Goal: Task Accomplishment & Management: Manage account settings

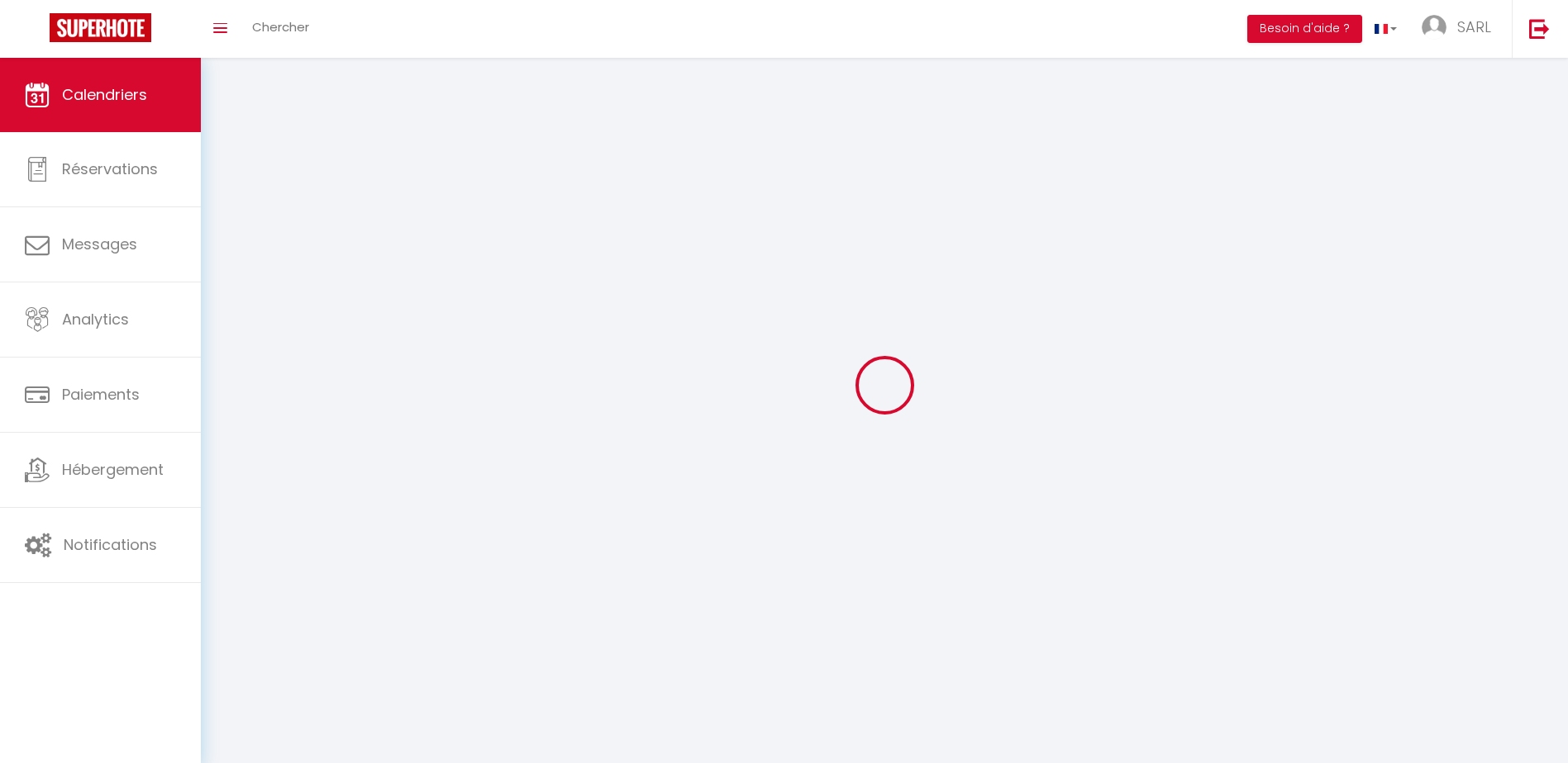
select select
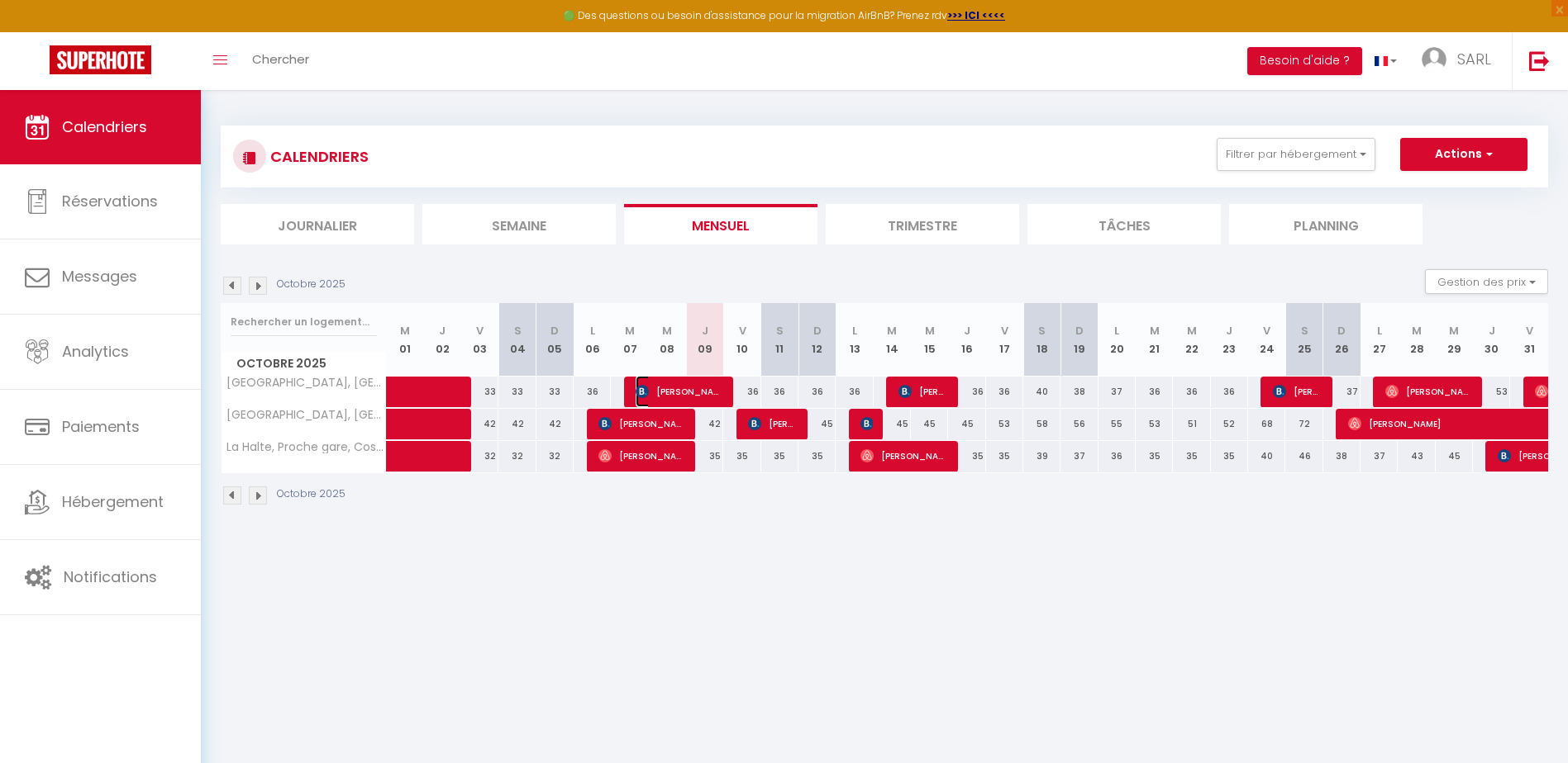
click at [653, 398] on span "[PERSON_NAME]" at bounding box center [679, 391] width 87 height 32
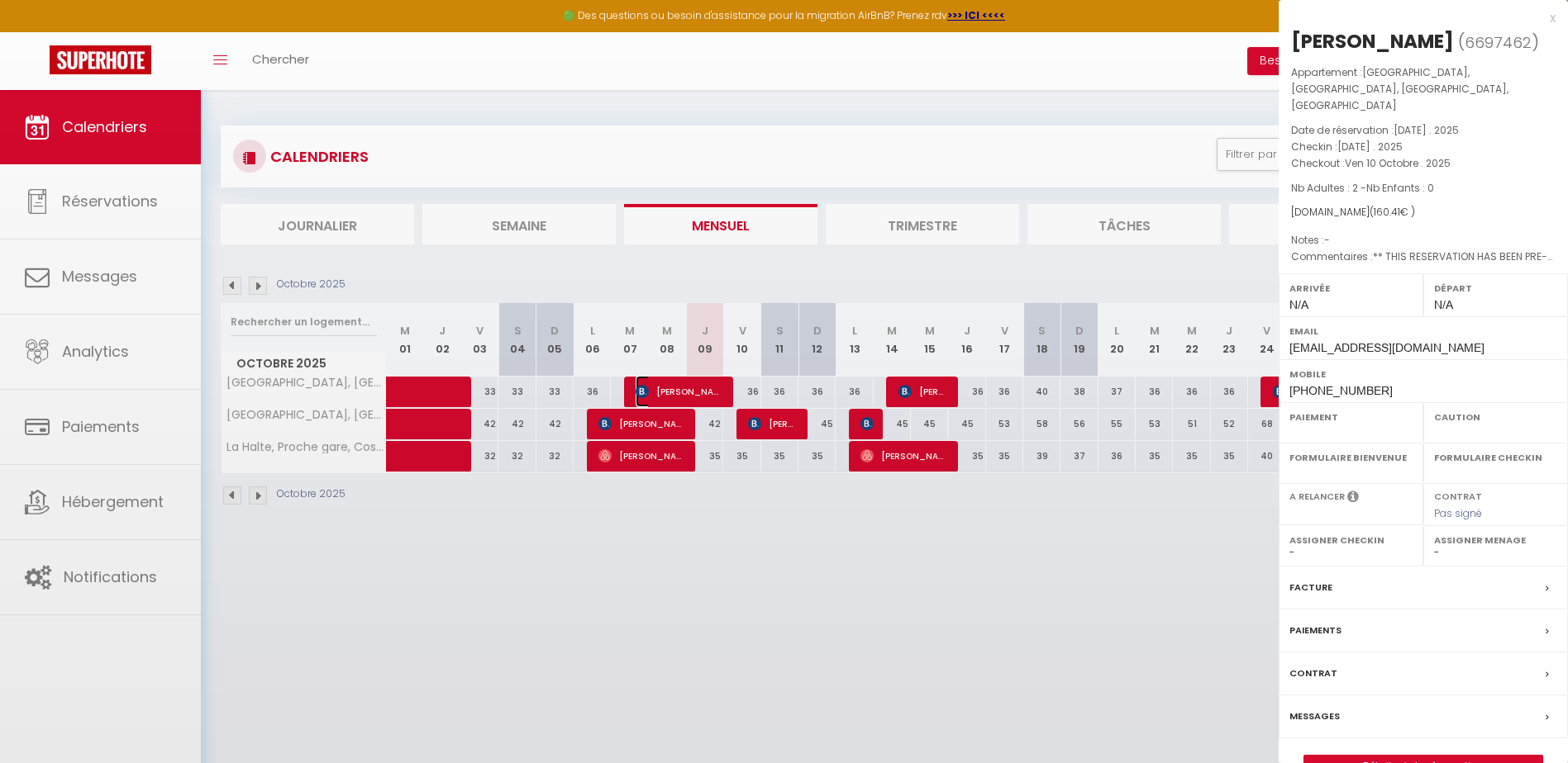
select select "OK"
select select "KO"
select select "0"
select select "1"
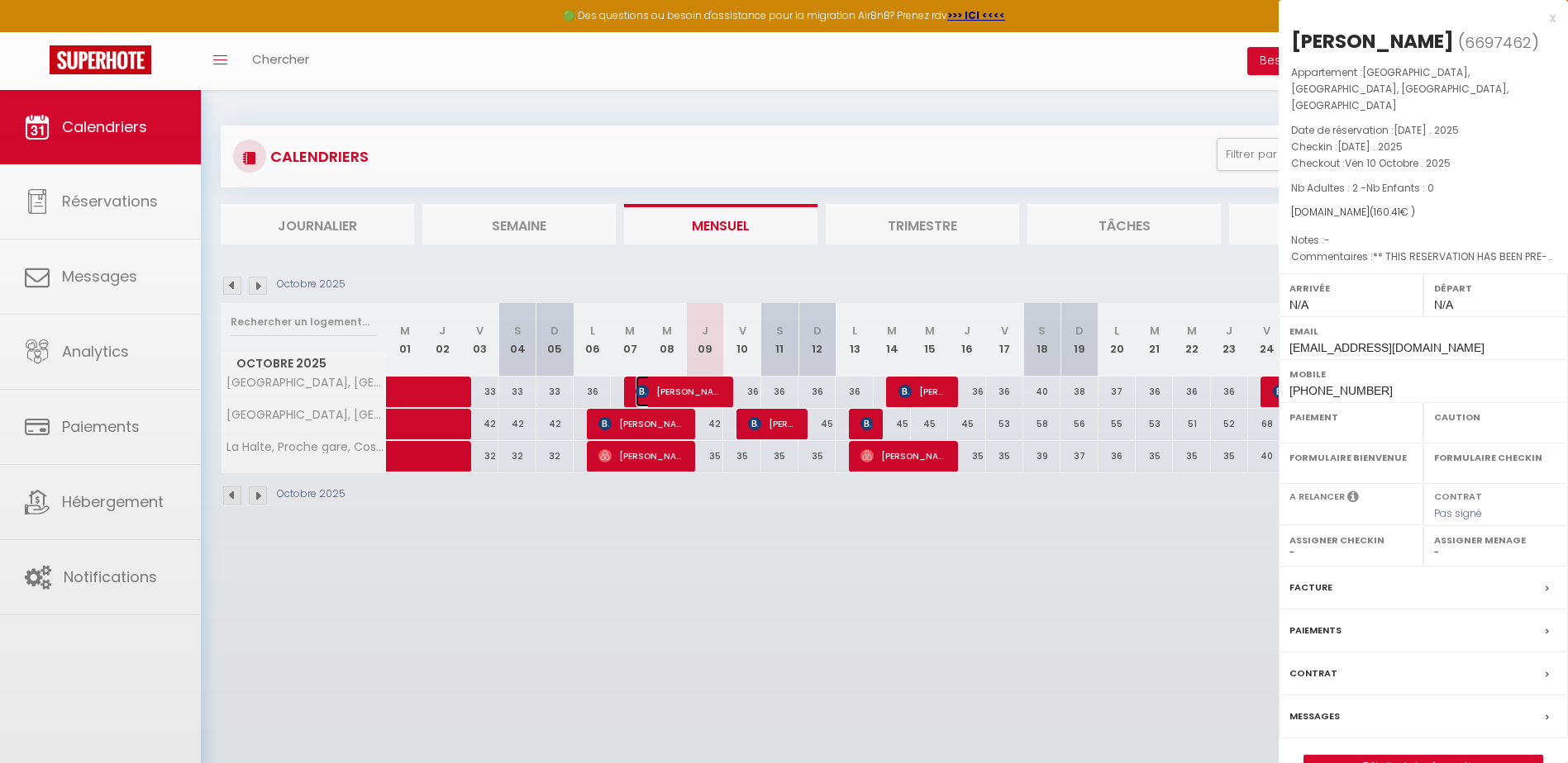
select select
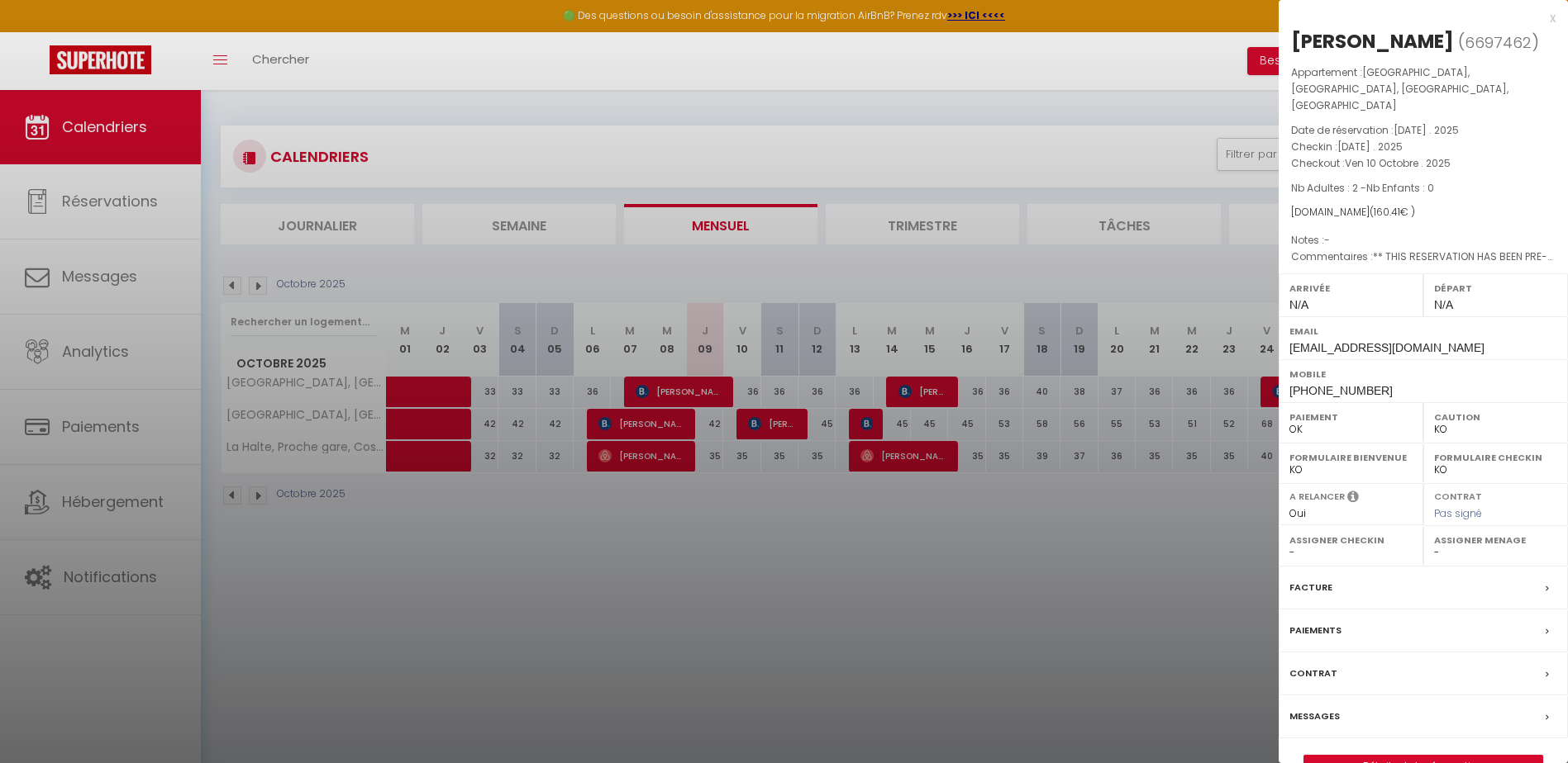
click at [623, 423] on div at bounding box center [784, 382] width 1568 height 763
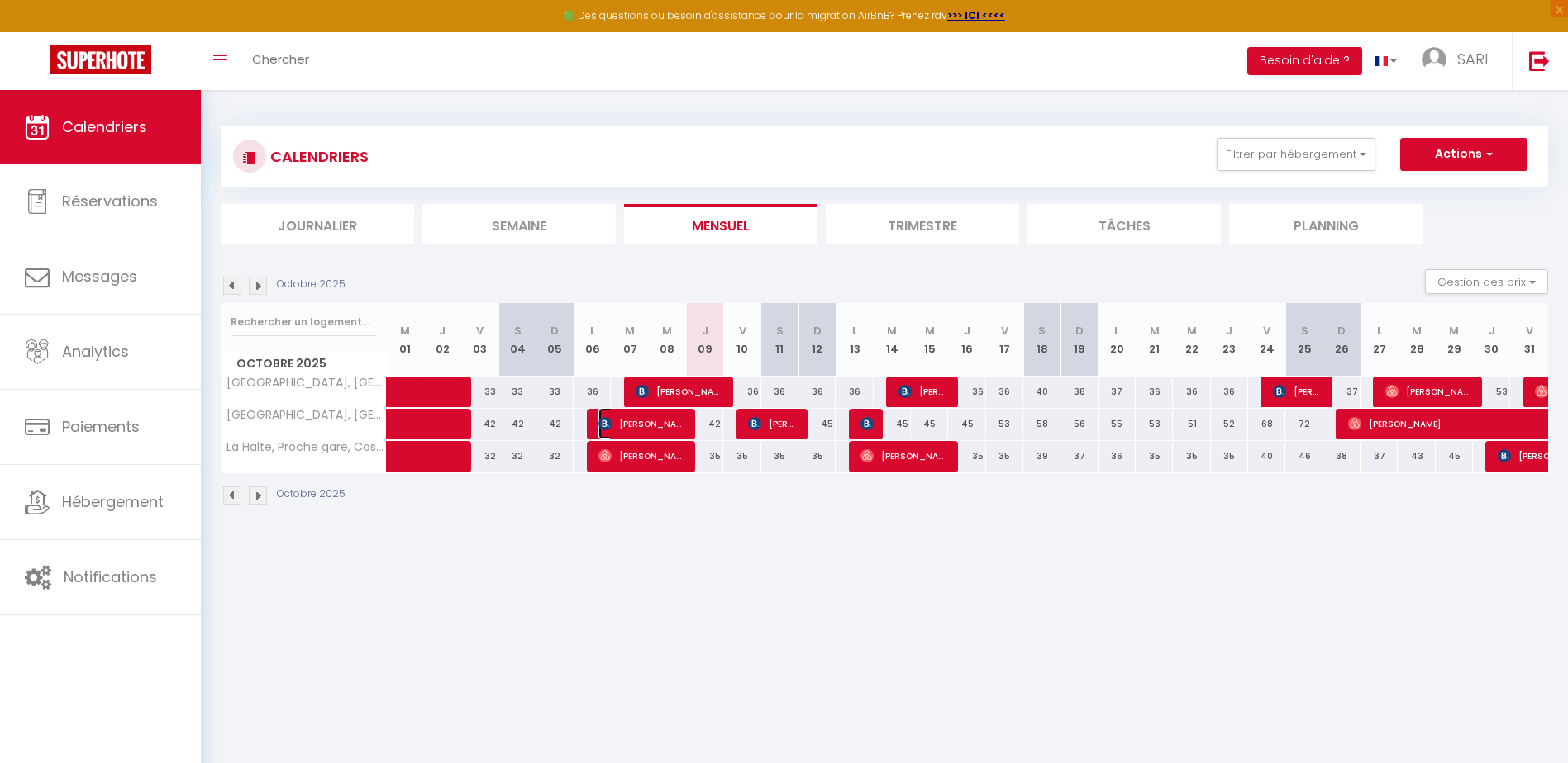
click at [623, 423] on span "[PERSON_NAME]" at bounding box center [642, 424] width 87 height 32
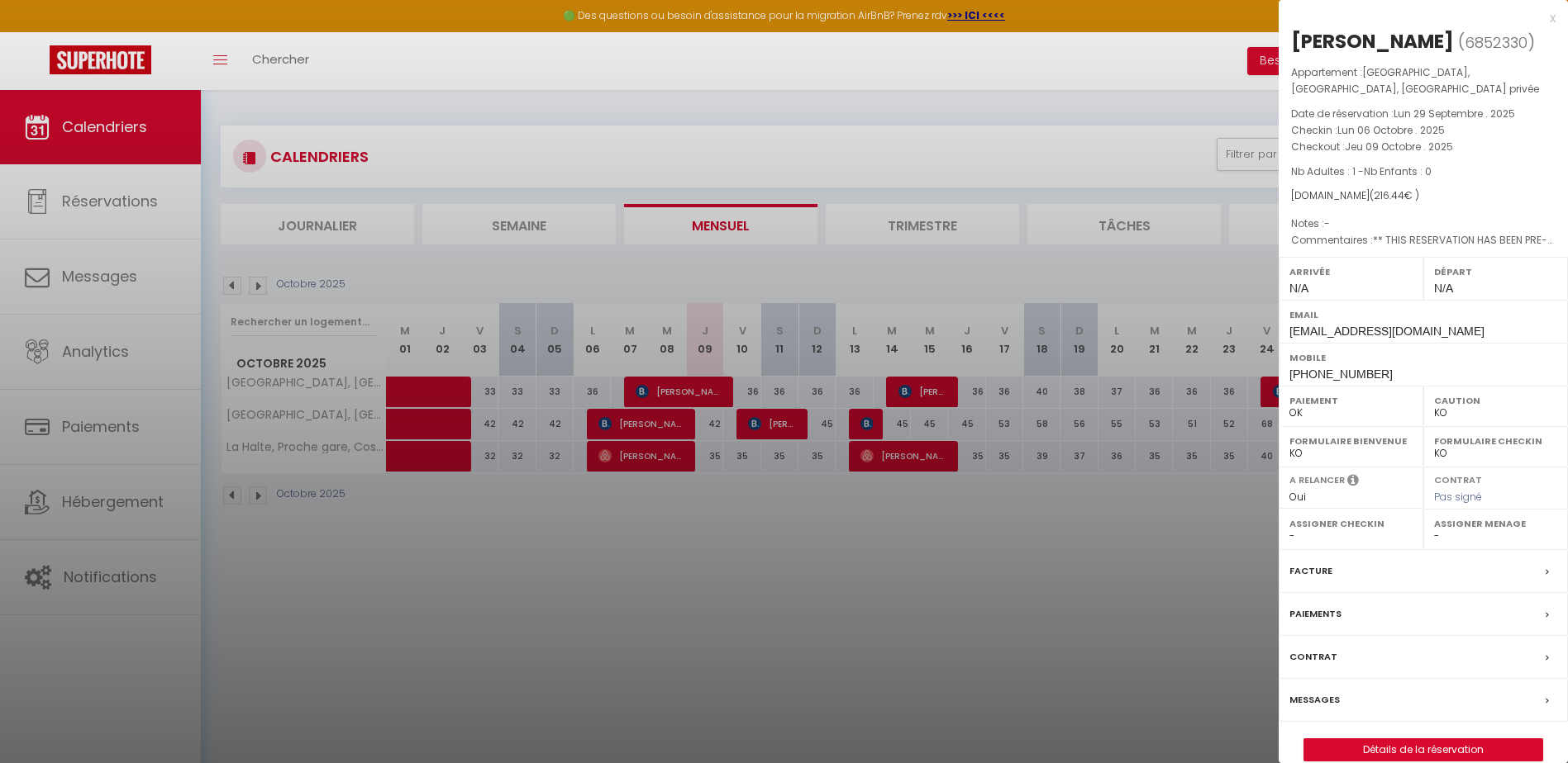
click at [1000, 64] on div at bounding box center [784, 382] width 1568 height 763
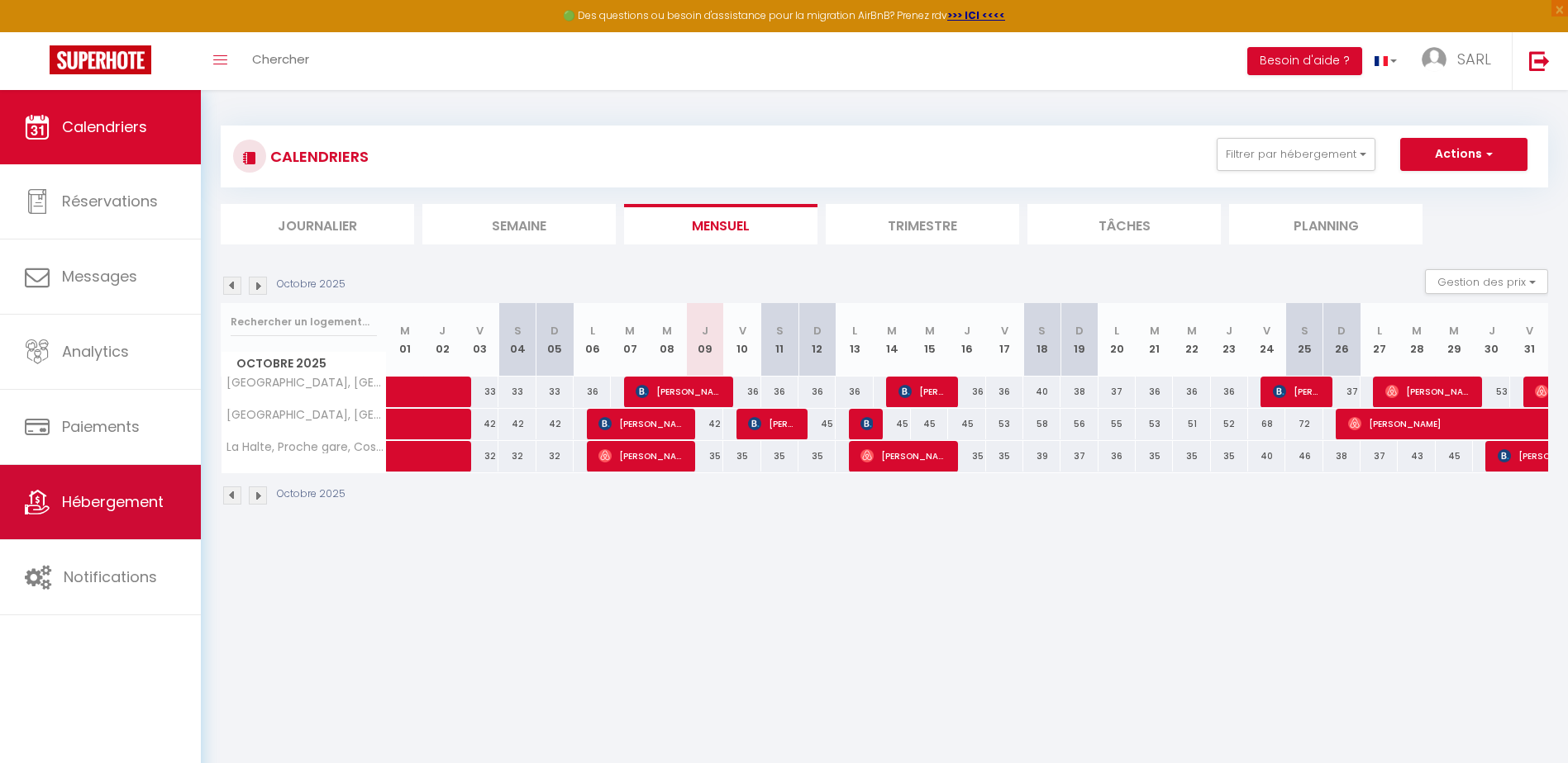
click at [107, 510] on span "Hébergement" at bounding box center [113, 501] width 102 height 21
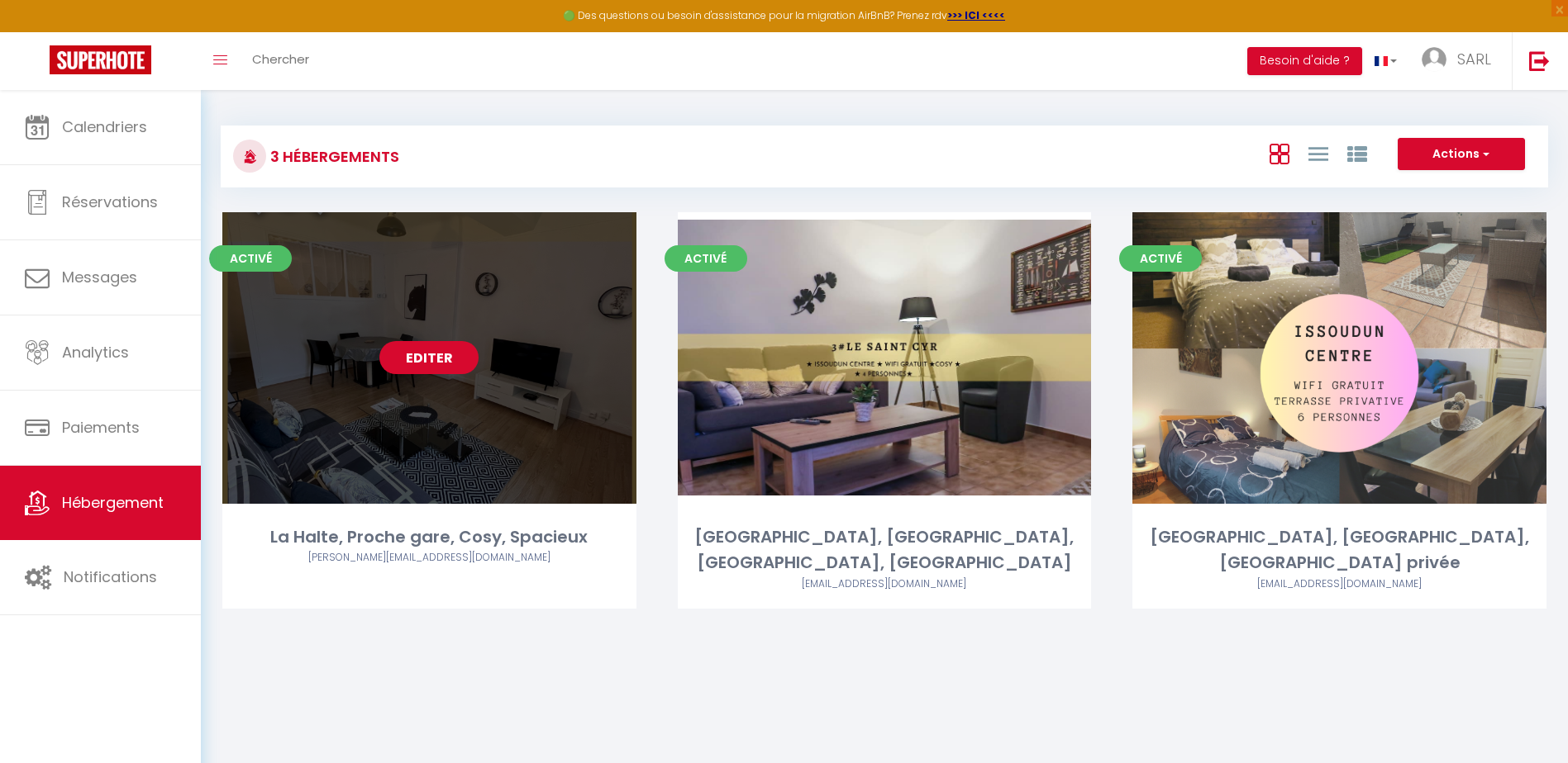
click at [437, 361] on link "Editer" at bounding box center [429, 357] width 99 height 33
select select "3"
select select "2"
select select "1"
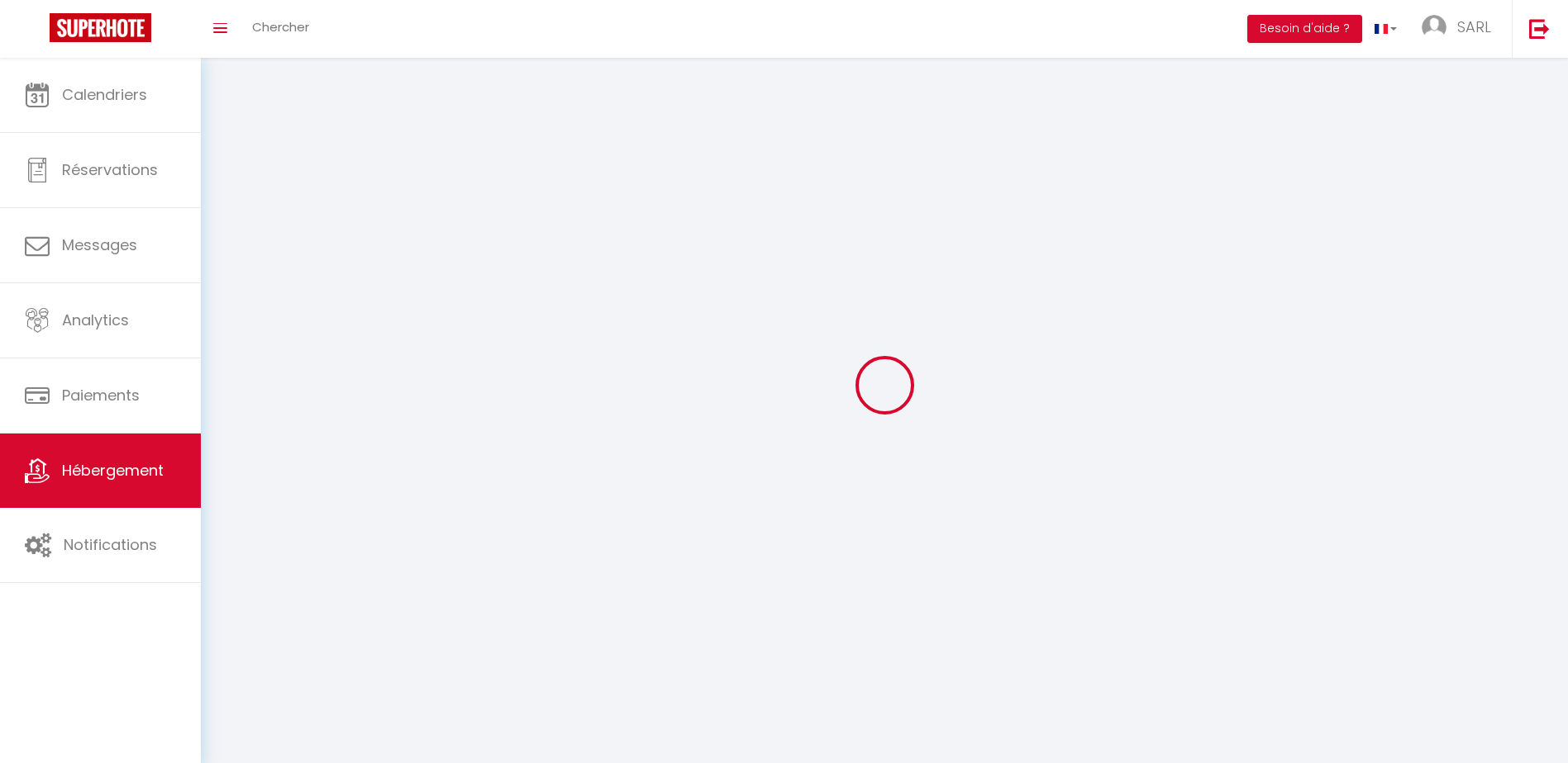
select select
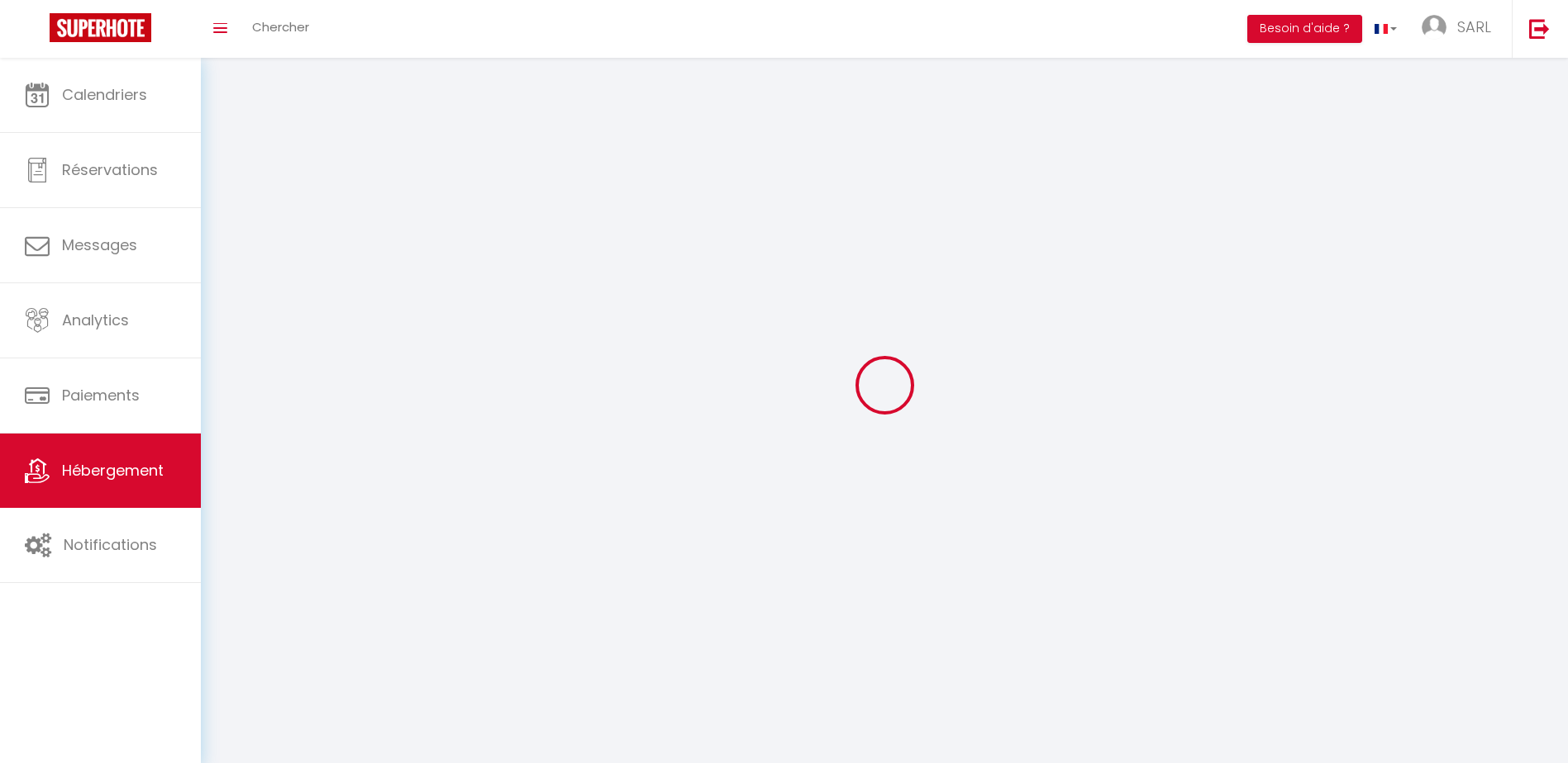
checkbox input "false"
select select
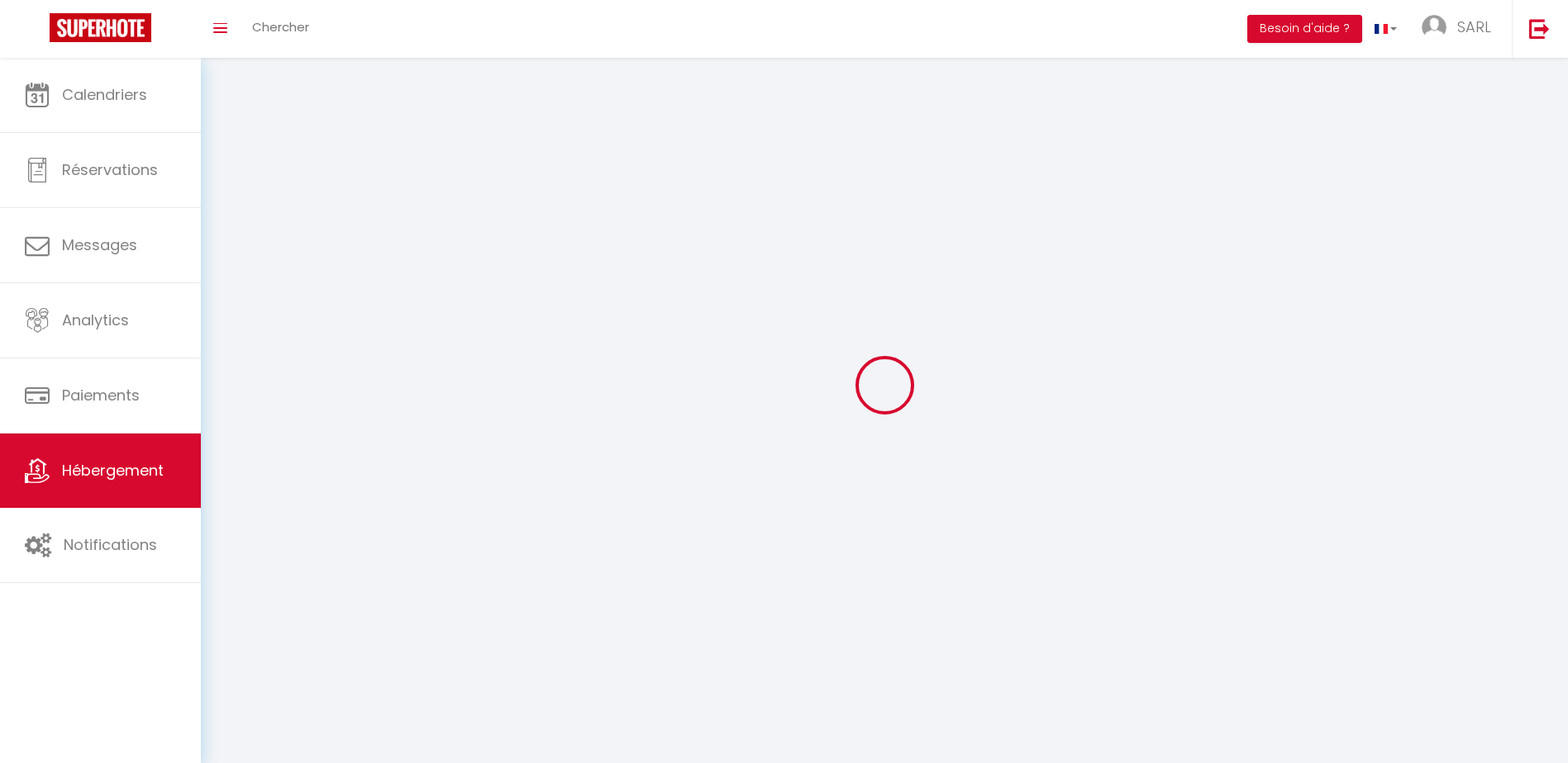
select select
select select "1"
select select
select select "28"
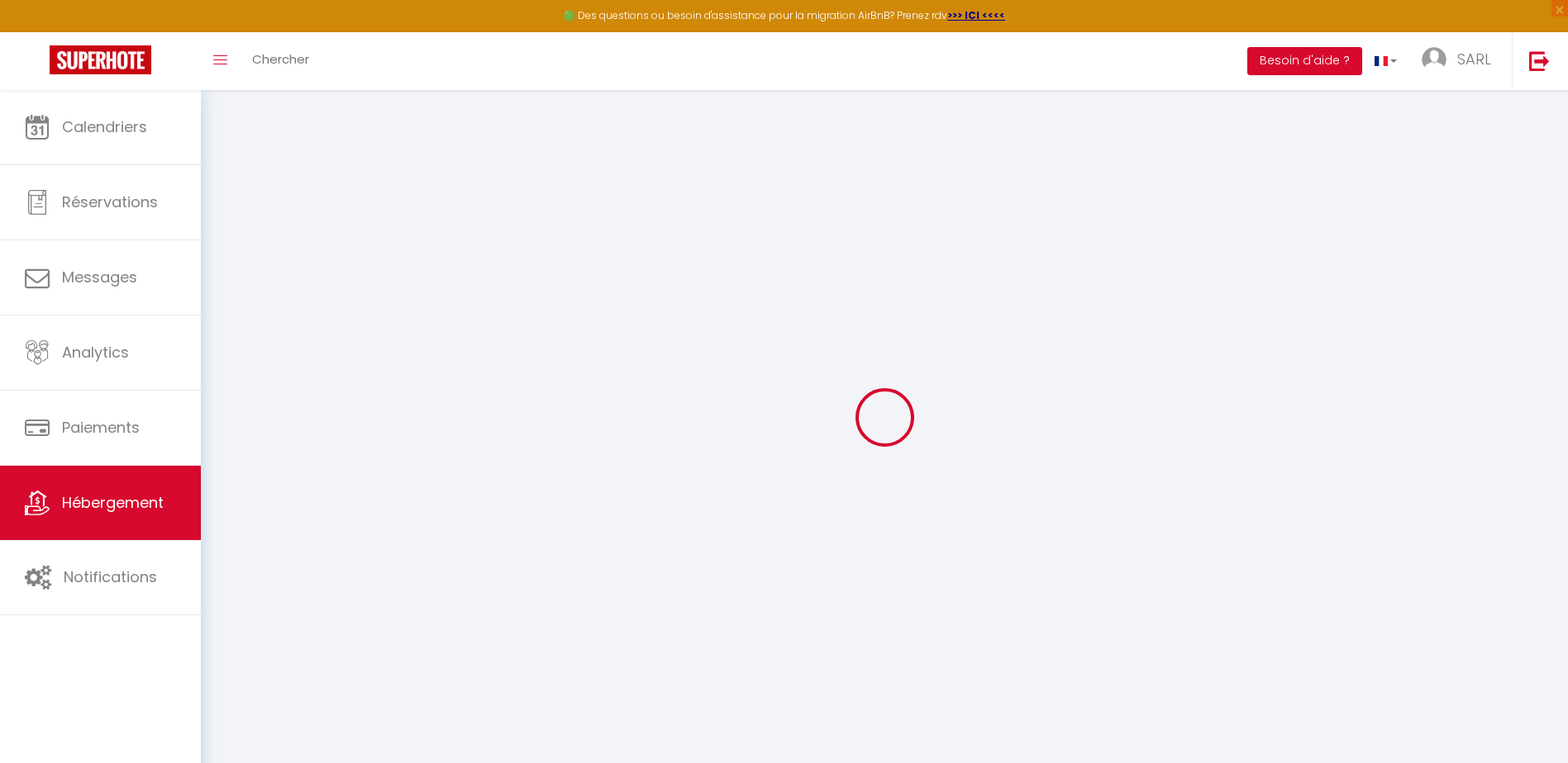
select select
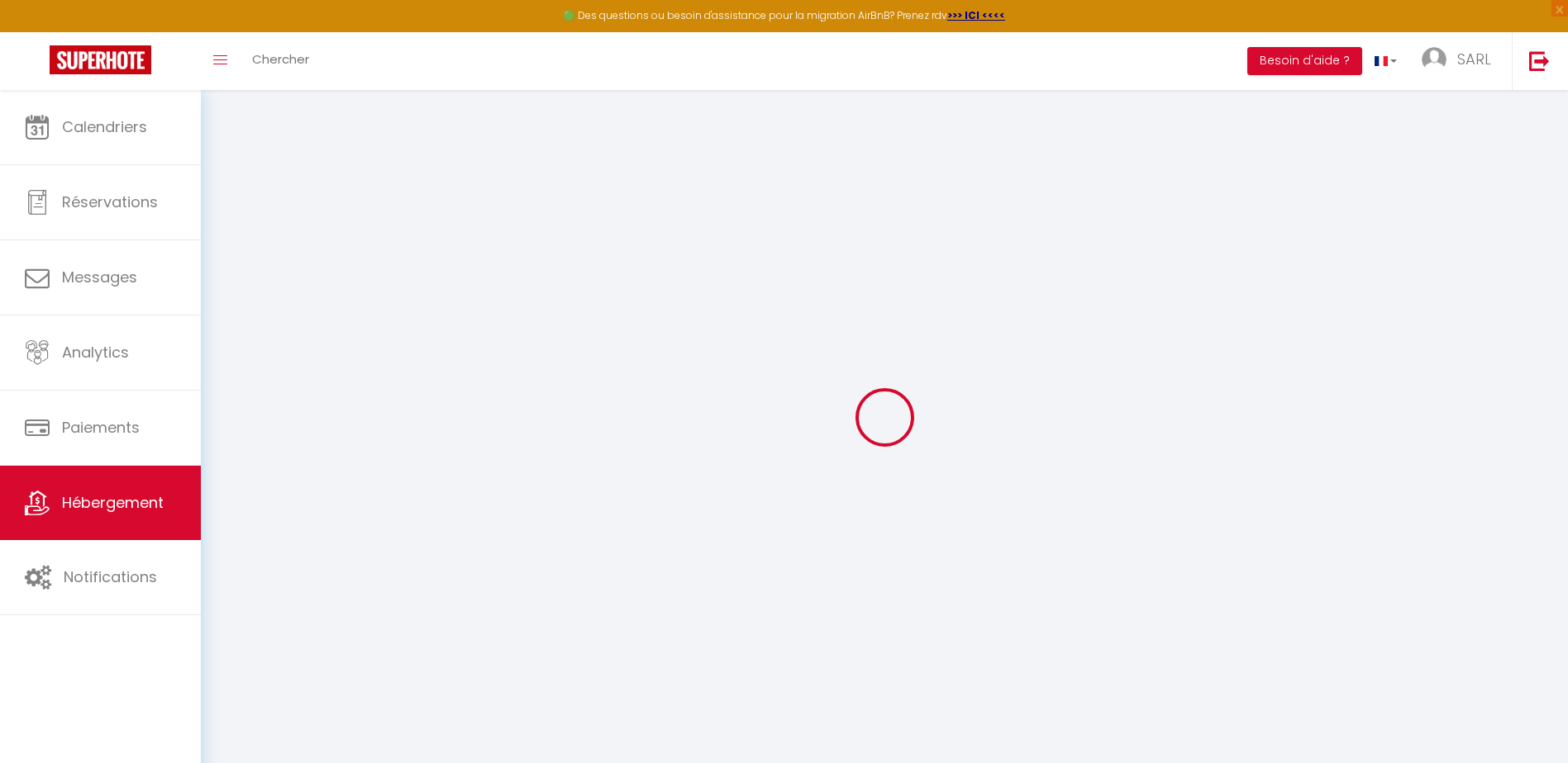
select select
checkbox input "false"
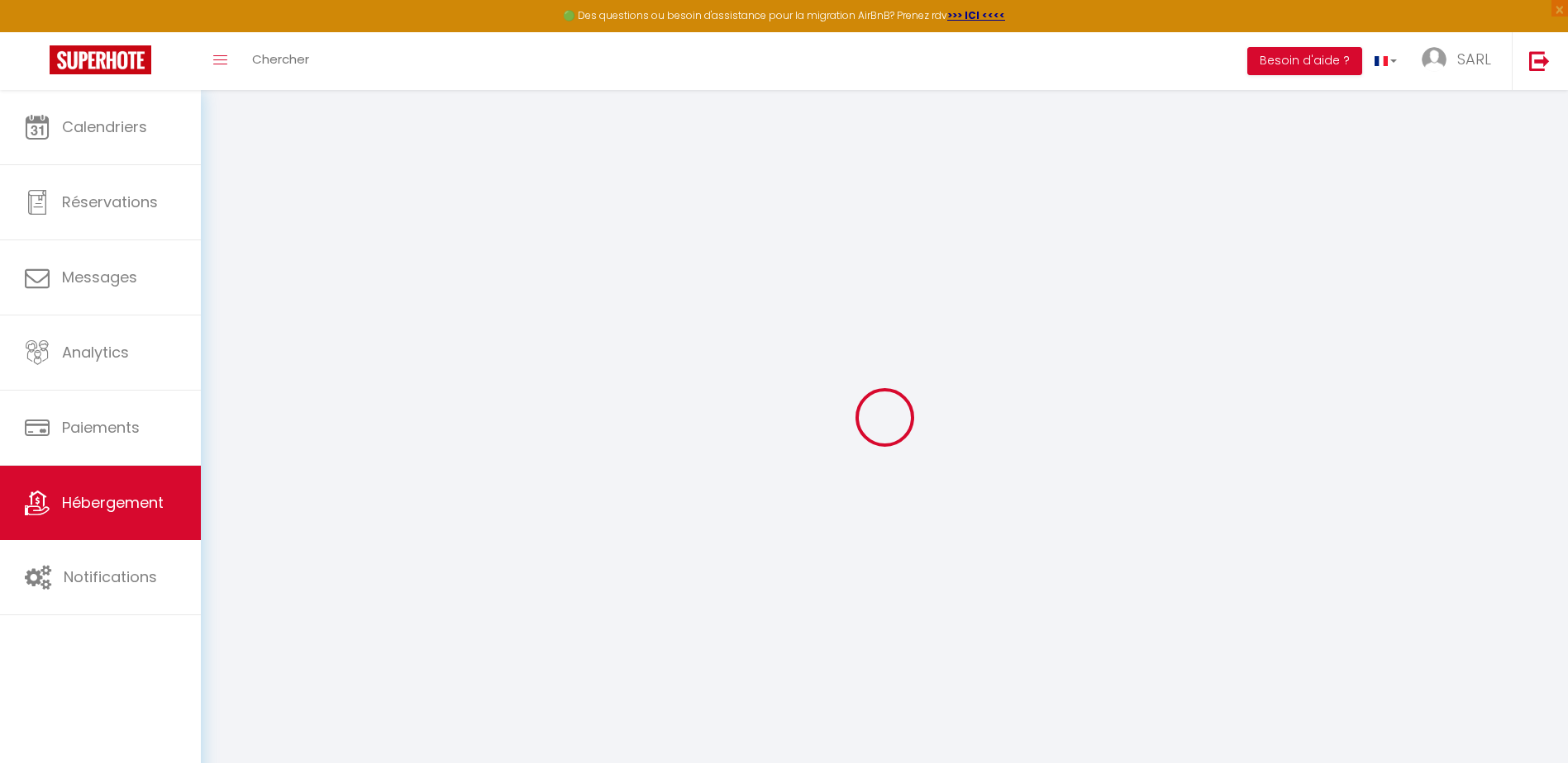
select select
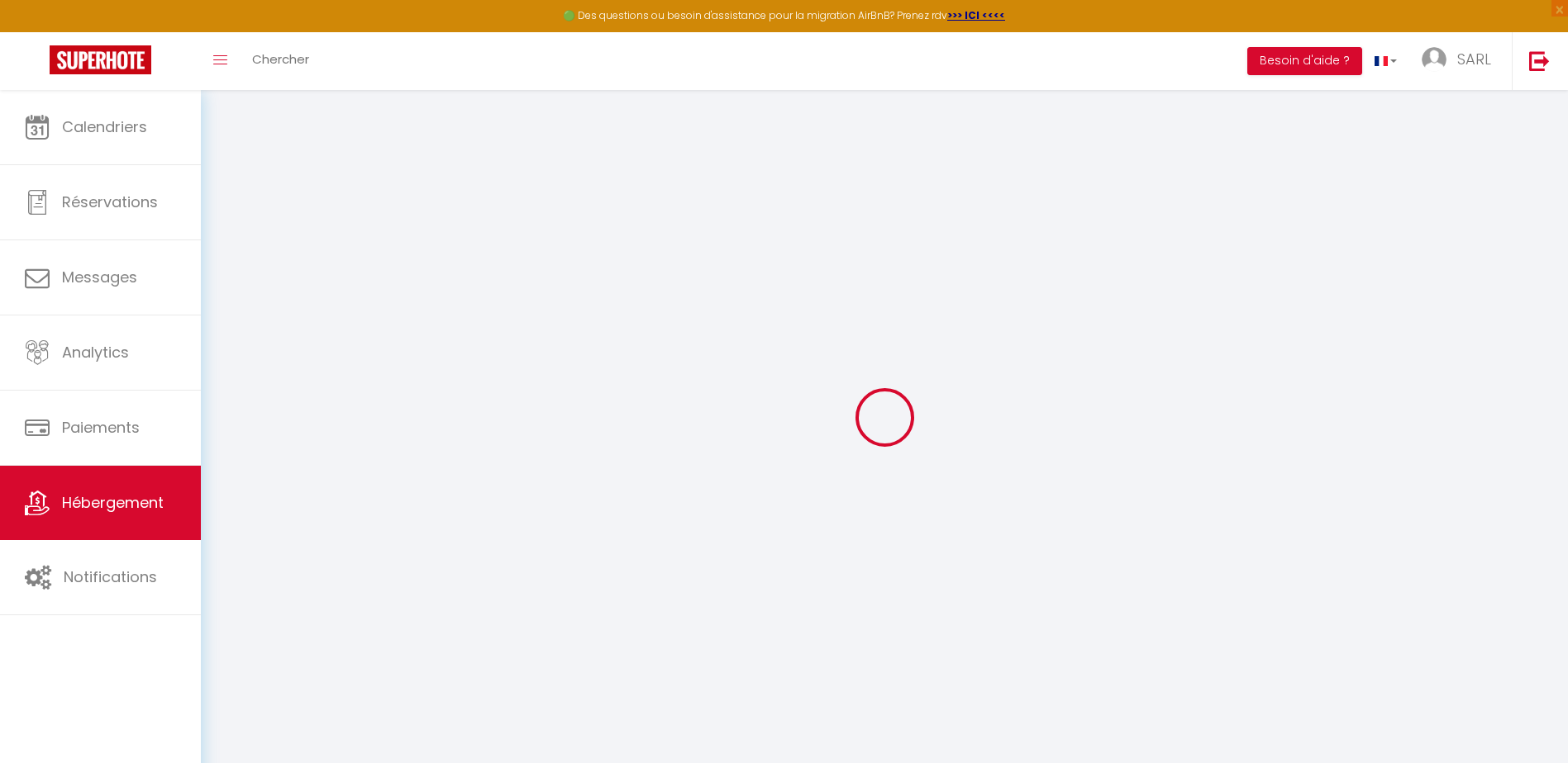
select select
checkbox input "false"
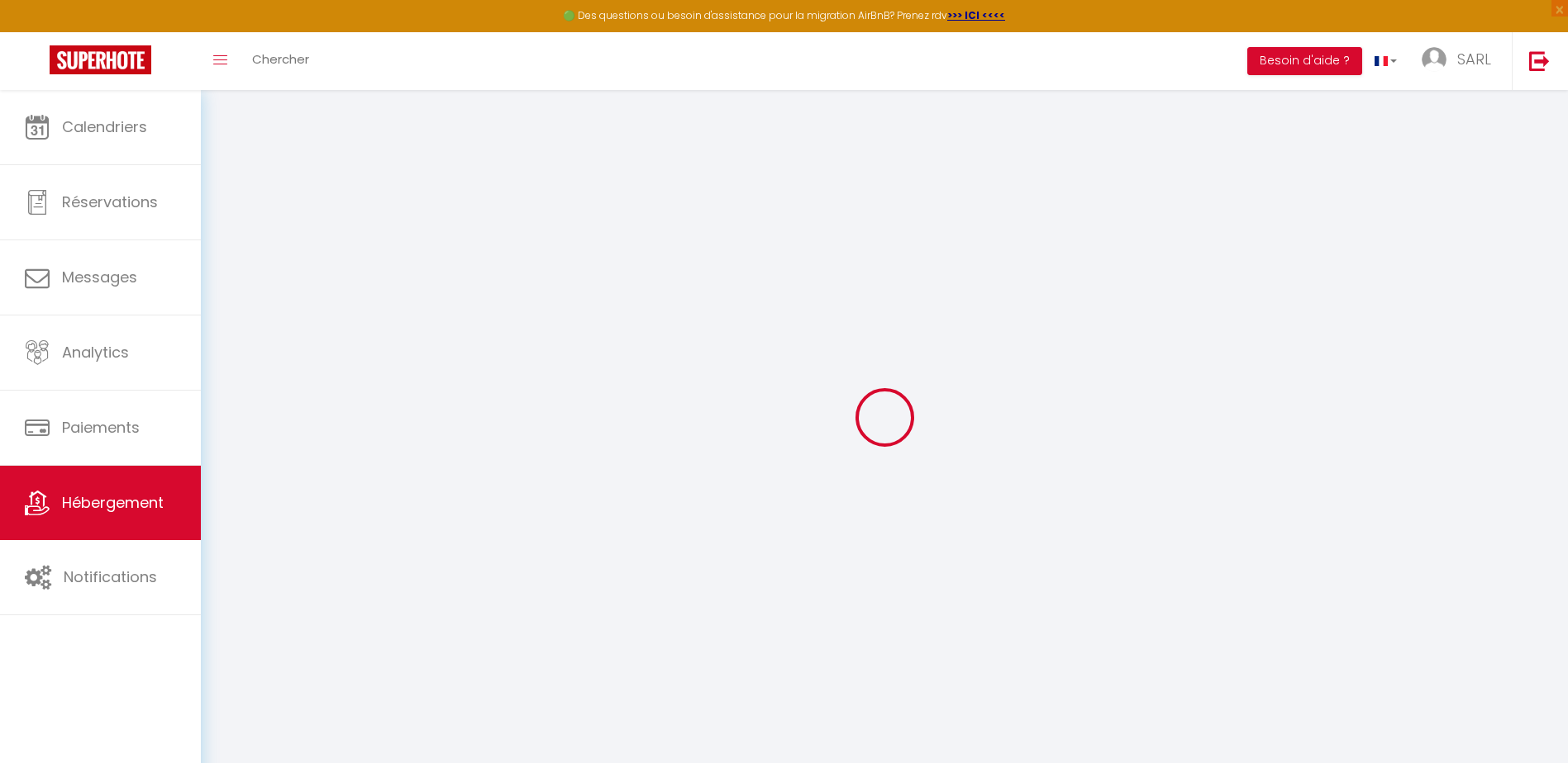
checkbox input "false"
select select
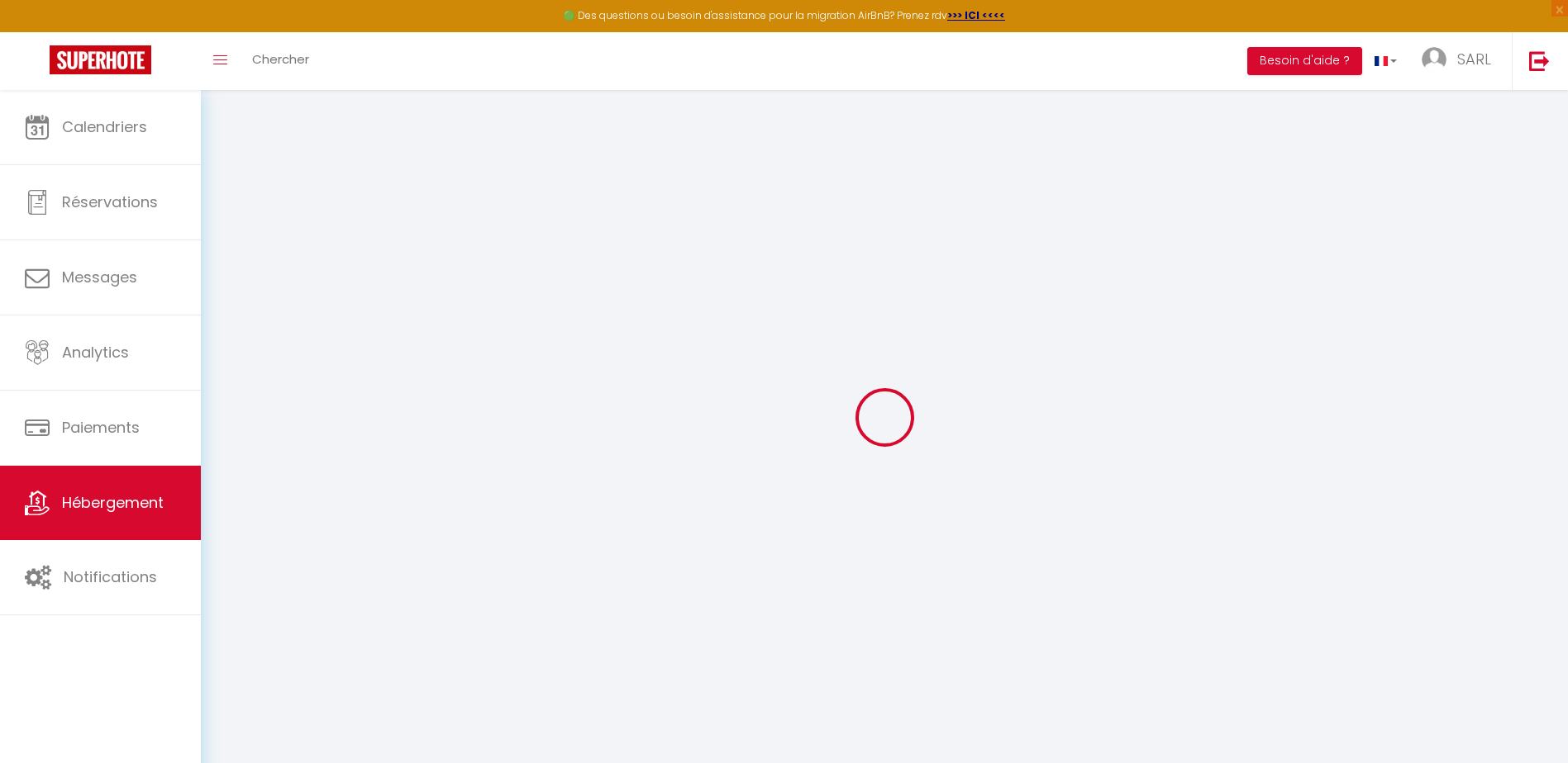
select select
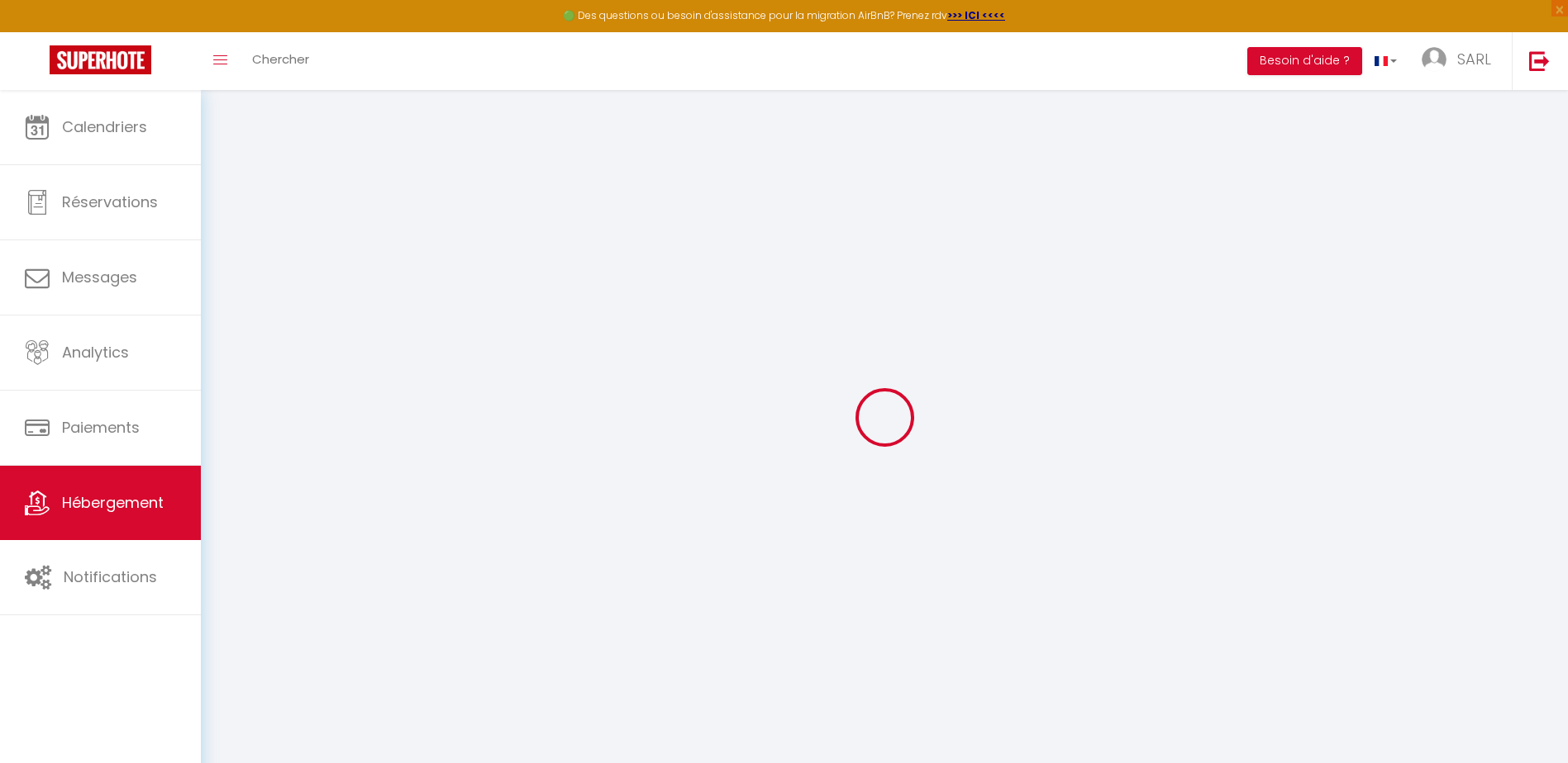
checkbox input "false"
select select
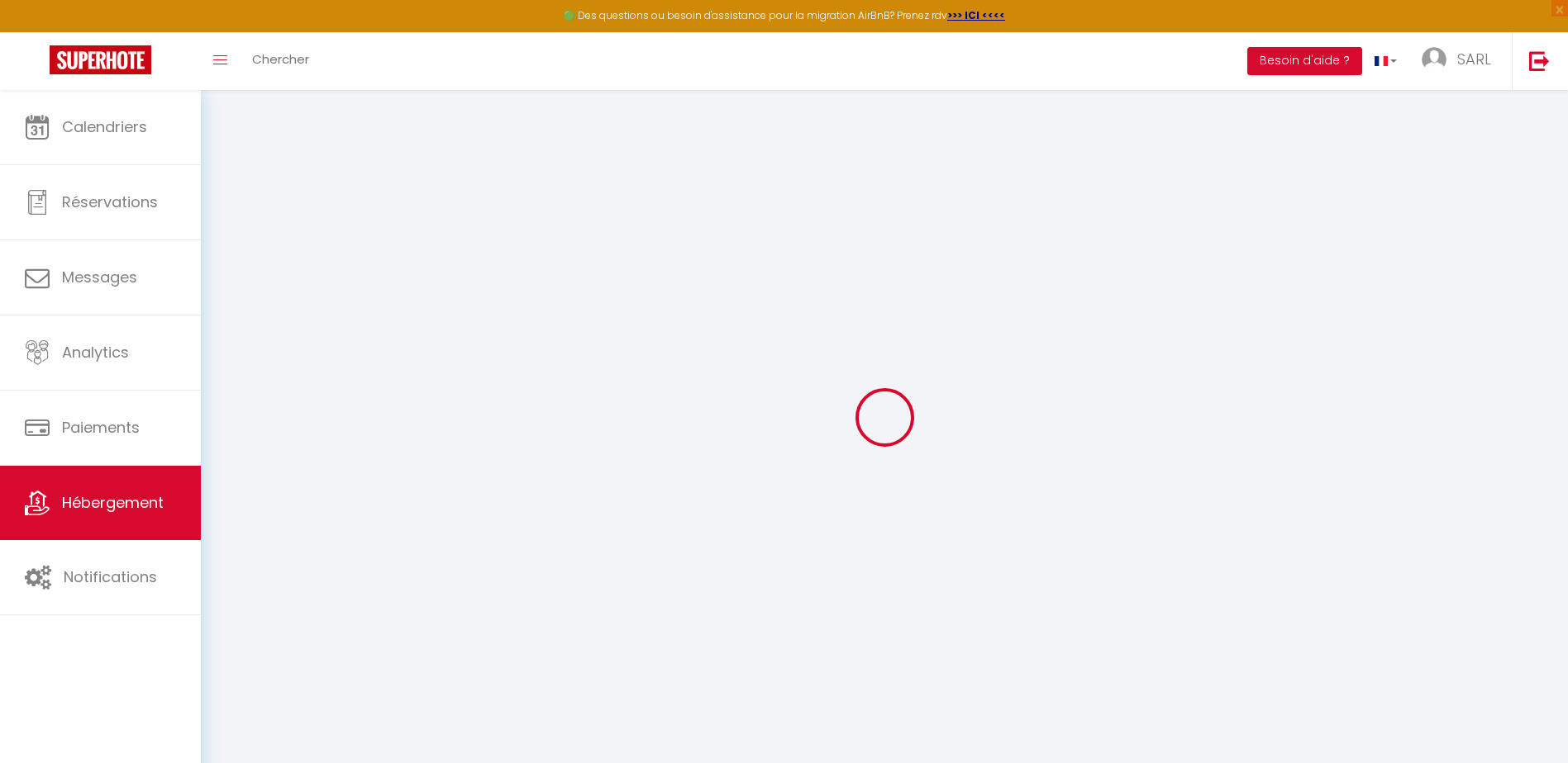
select select
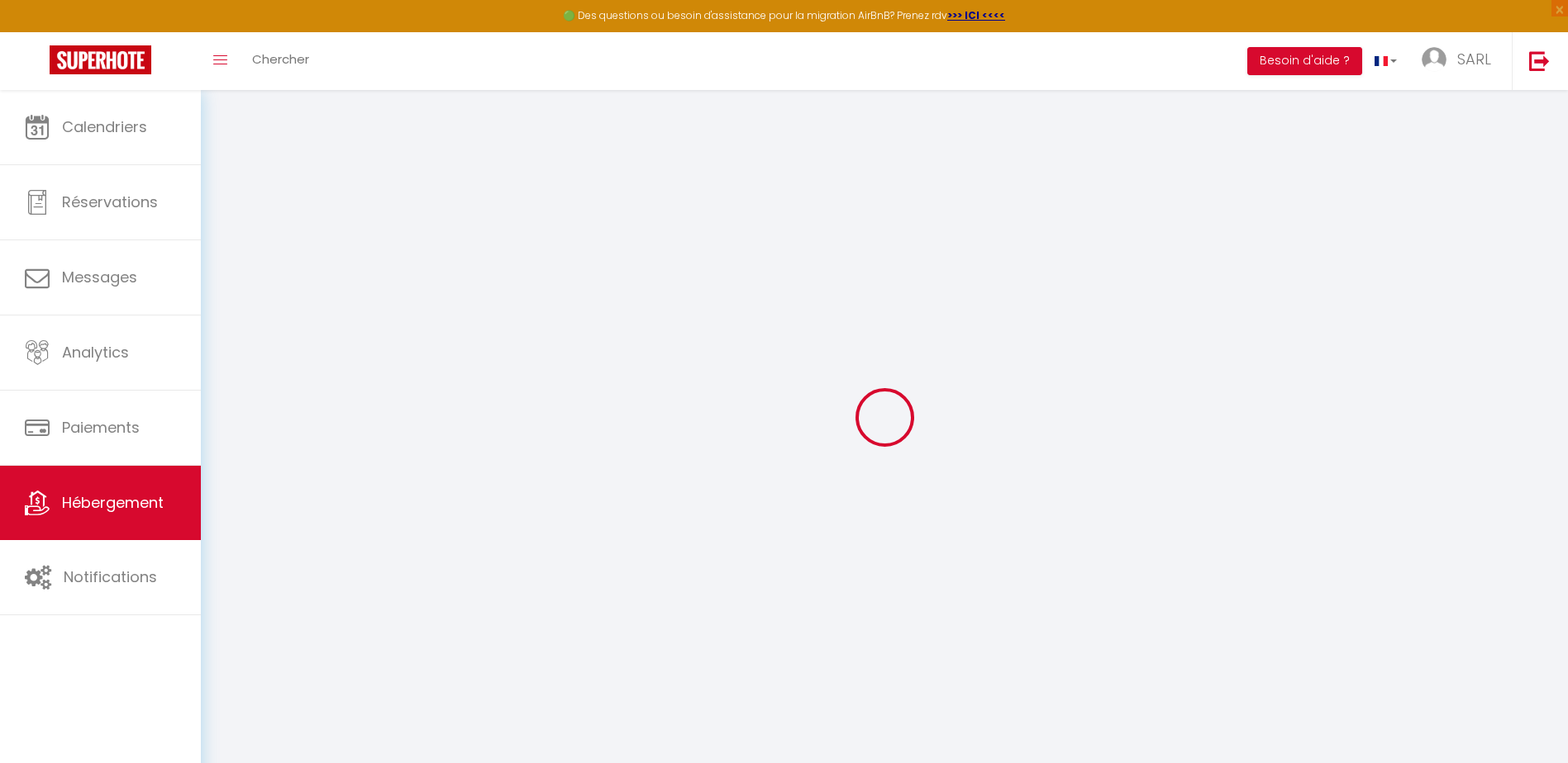
select select
checkbox input "false"
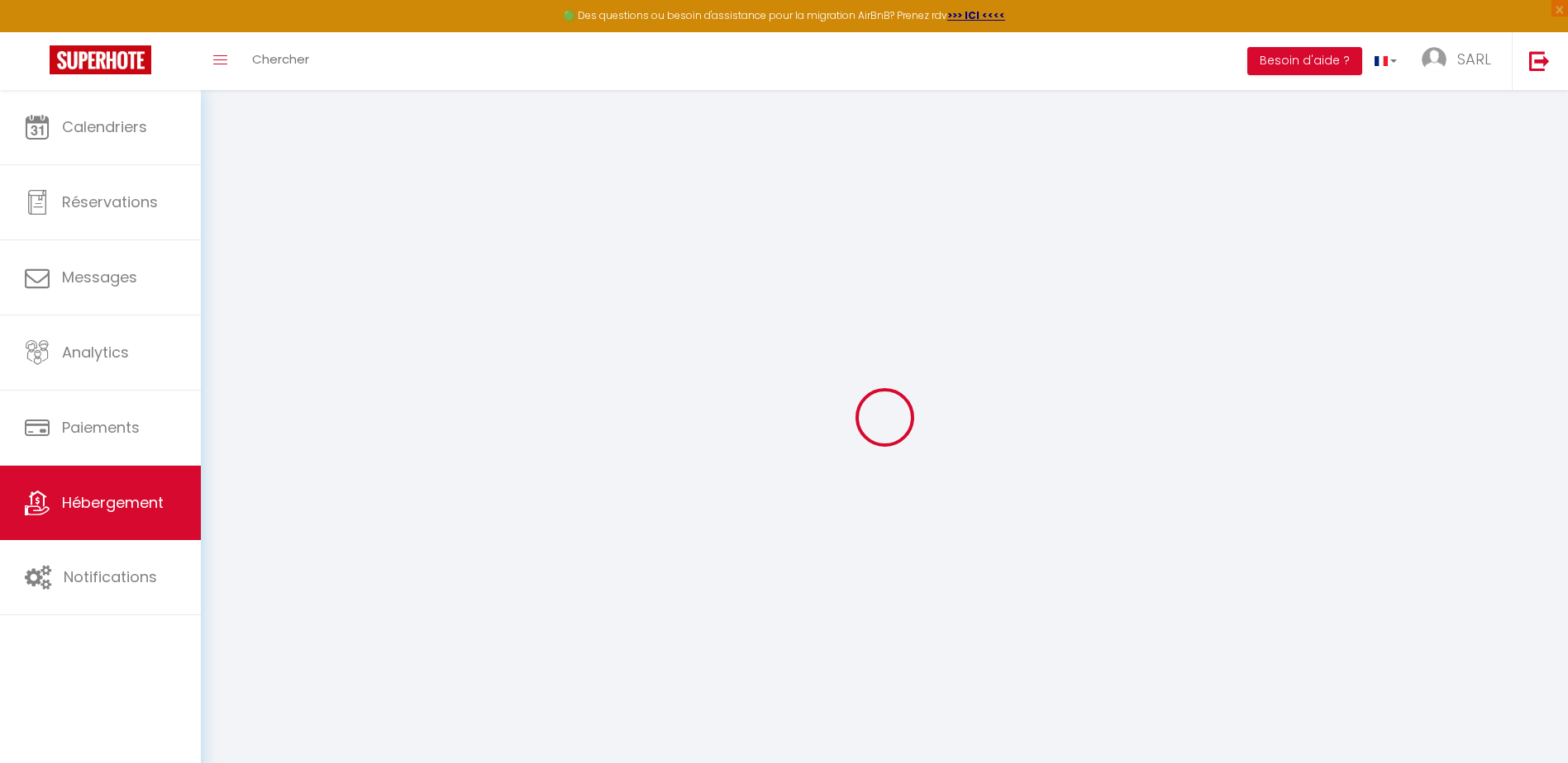
checkbox input "false"
select select
type input "La Halte, Proche gare, Cosy, Spacieux"
type input "[PERSON_NAME]"
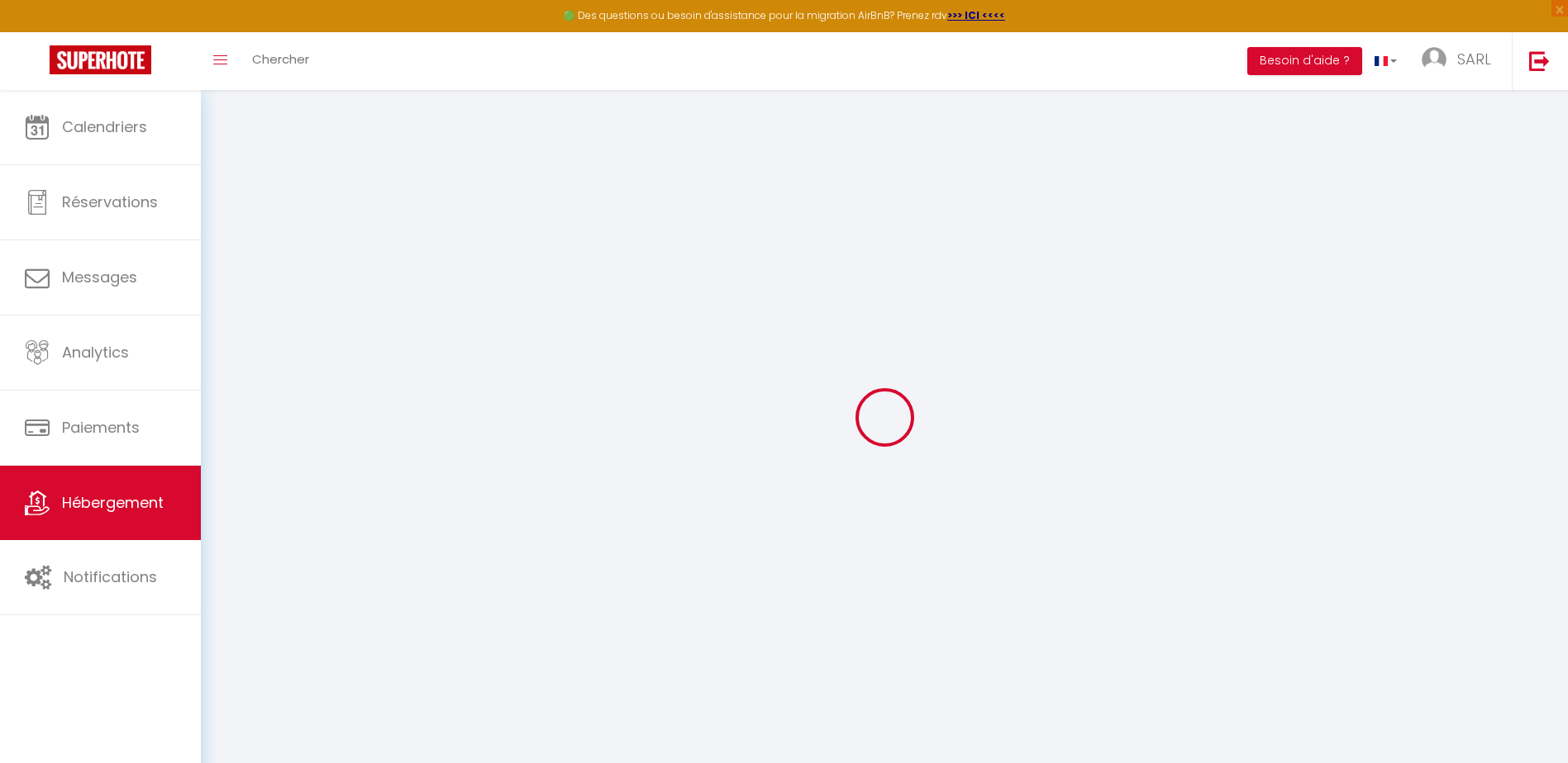
type input "MASSON"
type input "[STREET_ADDRESS]"
type input "36150"
type input "VATAN"
type input "59"
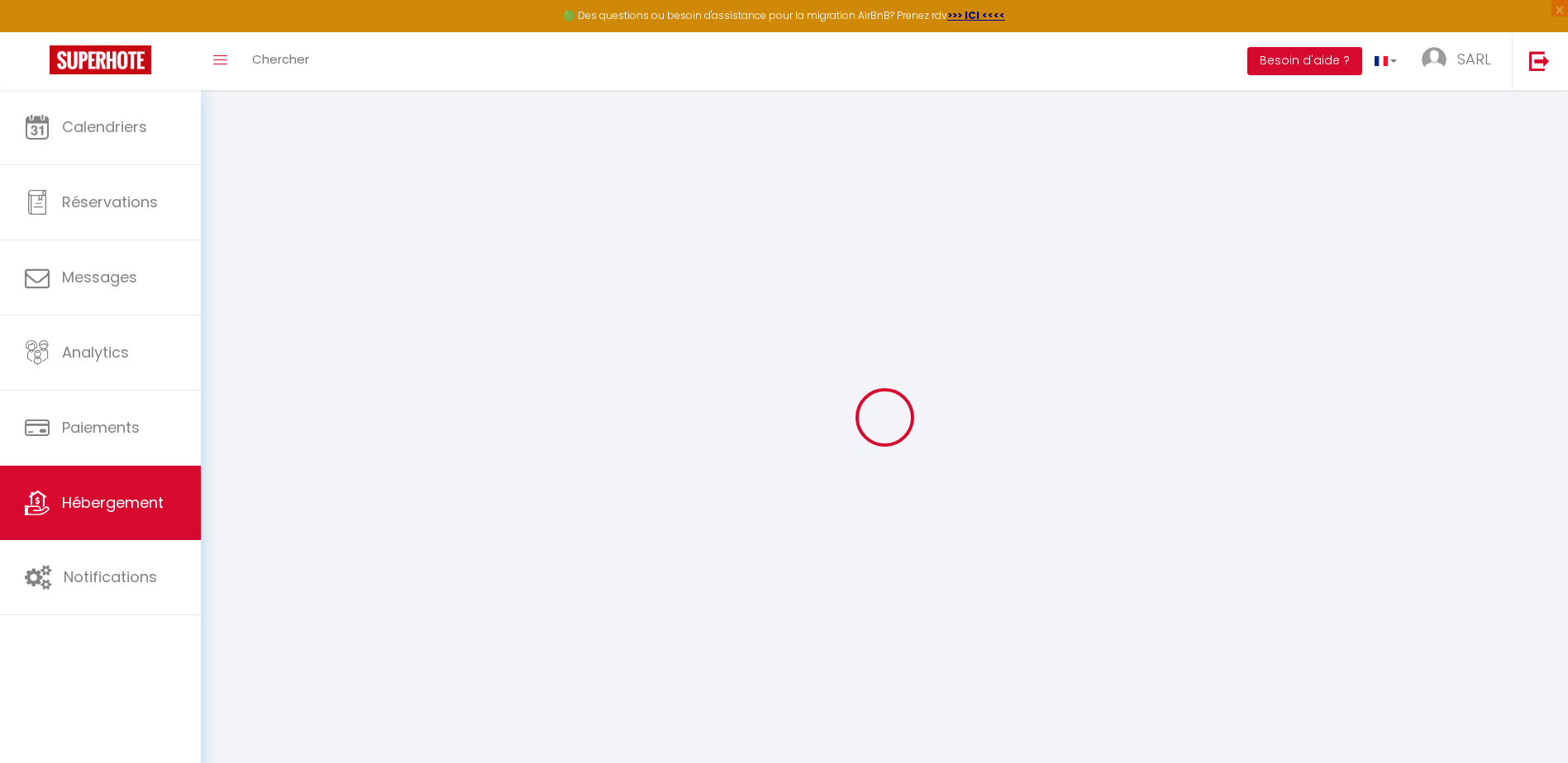
type input "10"
type input "27"
type input "1.00"
select select
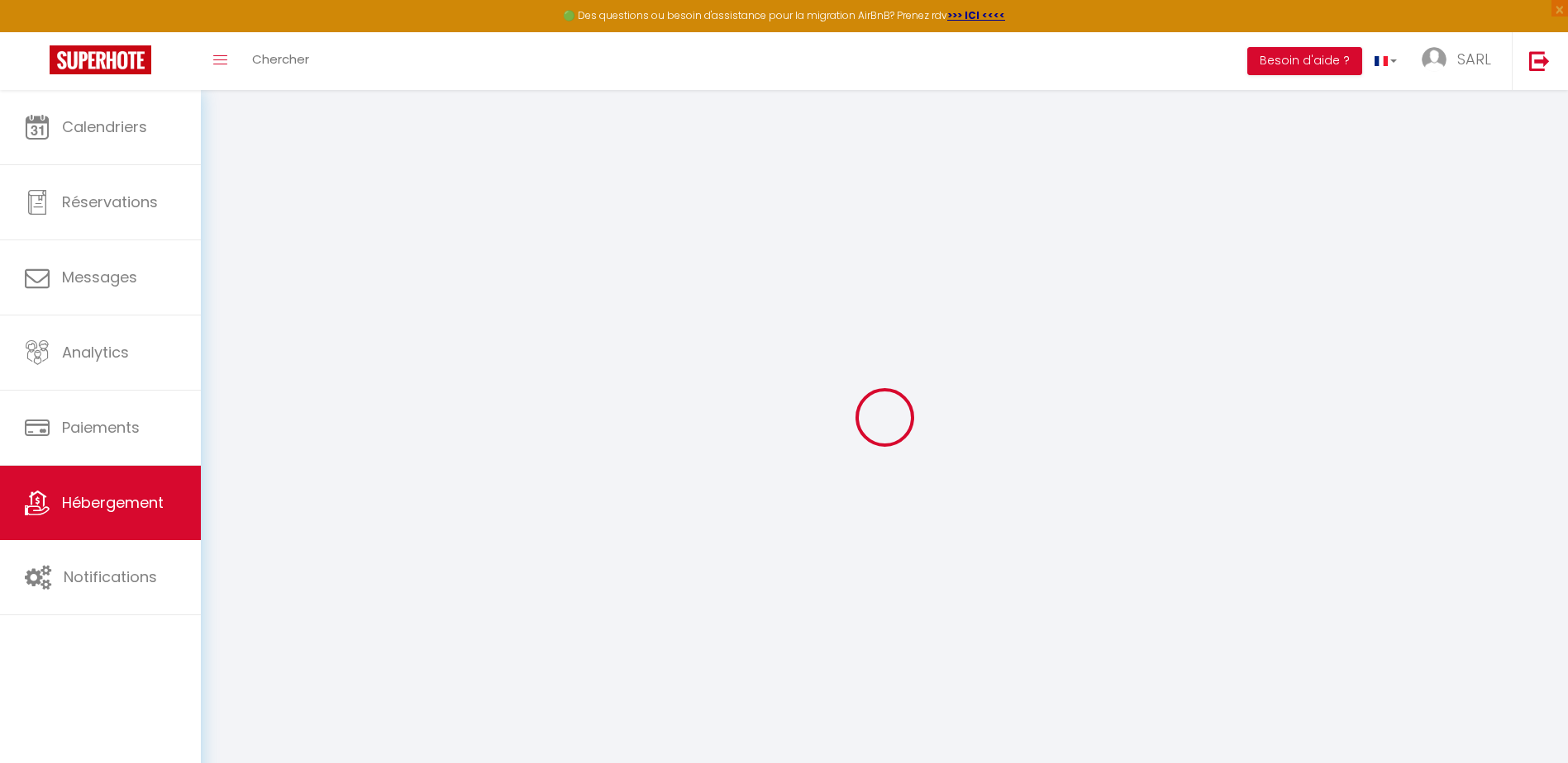
select select
type input "[STREET_ADDRESS]"
type input "36100"
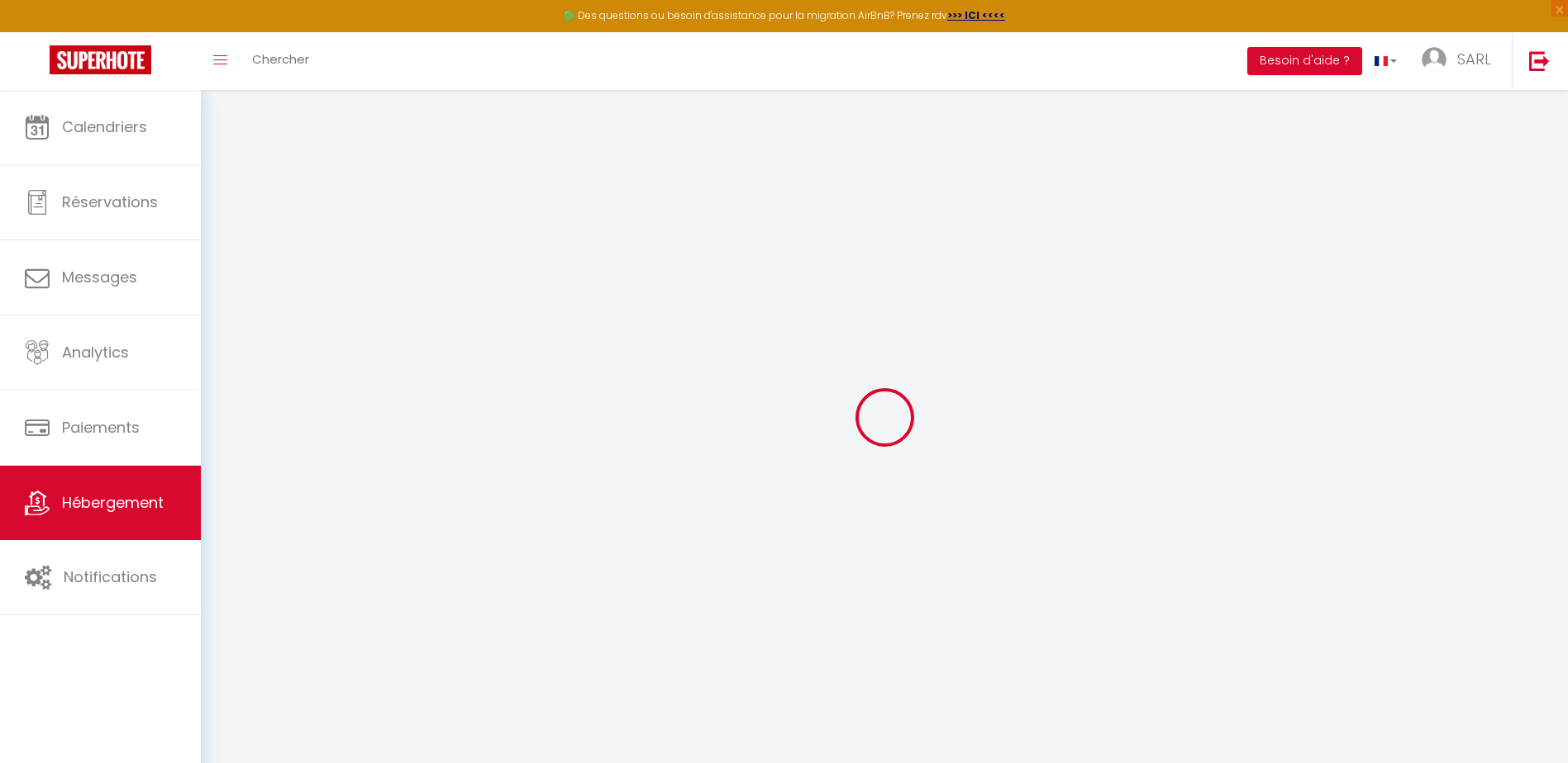
type input "Issoudun"
type input "[EMAIL_ADDRESS][DOMAIN_NAME]"
select select "10177"
checkbox input "false"
checkbox input "true"
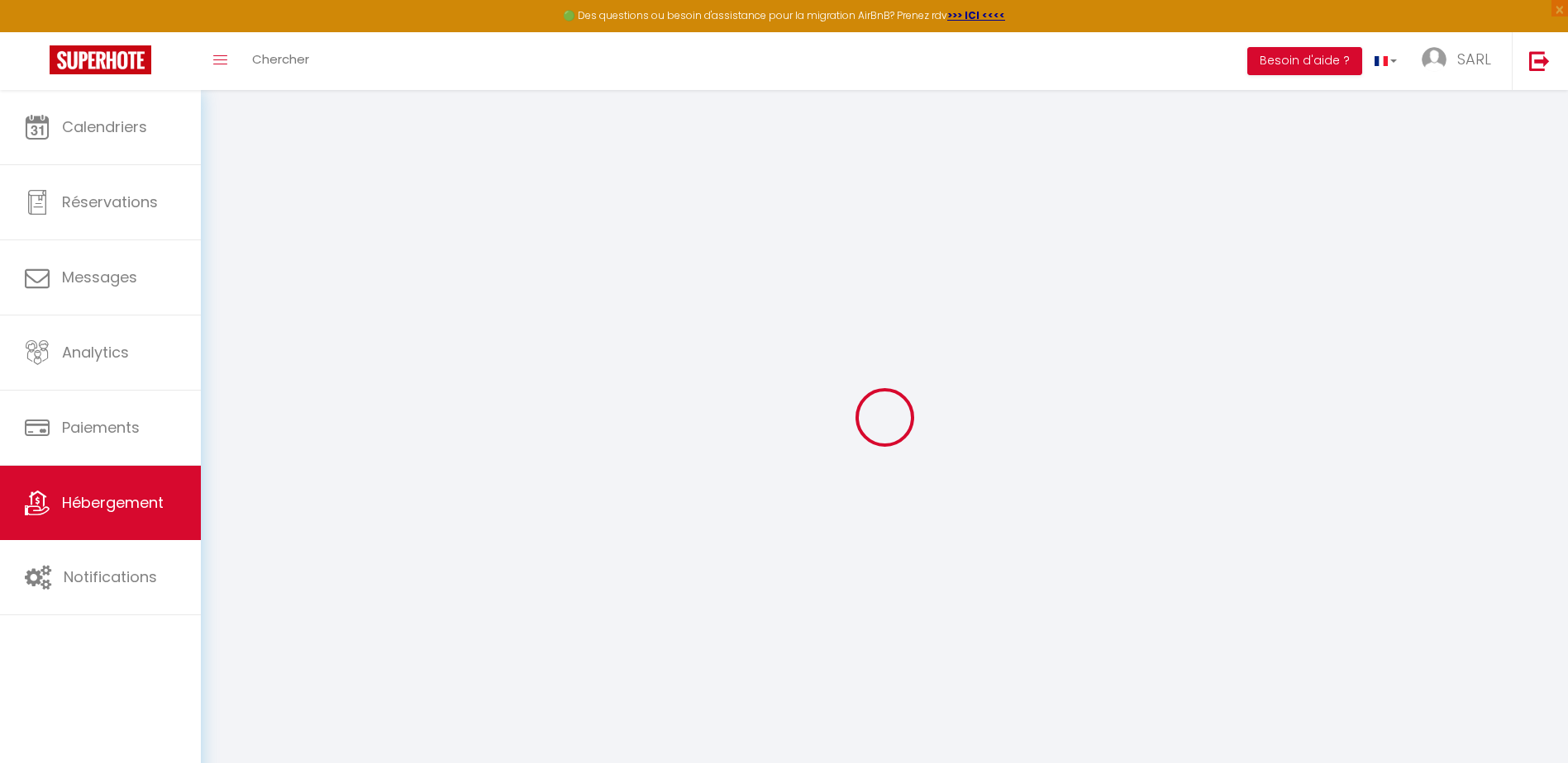
checkbox input "false"
type input "0"
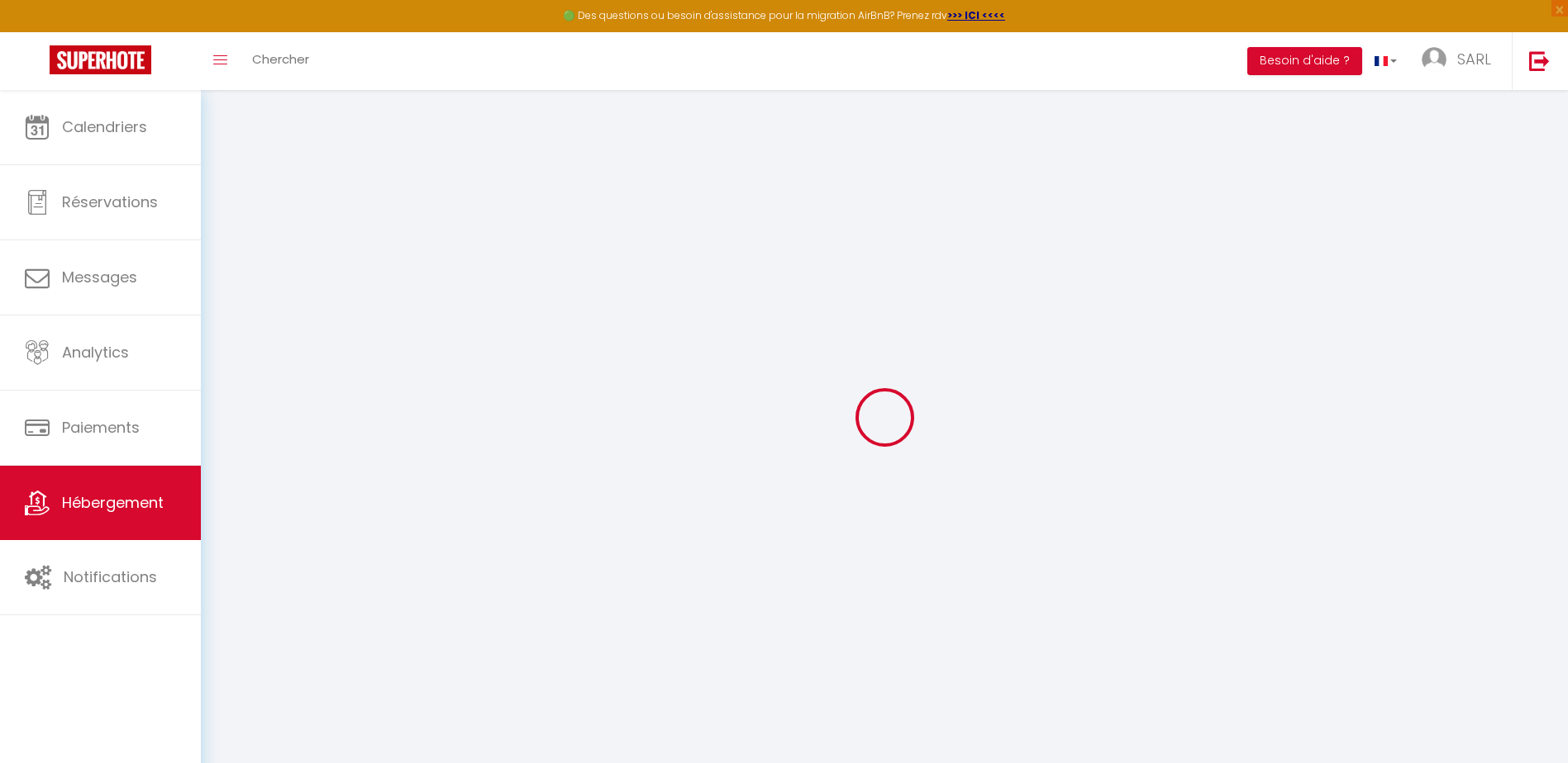
type input "0"
select select
checkbox input "false"
checkbox input "true"
checkbox input "false"
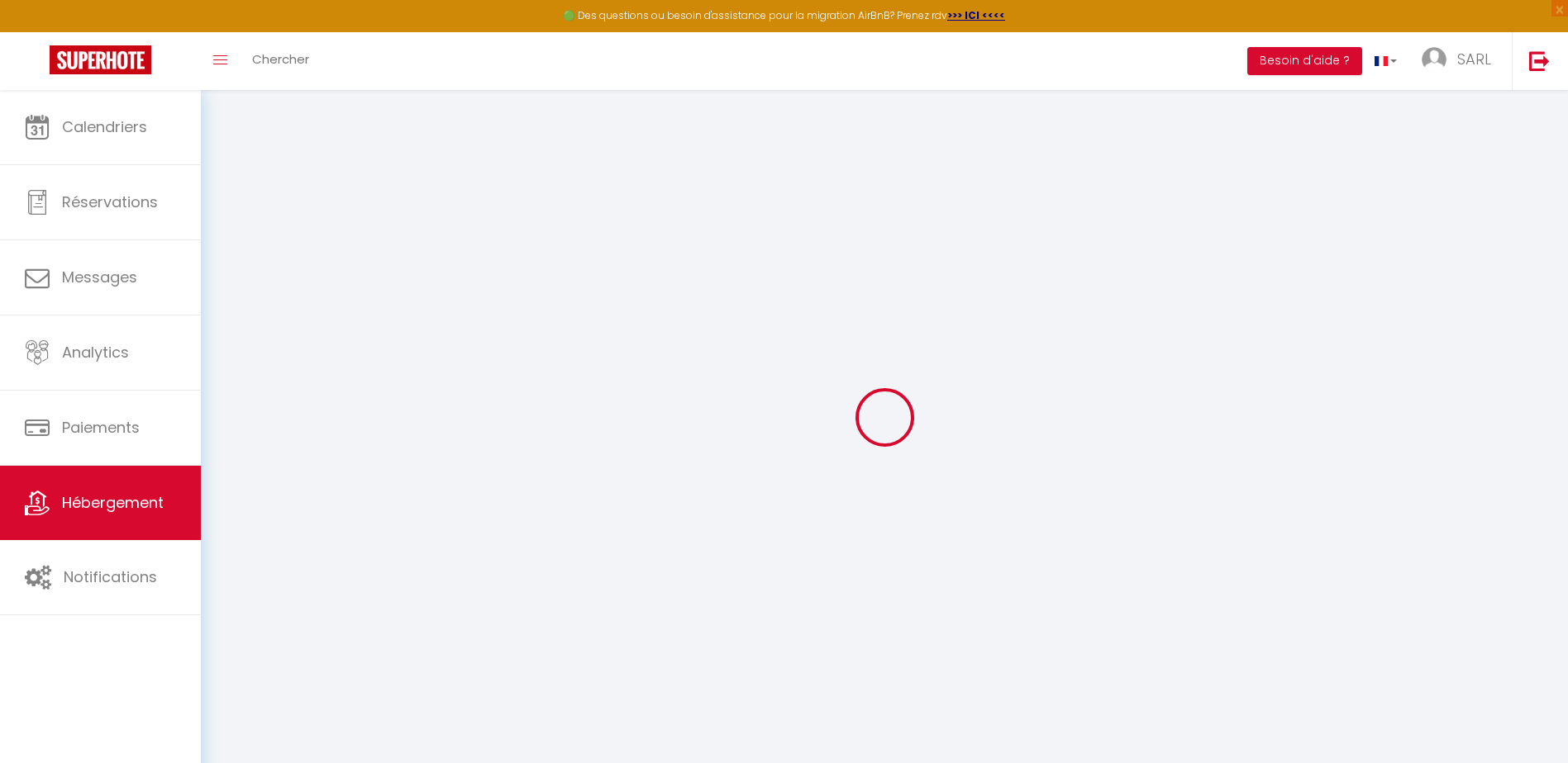
checkbox input "false"
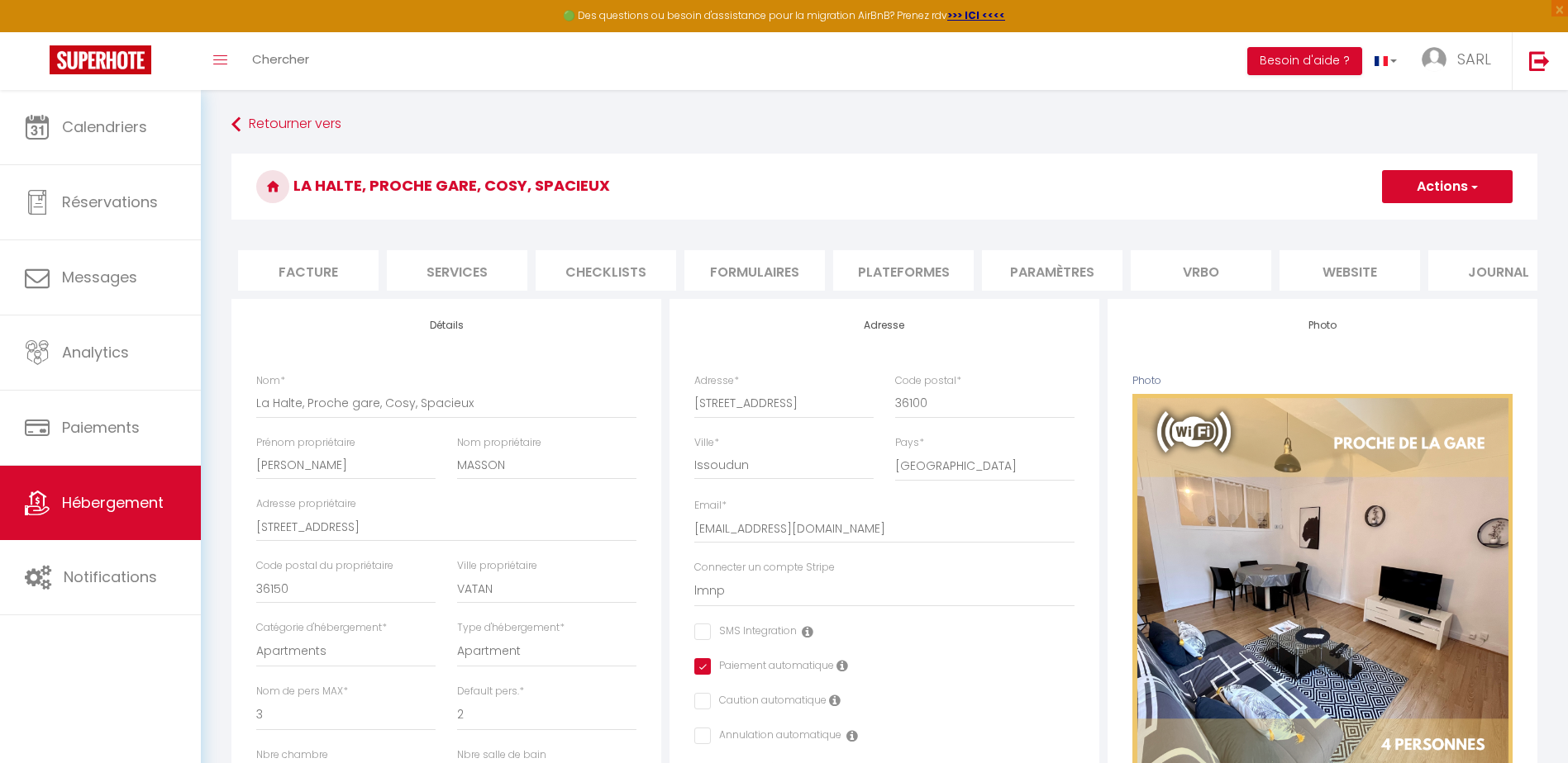
scroll to position [0, 301]
click at [1335, 260] on li "website" at bounding box center [1340, 271] width 141 height 41
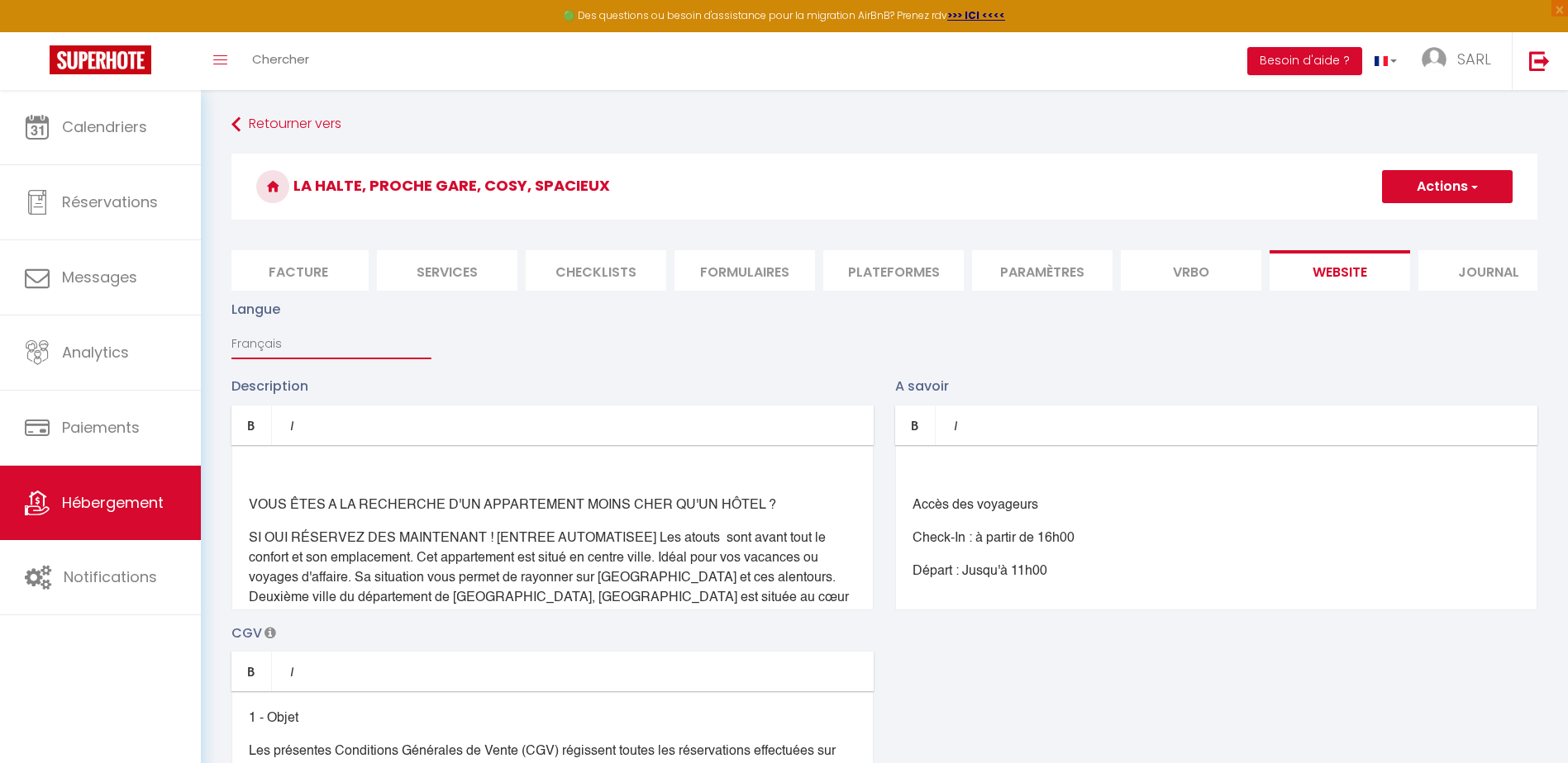
click at [316, 360] on select "Français Anglais Portugais Espagnol [GEOGRAPHIC_DATA]" at bounding box center [330, 344] width 199 height 32
select select "en"
click at [231, 341] on select "Français Anglais Portugais Espagnol [GEOGRAPHIC_DATA]" at bounding box center [330, 344] width 199 height 32
type input "Oops! The selected dates are unavailable."
type textarea "Unfortunately the selected dates are not available. We invite you to choose oth…"
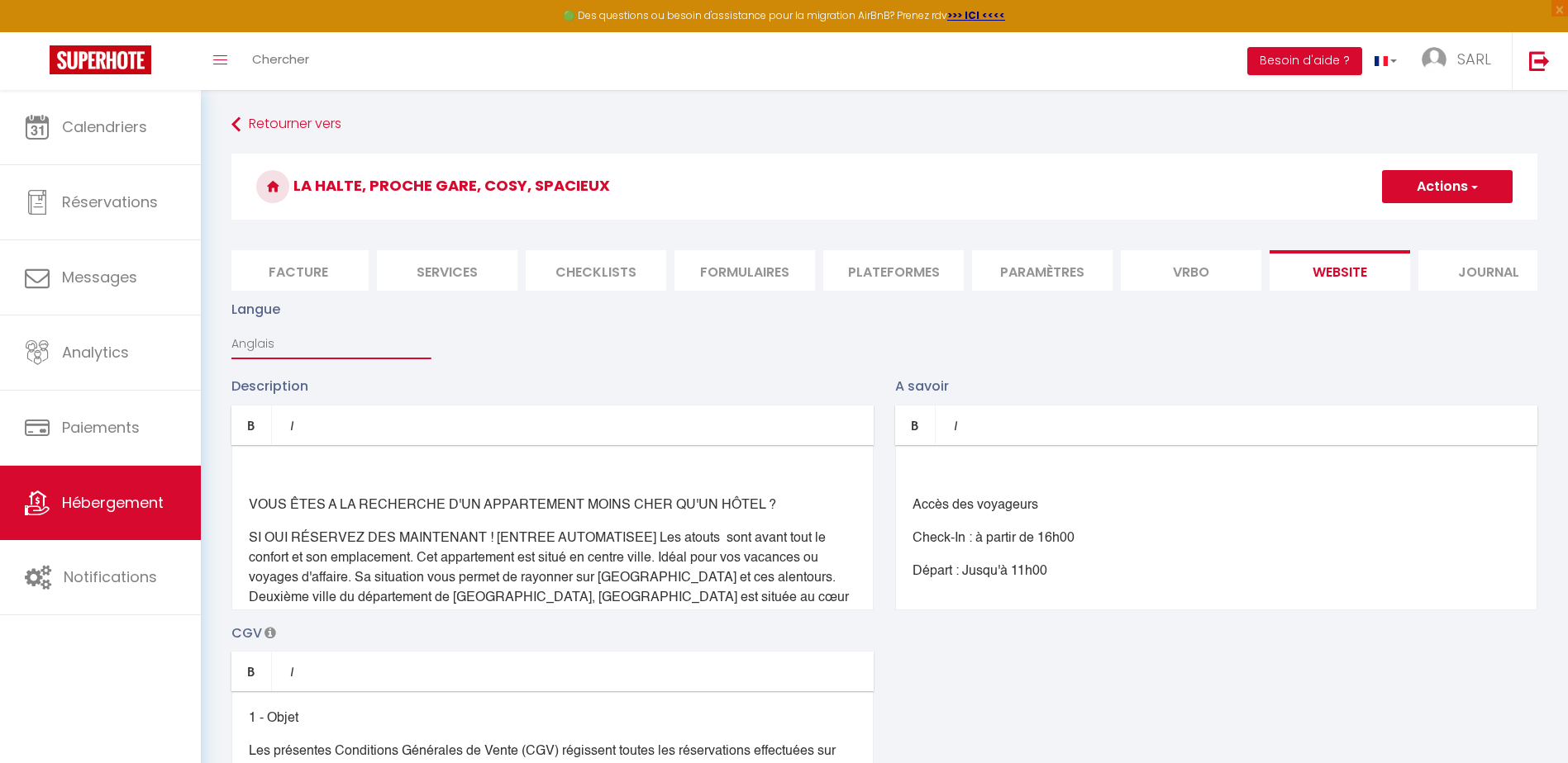
checkbox input "true"
checkbox input "false"
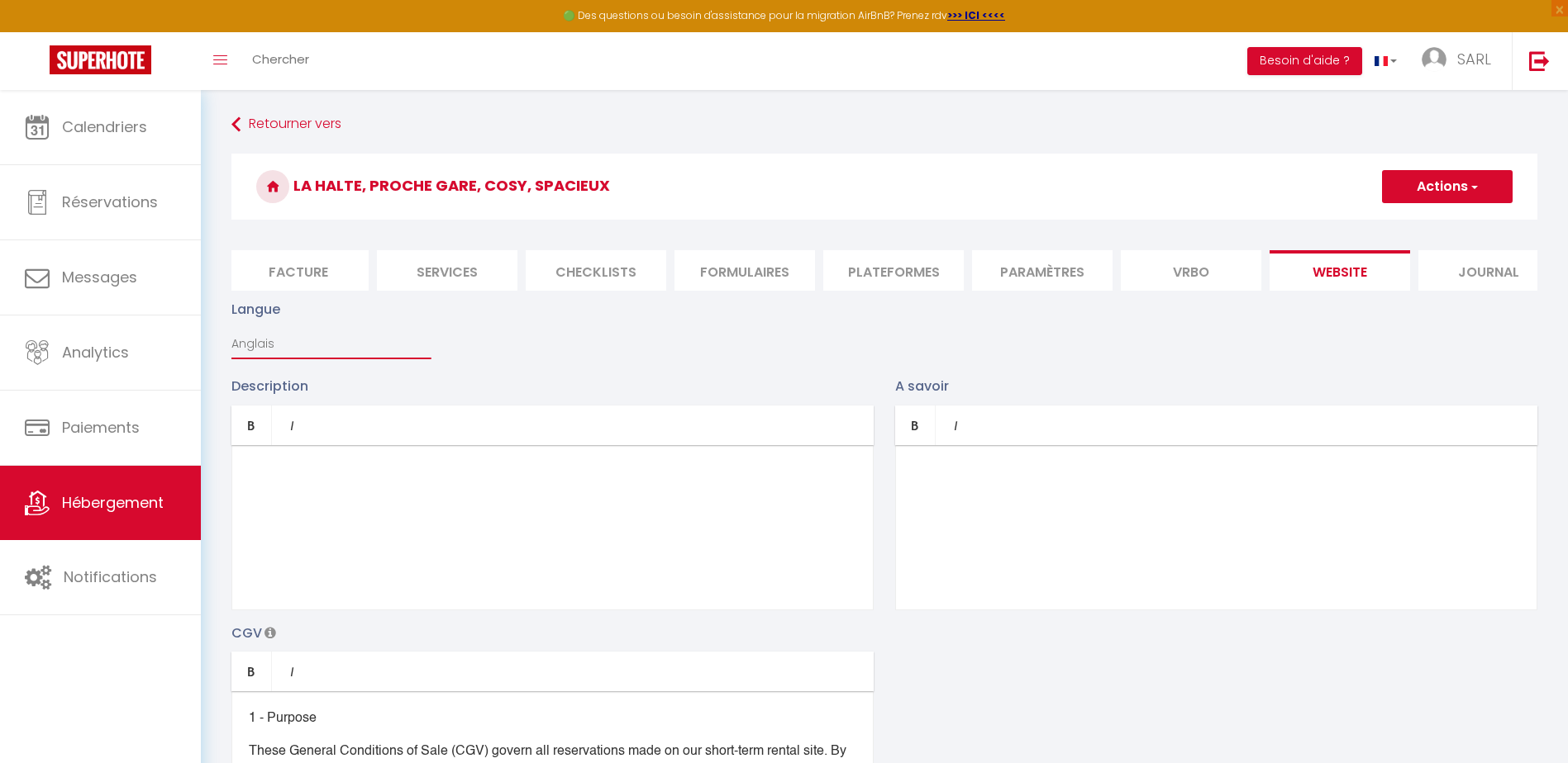
click at [299, 360] on select "Français Anglais Portugais Espagnol [GEOGRAPHIC_DATA]" at bounding box center [330, 344] width 199 height 32
select select "pt"
click at [231, 341] on select "Français Anglais Portugais Espagnol [GEOGRAPHIC_DATA]" at bounding box center [330, 344] width 199 height 32
type input "Oops! As datas seleccionadas não estão disponíveis."
type textarea "Infelizmente, as datas seleccionadas não estão disponíveis. Convidamo-lo a esco…"
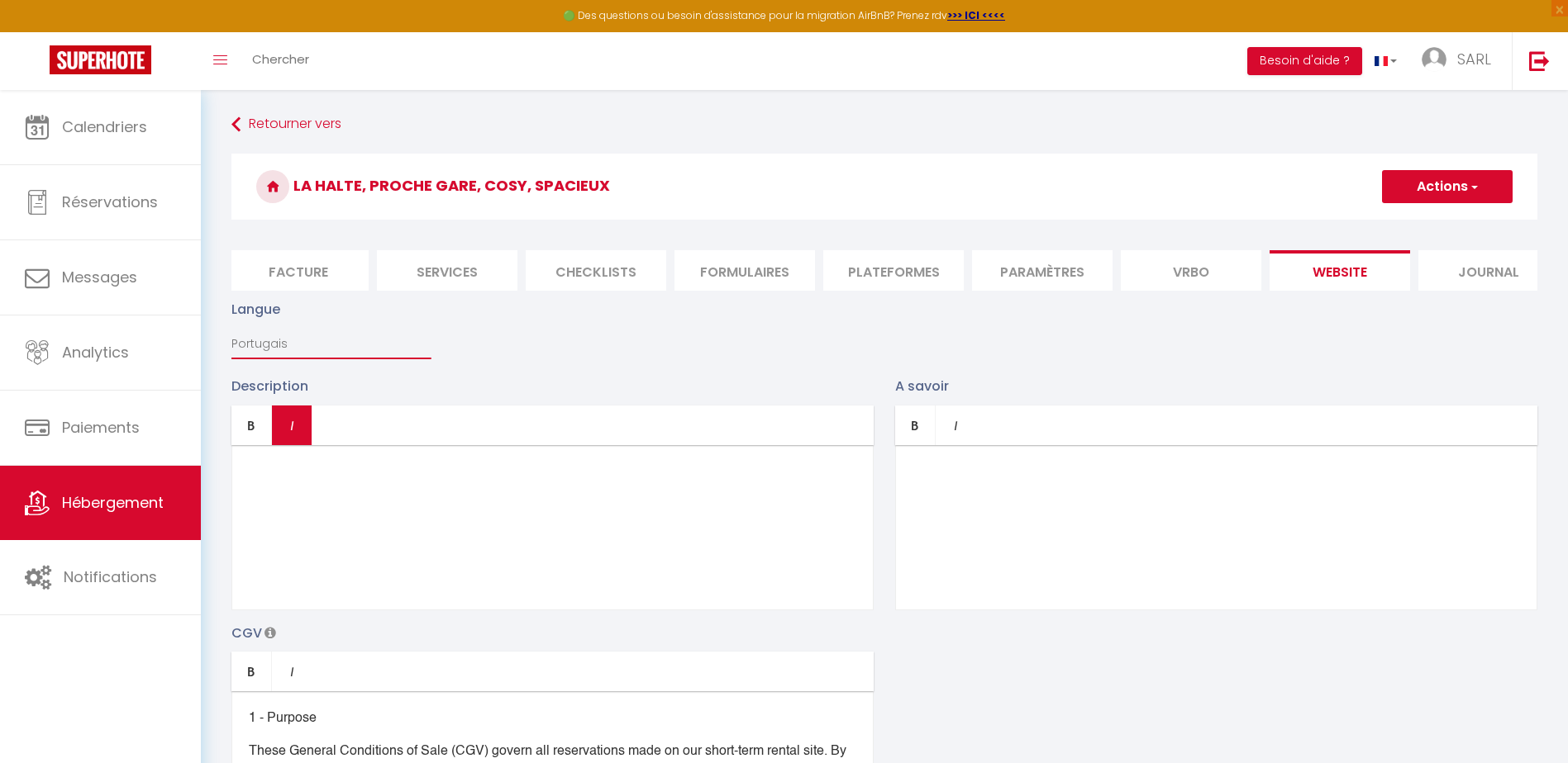
checkbox input "true"
checkbox input "false"
click at [300, 356] on select "Français Anglais Portugais Espagnol [GEOGRAPHIC_DATA]" at bounding box center [330, 344] width 199 height 32
select select "es"
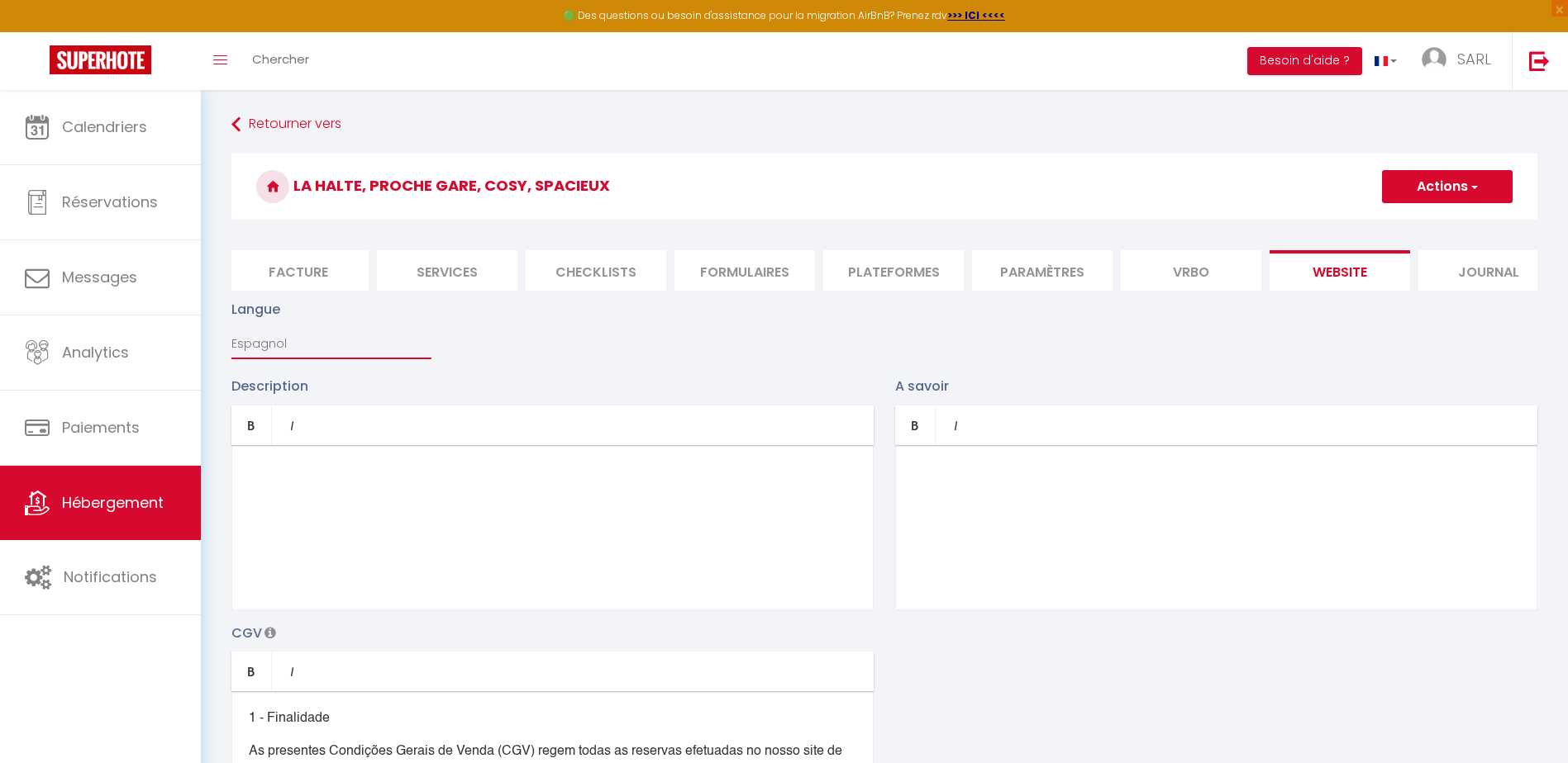
click at [231, 341] on select "Français Anglais Portugais Espagnol [GEOGRAPHIC_DATA]" at bounding box center [330, 344] width 199 height 32
type input "¡Uy! Las fechas seleccionadas no están disponibles."
type textarea "Lamentablemente, las fechas seleccionadas no están disponibles. Le invitamos a …"
checkbox input "true"
checkbox input "false"
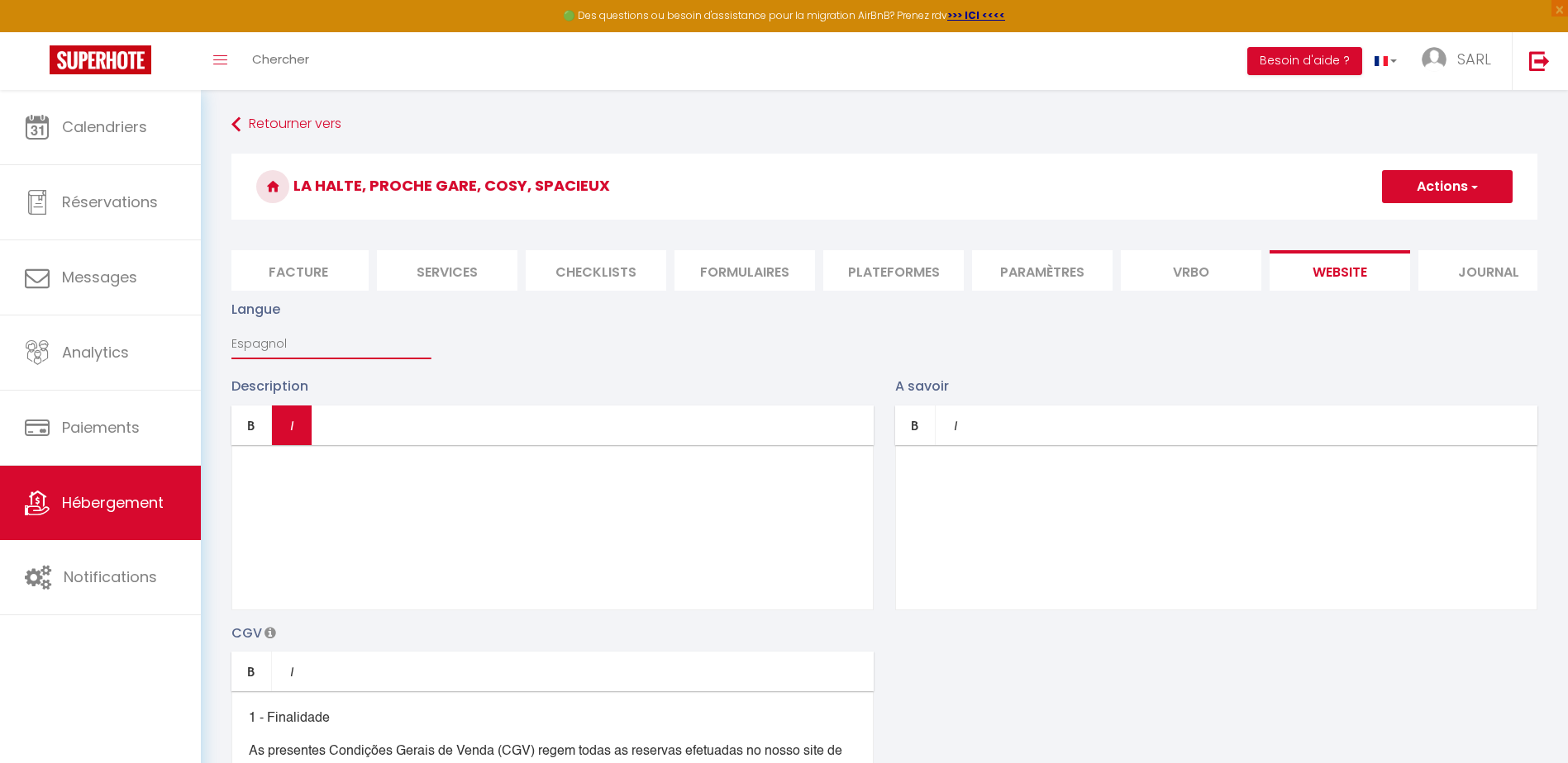
checkbox input "false"
click at [315, 360] on select "Français Anglais Portugais Espagnol [GEOGRAPHIC_DATA]" at bounding box center [330, 344] width 199 height 32
select select "it"
click at [231, 341] on select "Français Anglais Portugais Espagnol [GEOGRAPHIC_DATA]" at bounding box center [330, 344] width 199 height 32
checkbox input "true"
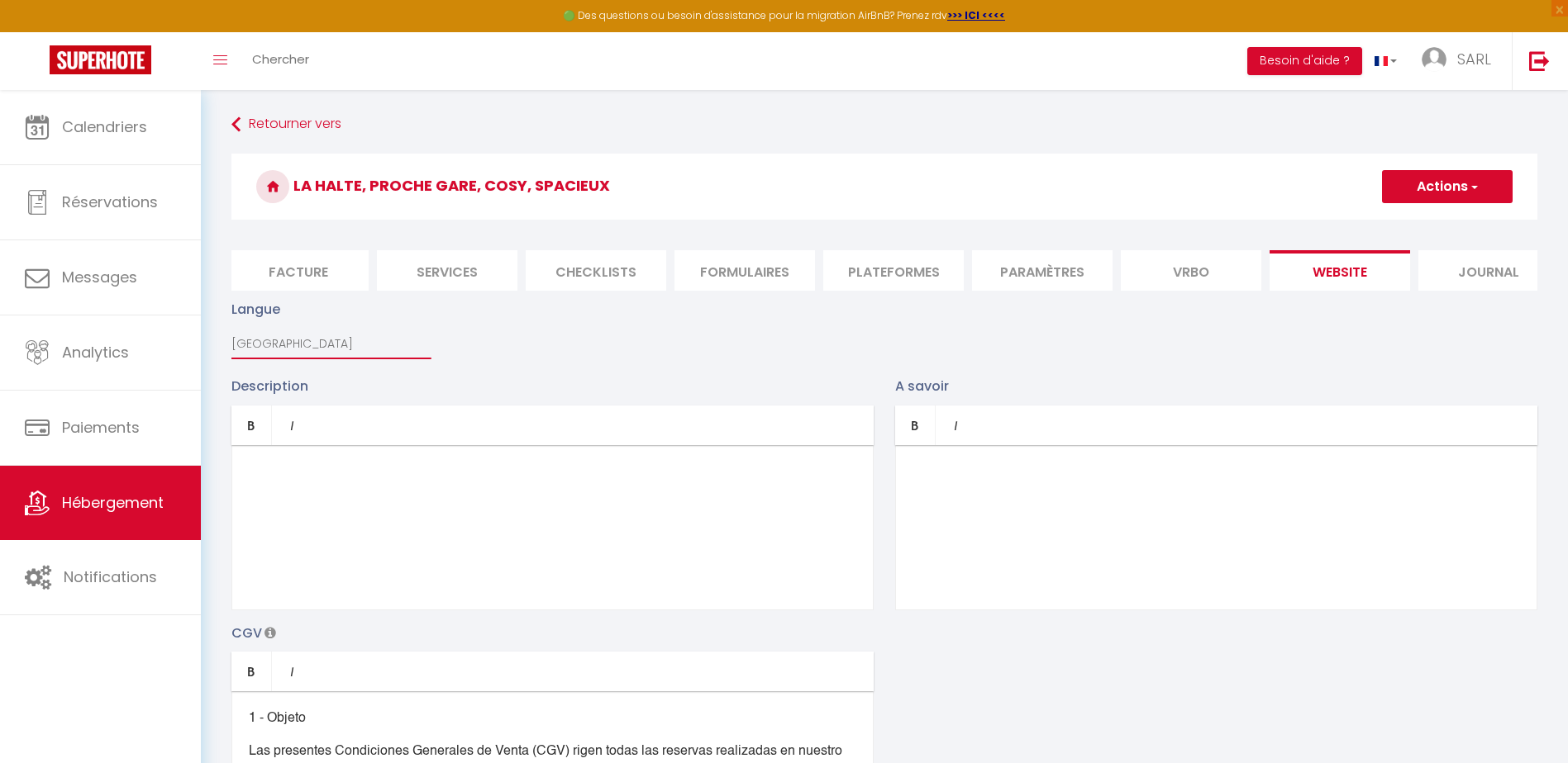
checkbox input "false"
click at [331, 360] on select "Français Anglais Portugais Espagnol [GEOGRAPHIC_DATA]" at bounding box center [330, 344] width 199 height 32
click at [354, 360] on select "Français Anglais Portugais Espagnol [GEOGRAPHIC_DATA]" at bounding box center [330, 344] width 199 height 32
select select "fr"
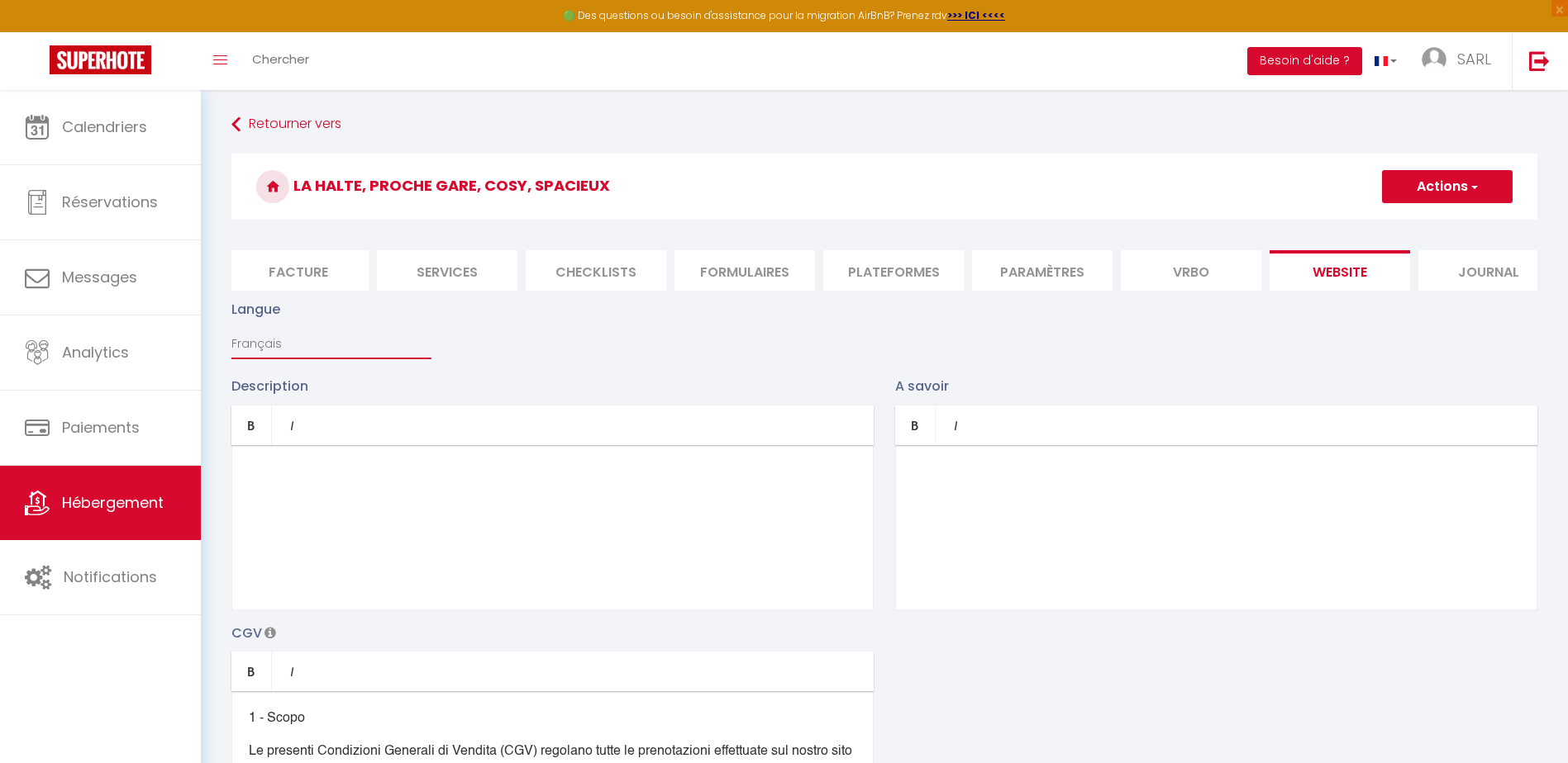
click at [231, 341] on select "Français Anglais Portugais Espagnol [GEOGRAPHIC_DATA]" at bounding box center [330, 344] width 199 height 32
type input "Oups ! Les dates sélectionnées sont indisponibles."
type textarea "Malheureusement les dates sélectionnées sont indisponibles. Nous vous invitons …"
checkbox input "true"
checkbox input "false"
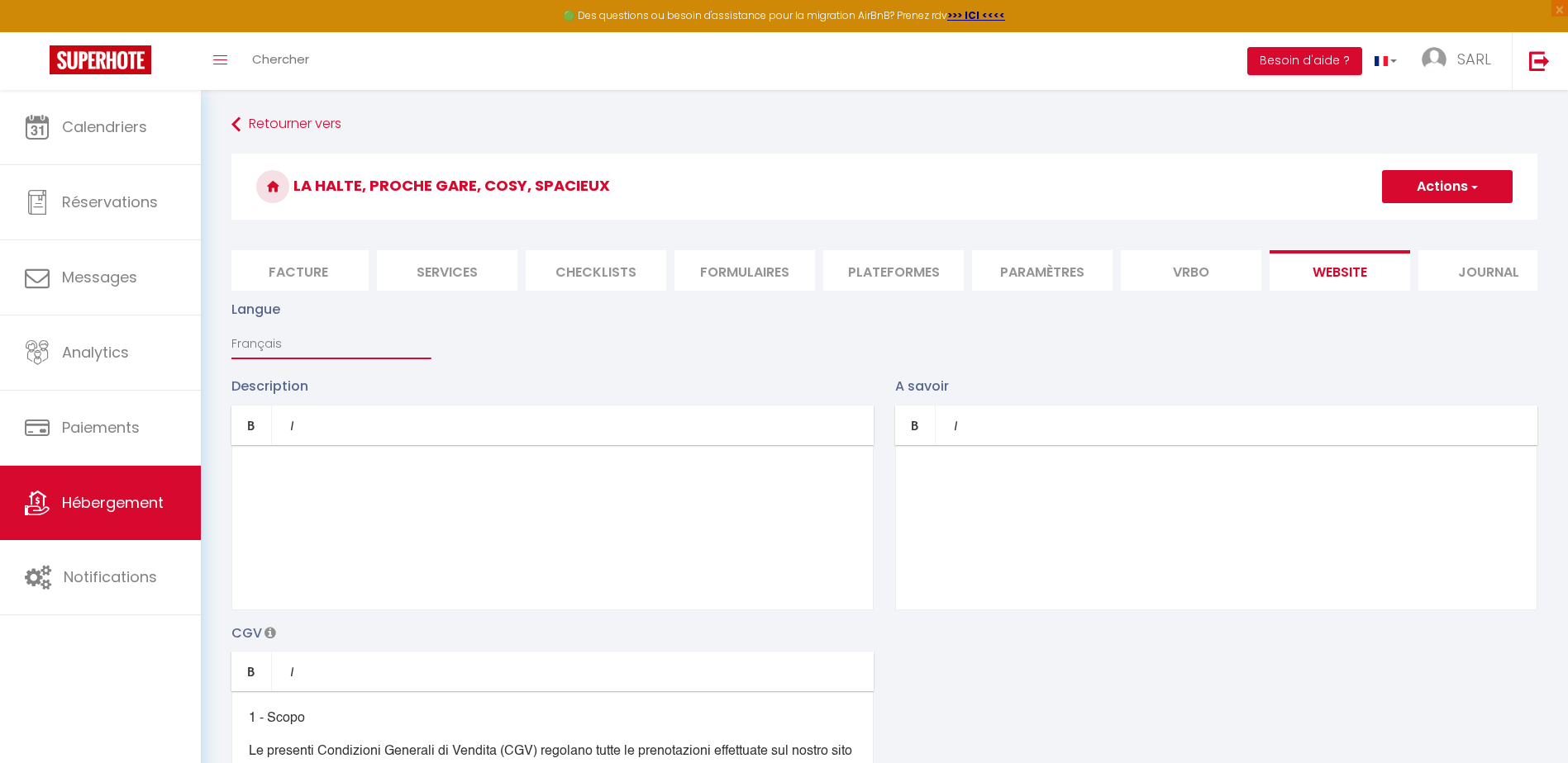
checkbox input "false"
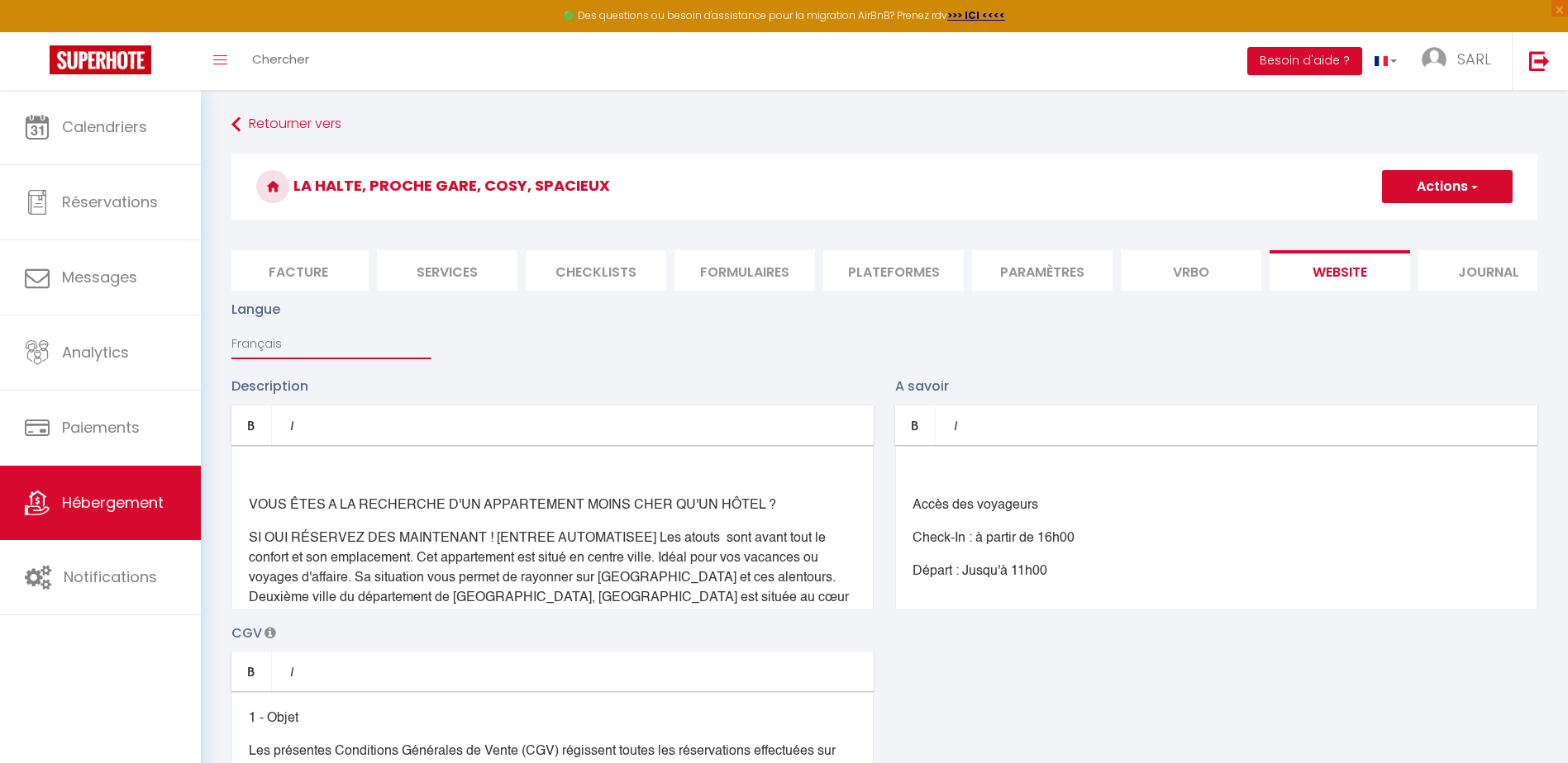
click at [425, 356] on select "Français Anglais Portugais Espagnol [GEOGRAPHIC_DATA]" at bounding box center [330, 344] width 199 height 32
select select "pt"
click at [231, 341] on select "Français Anglais Portugais Espagnol [GEOGRAPHIC_DATA]" at bounding box center [330, 344] width 199 height 32
type input "Oops! As datas seleccionadas não estão disponíveis."
type textarea "Infelizmente, as datas seleccionadas não estão disponíveis. Convidamo-lo a esco…"
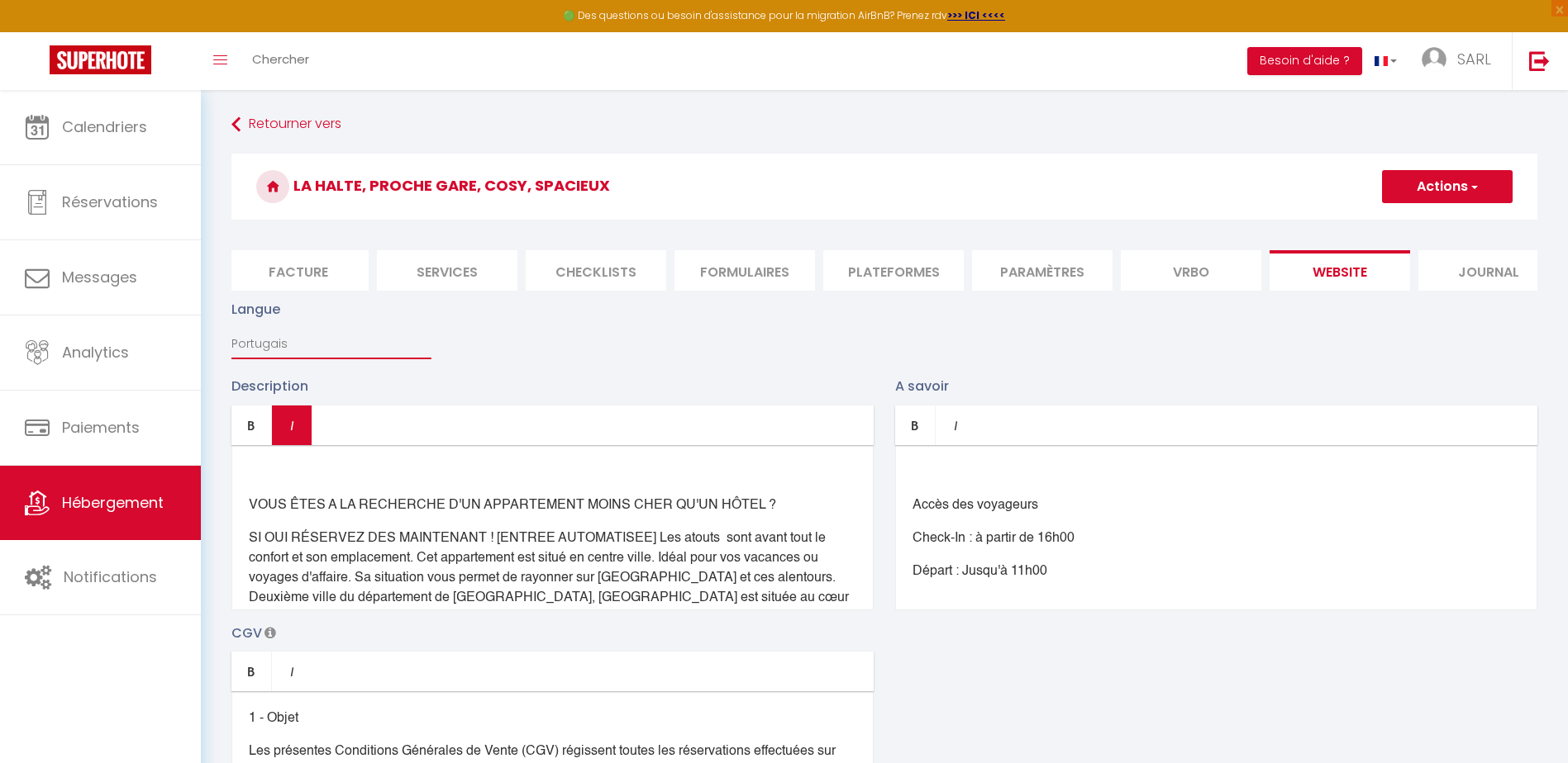
checkbox input "true"
checkbox input "false"
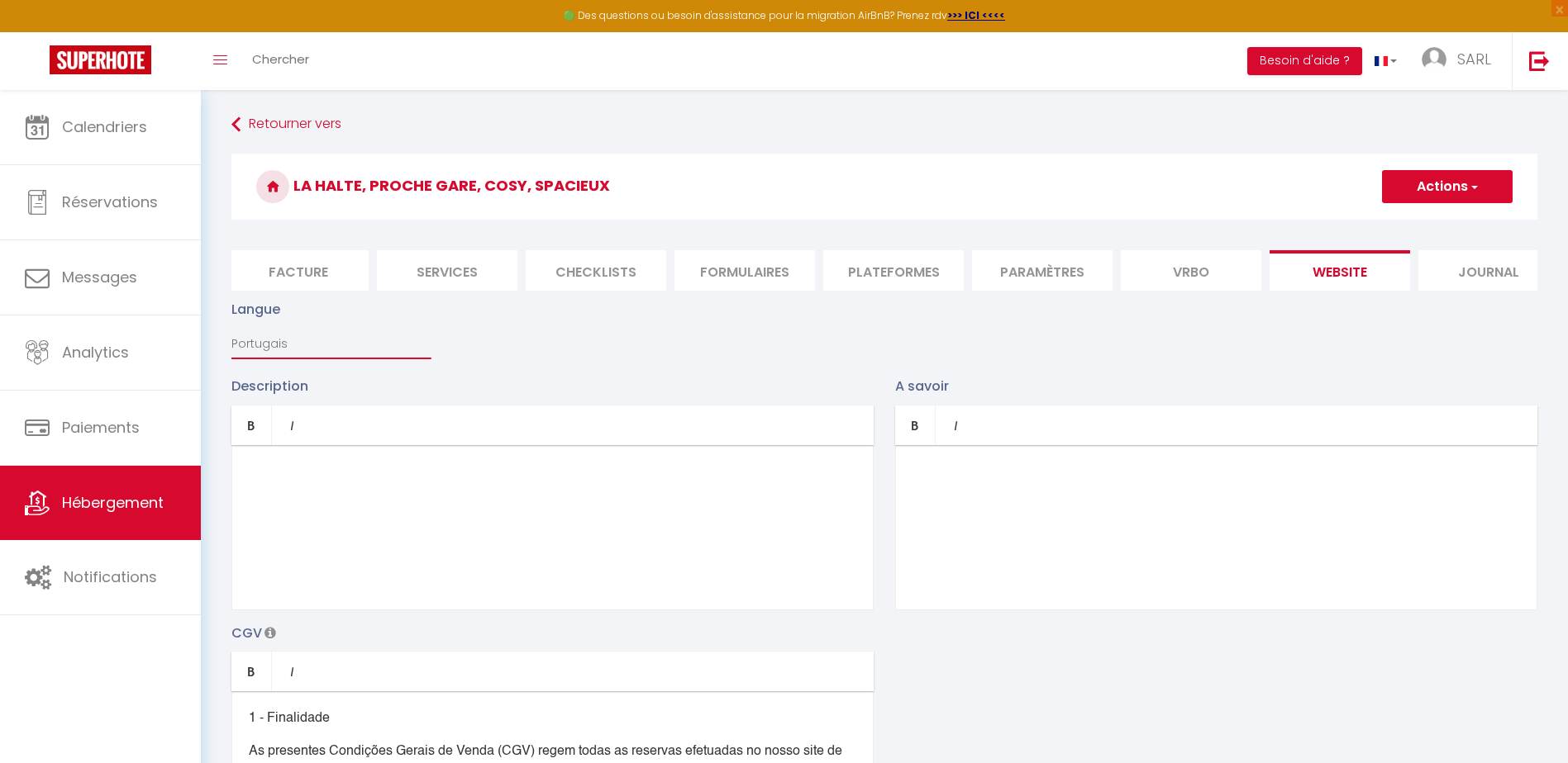
click at [265, 356] on select "Français Anglais Portugais Espagnol [GEOGRAPHIC_DATA]" at bounding box center [330, 344] width 199 height 32
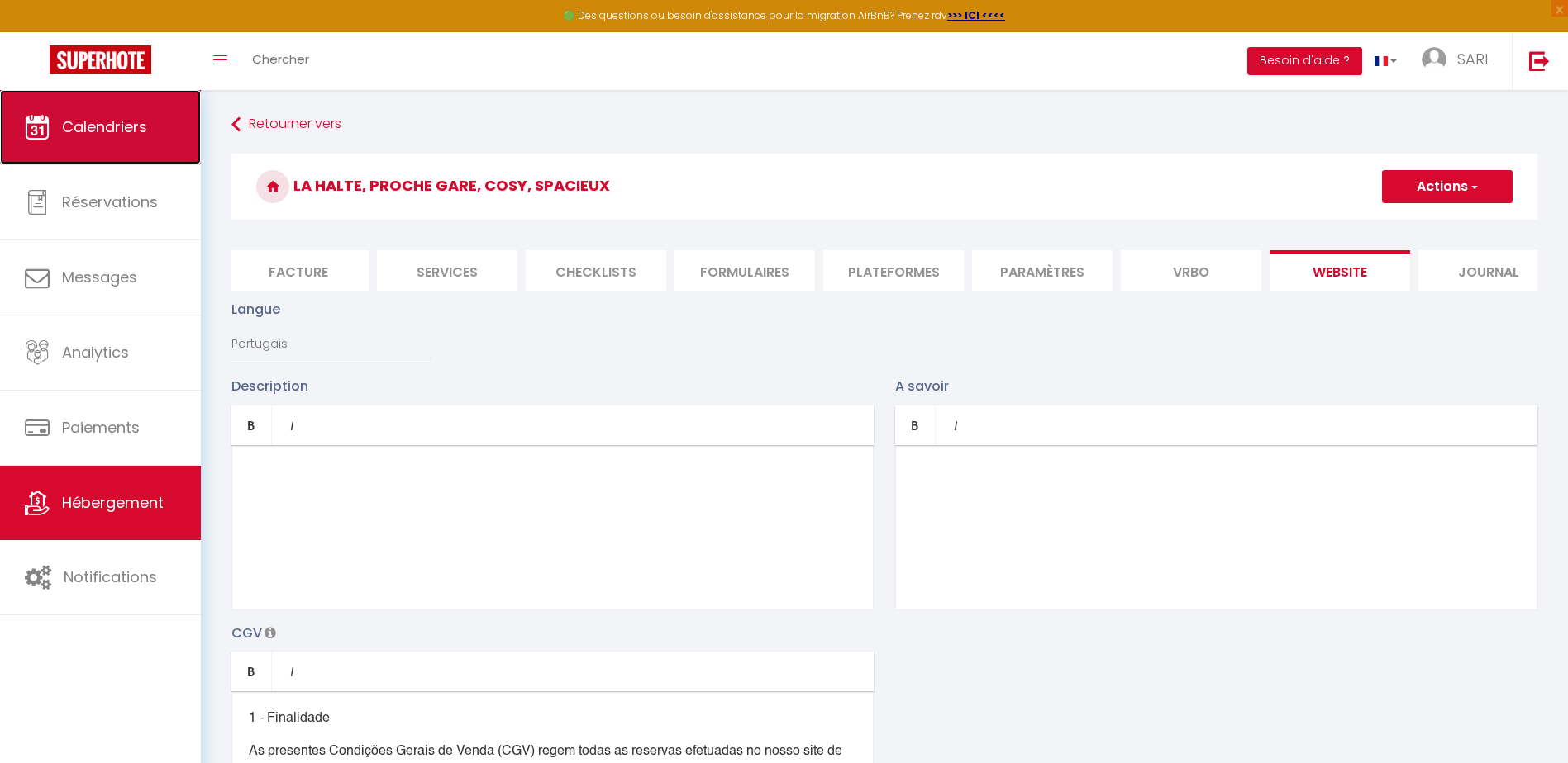
click at [160, 142] on link "Calendriers" at bounding box center [100, 127] width 201 height 74
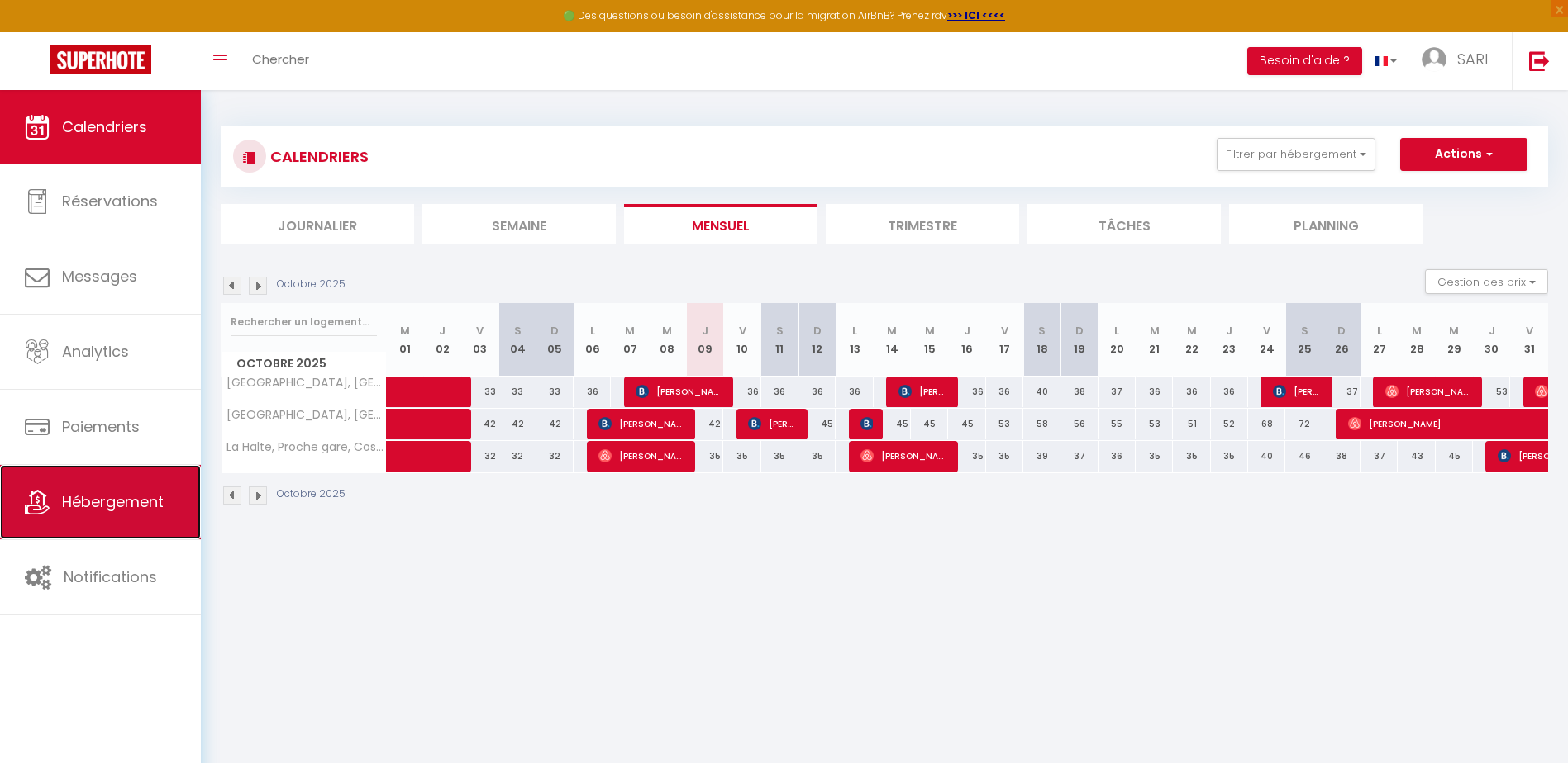
click at [77, 482] on link "Hébergement" at bounding box center [100, 501] width 201 height 74
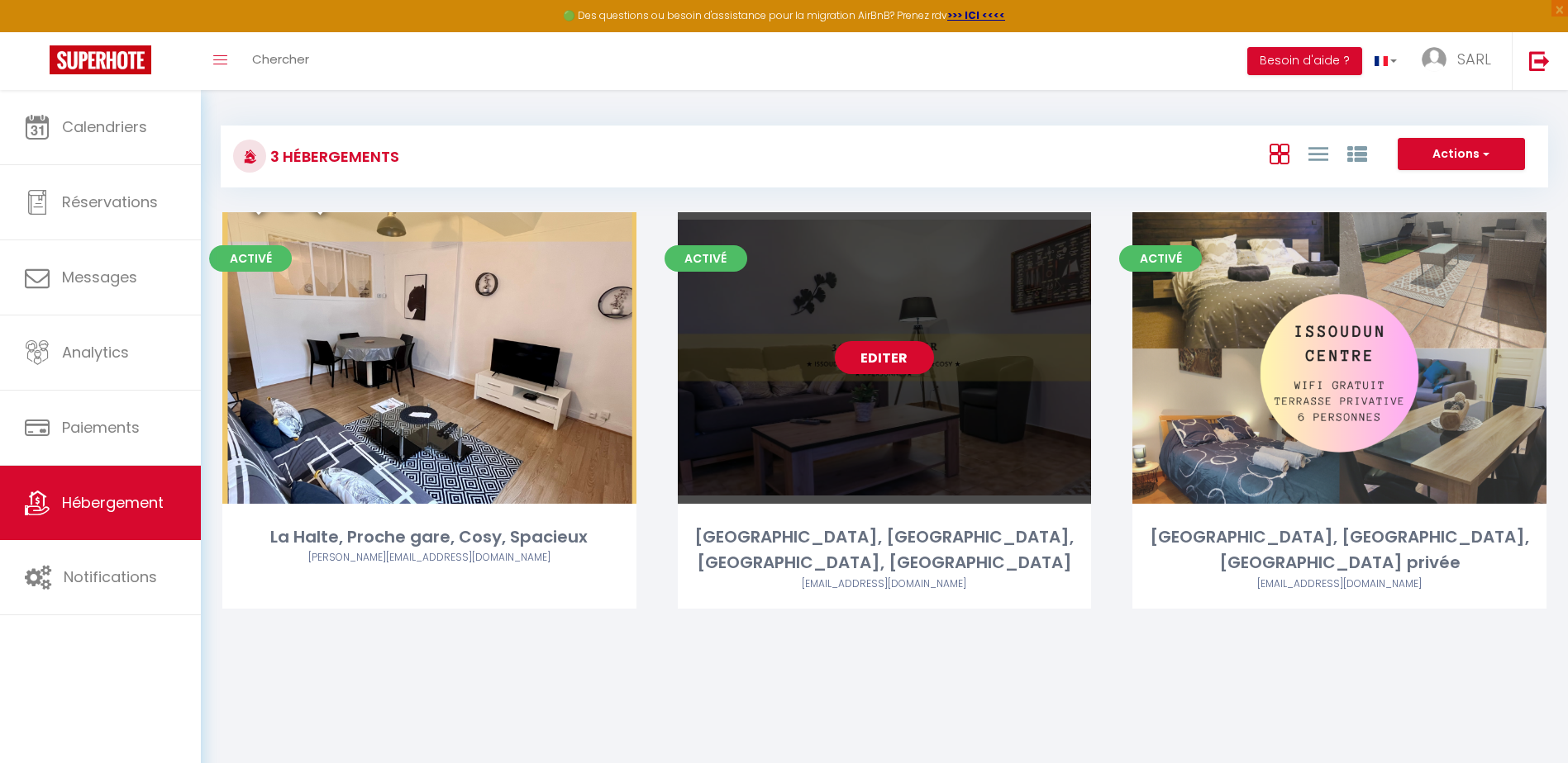
click at [843, 362] on link "Editer" at bounding box center [884, 357] width 99 height 33
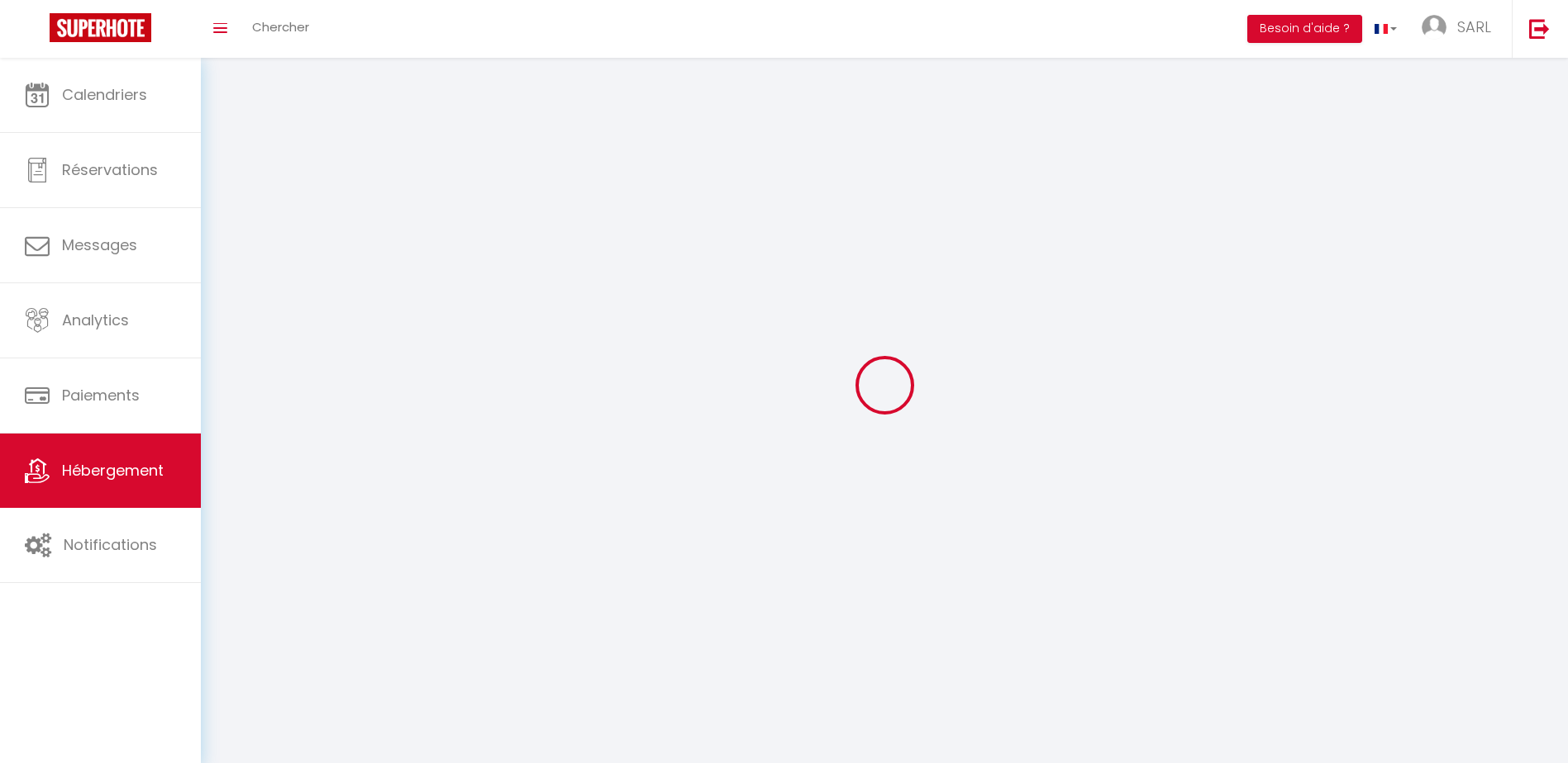
select select "1"
select select "28"
select select
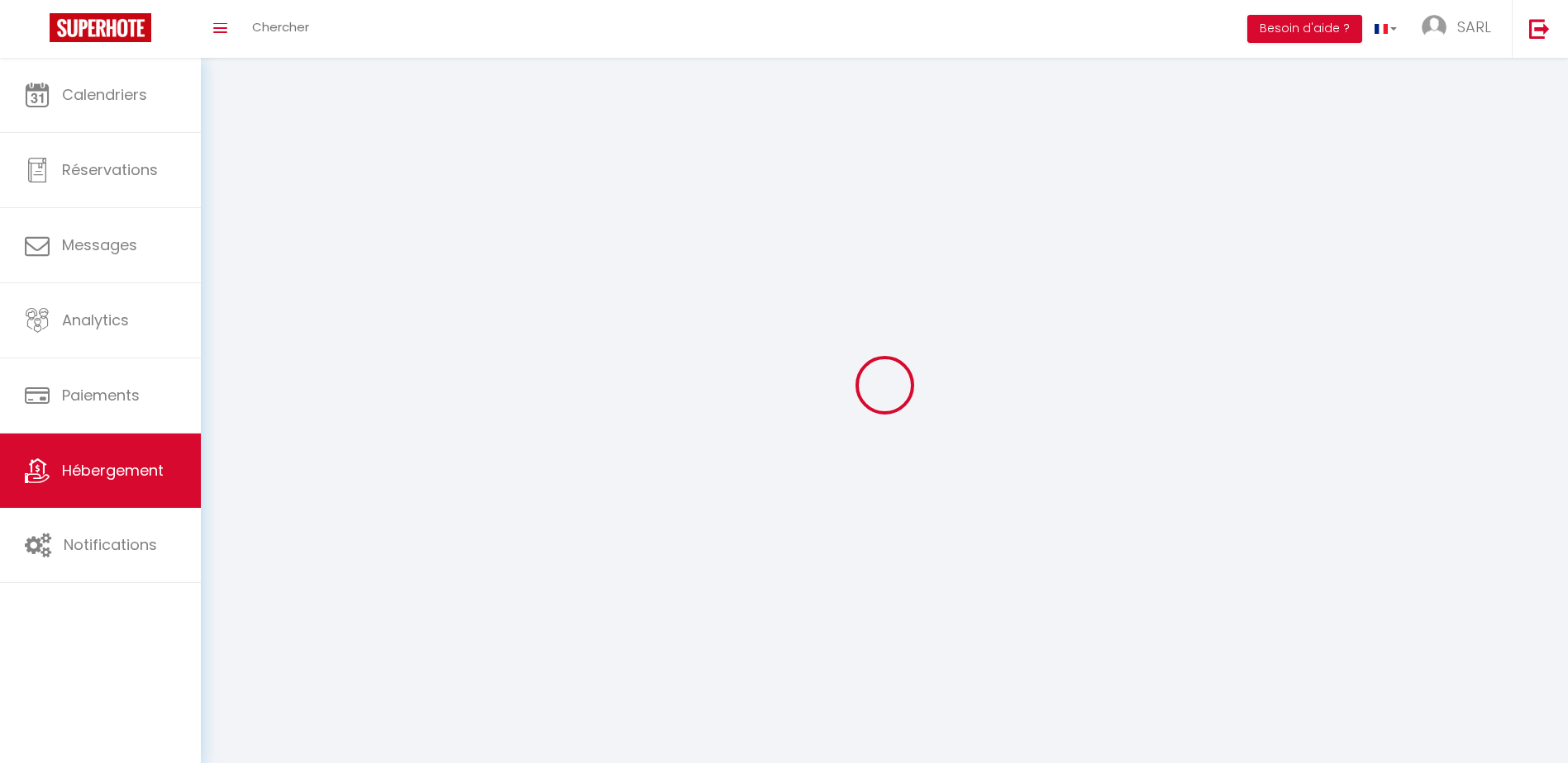
select select
checkbox input "false"
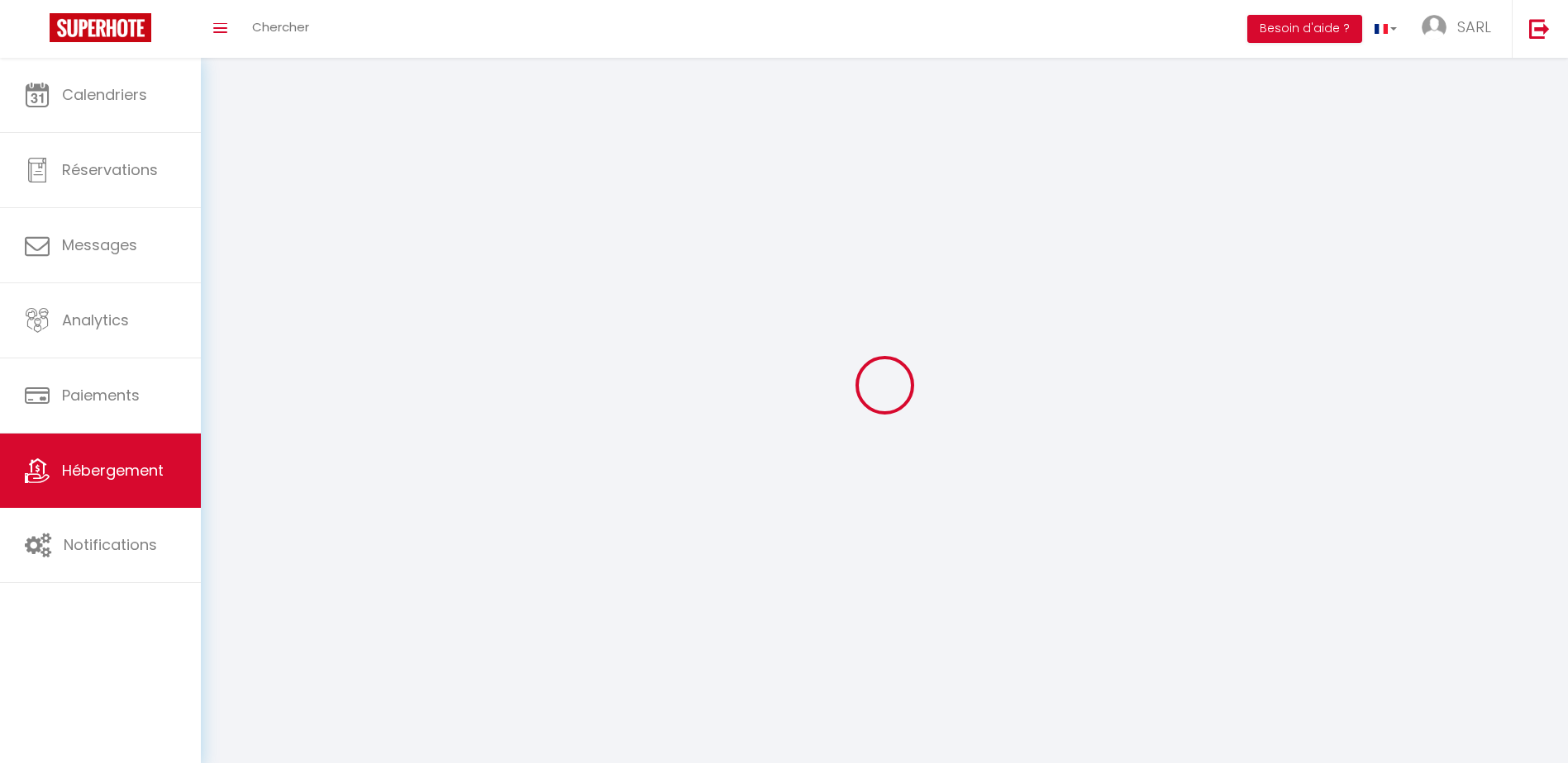
checkbox input "false"
select select
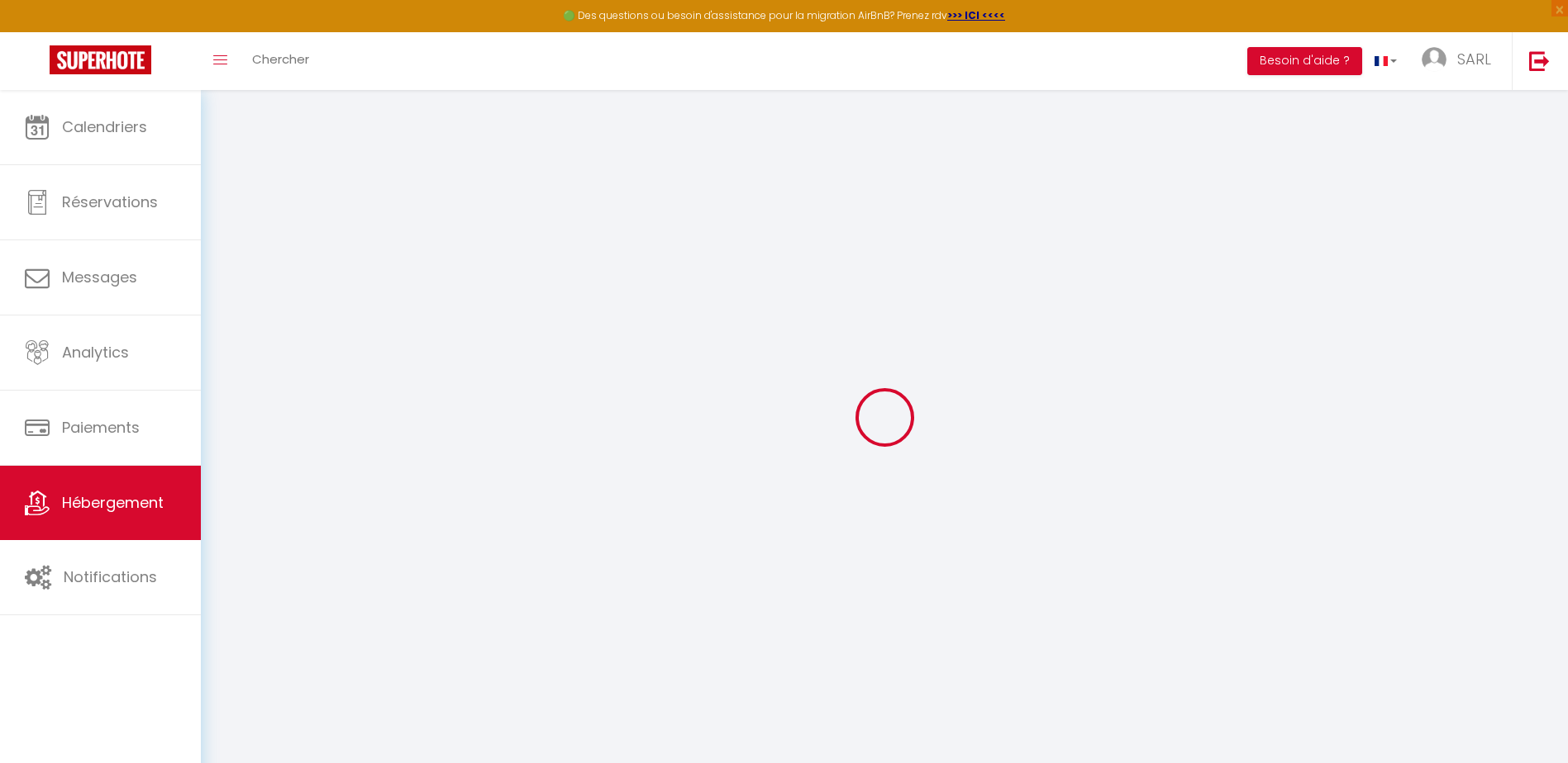
select select
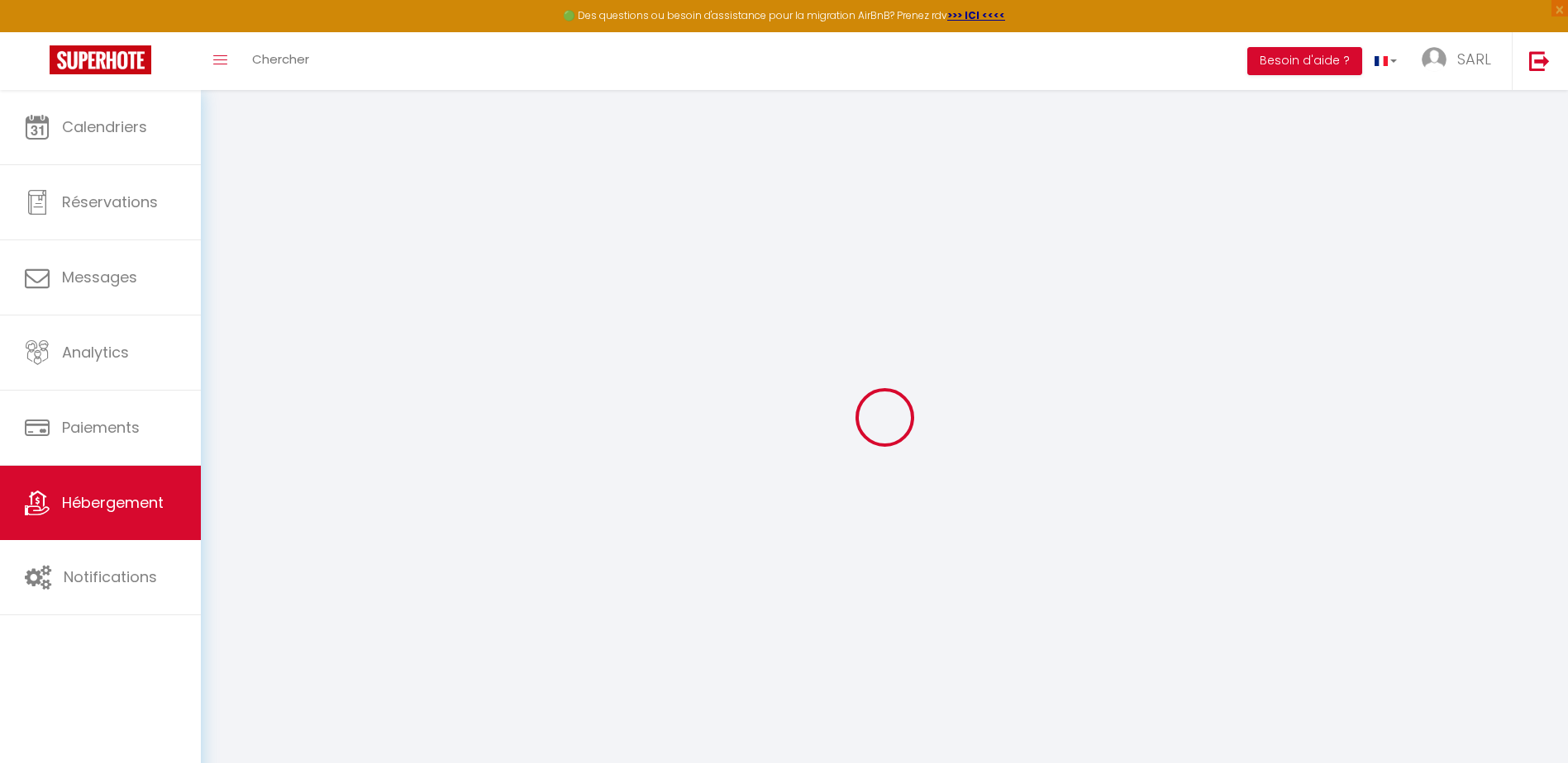
select select
checkbox input "false"
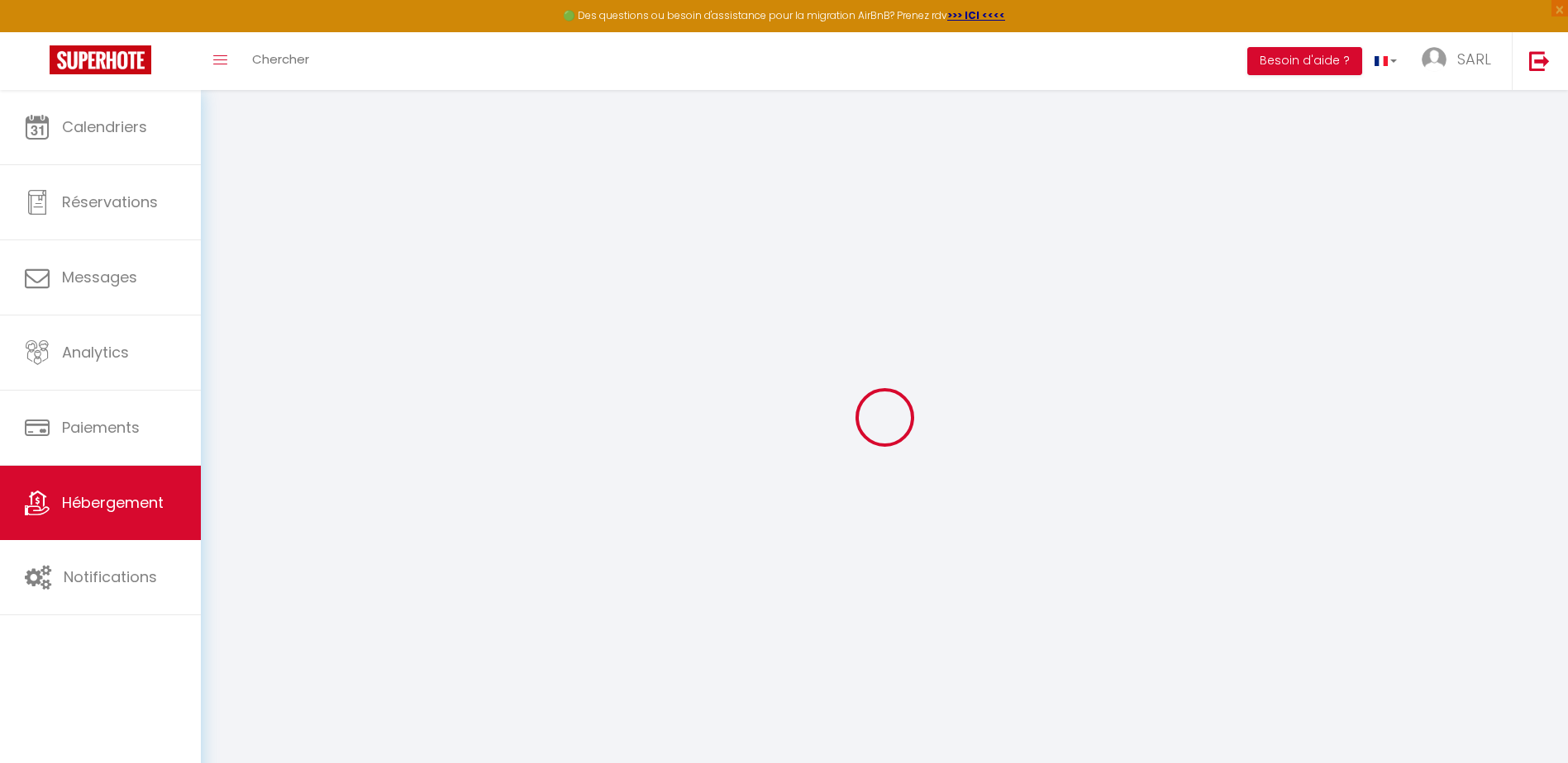
select select
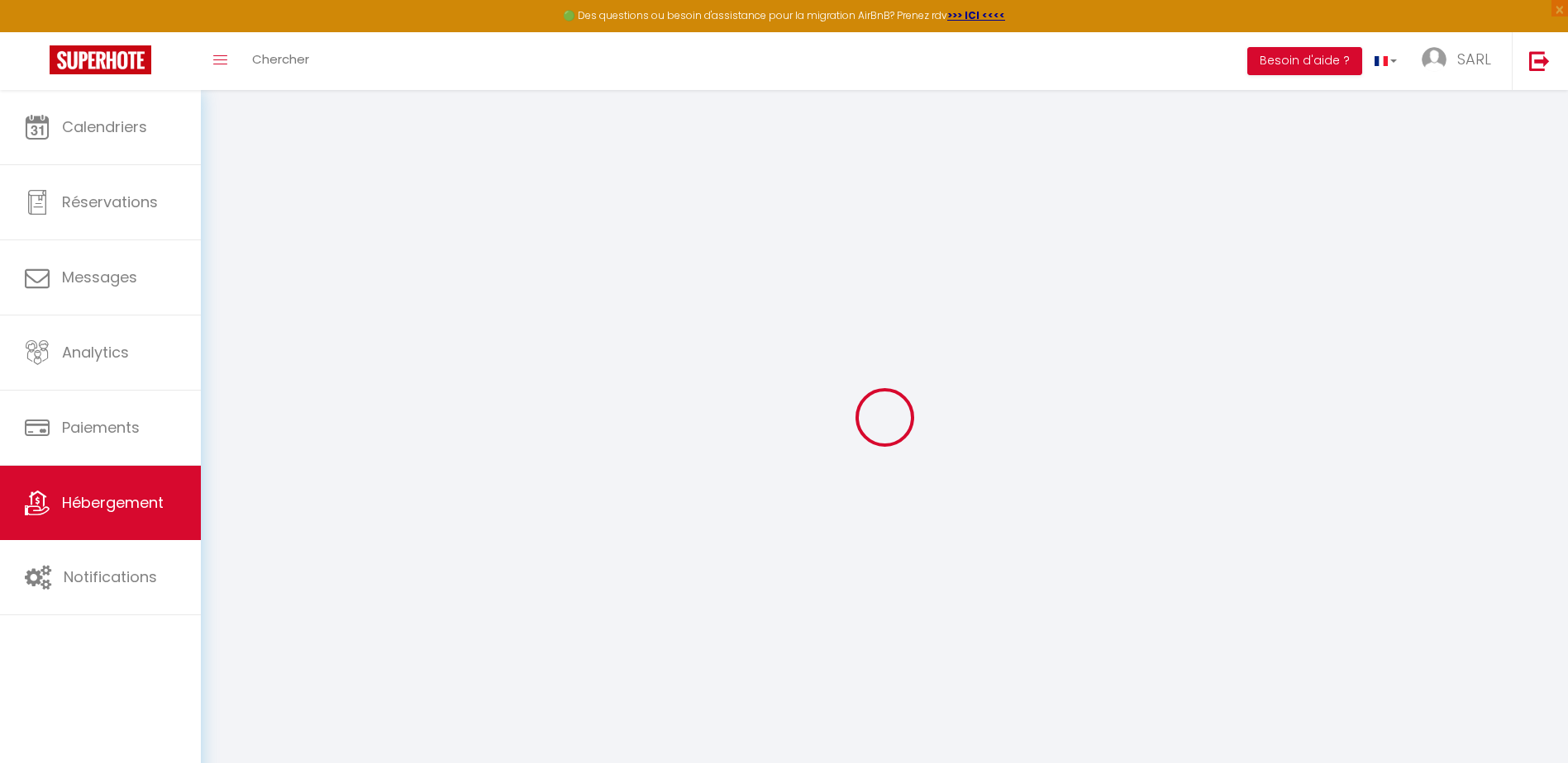
select select
checkbox input "false"
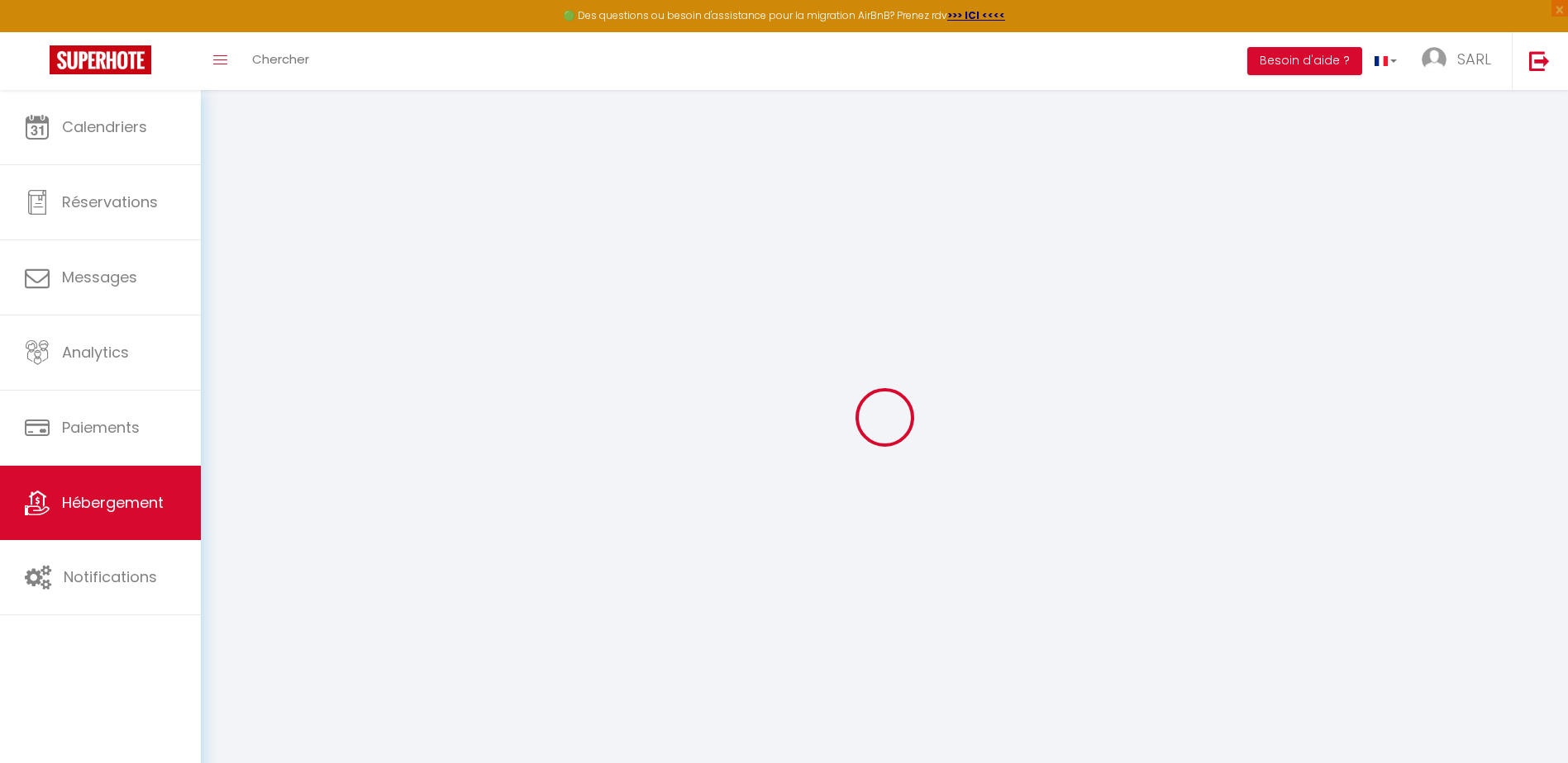
checkbox input "false"
select select
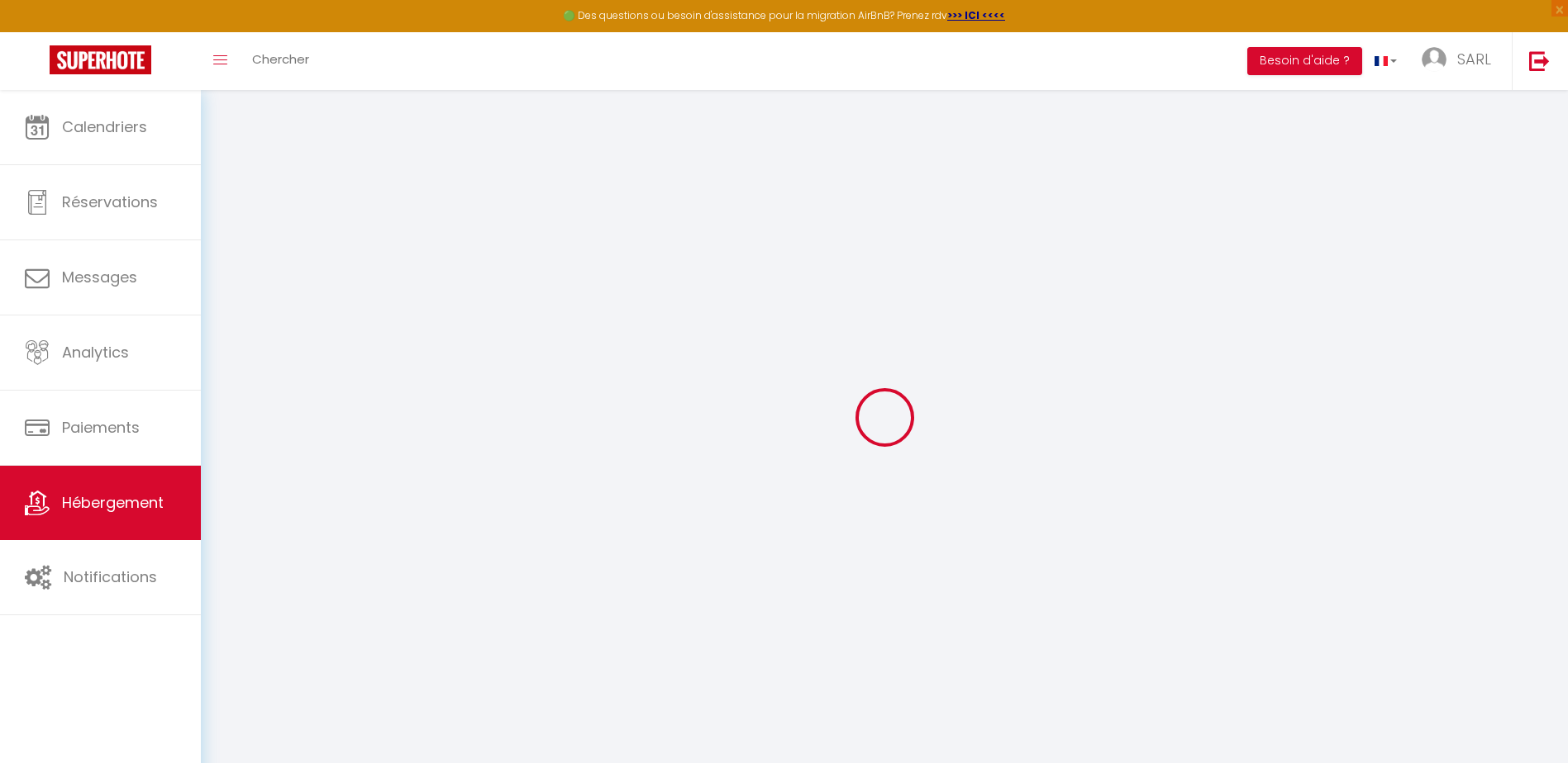
select select
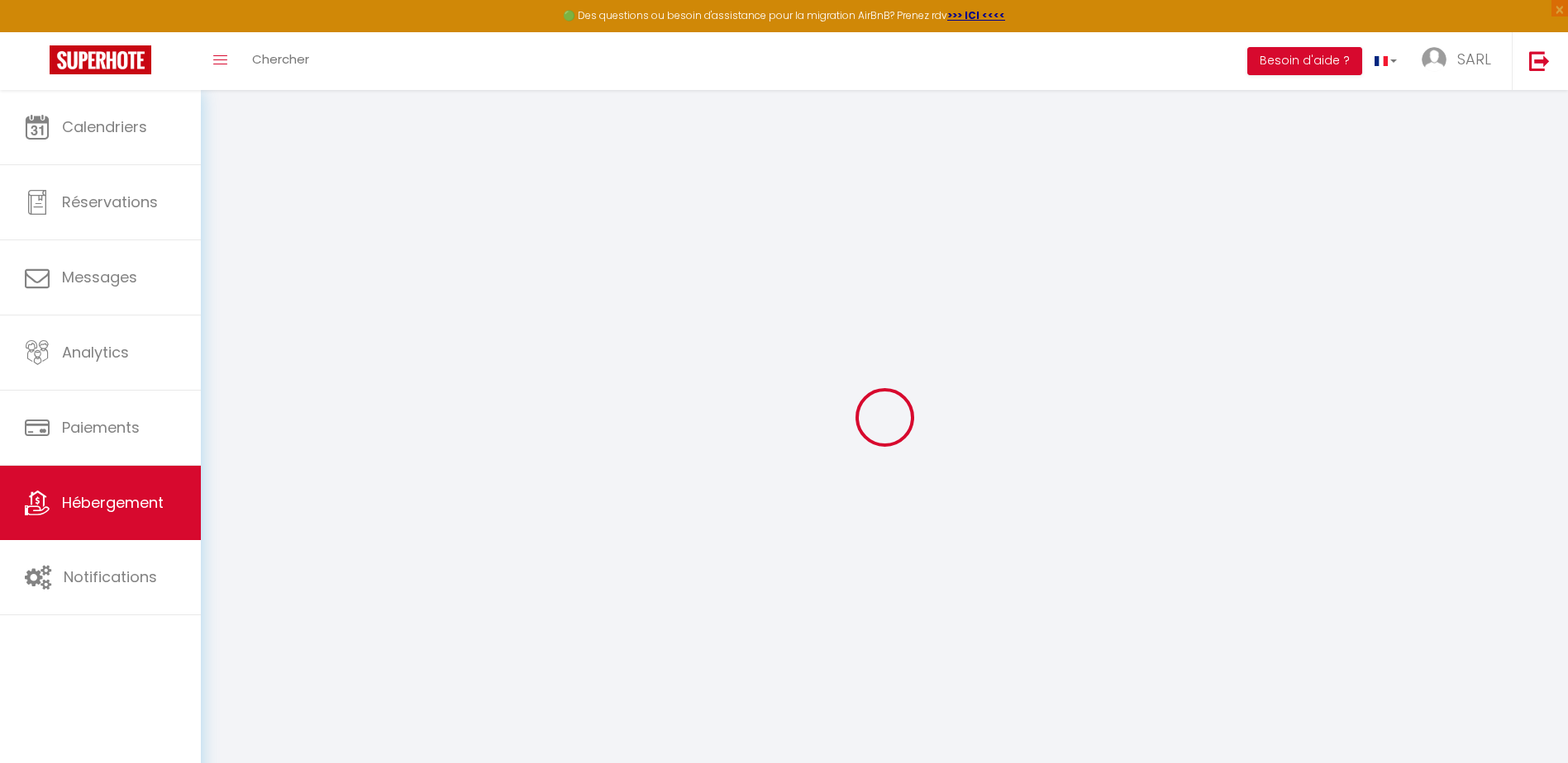
checkbox input "false"
select select
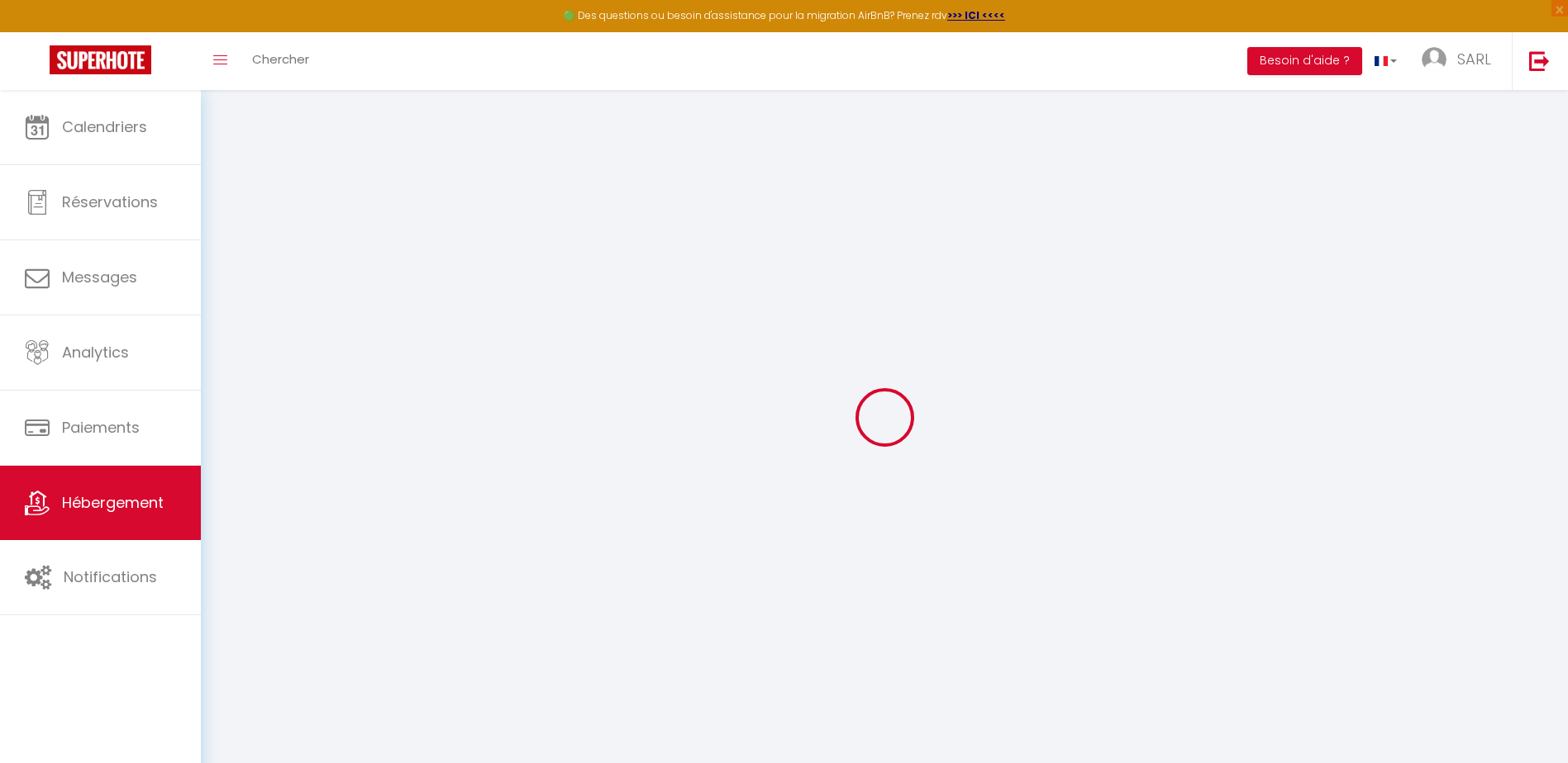
select select
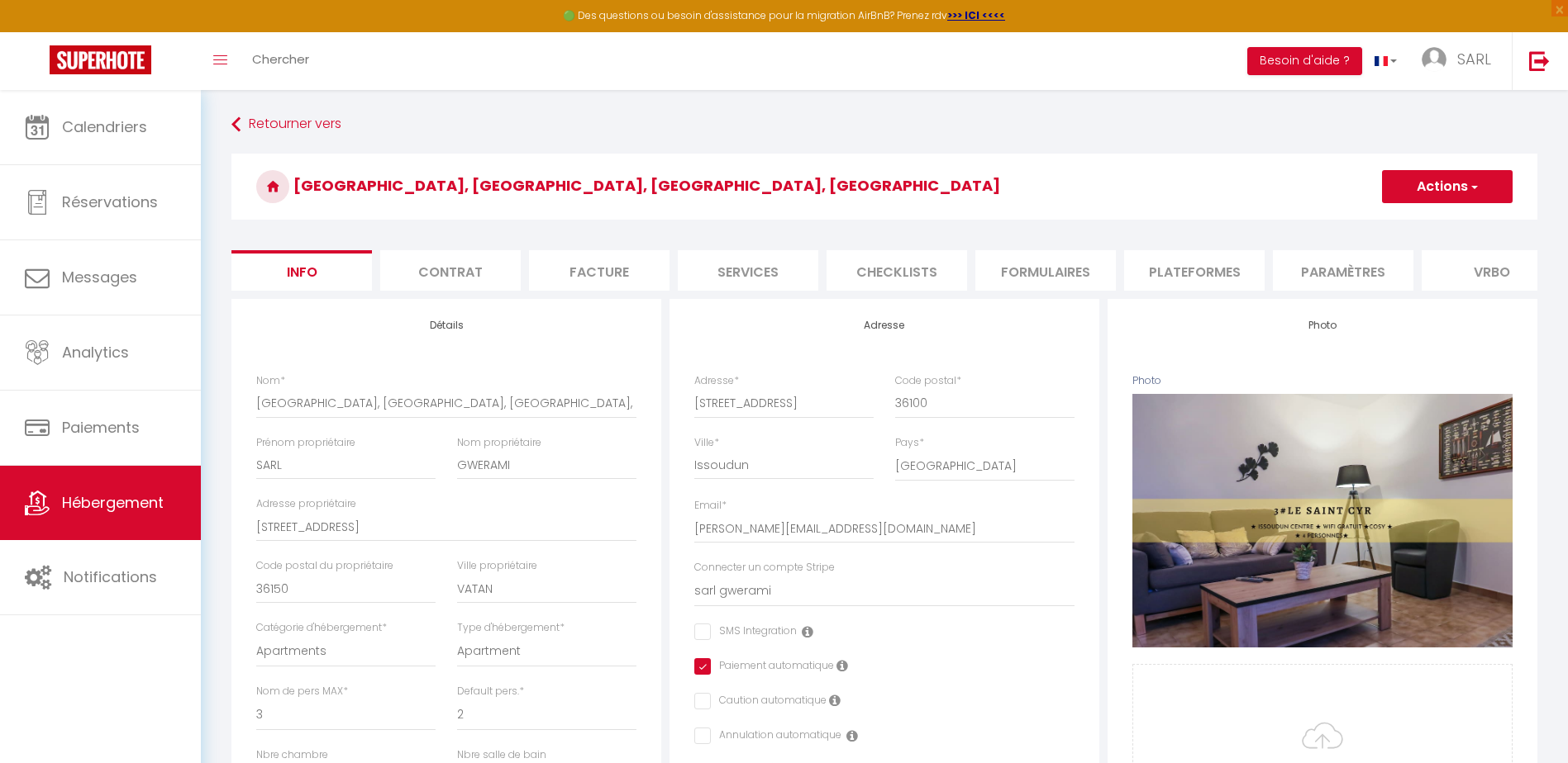
scroll to position [0, 331]
click at [1324, 280] on li "website" at bounding box center [1310, 271] width 141 height 41
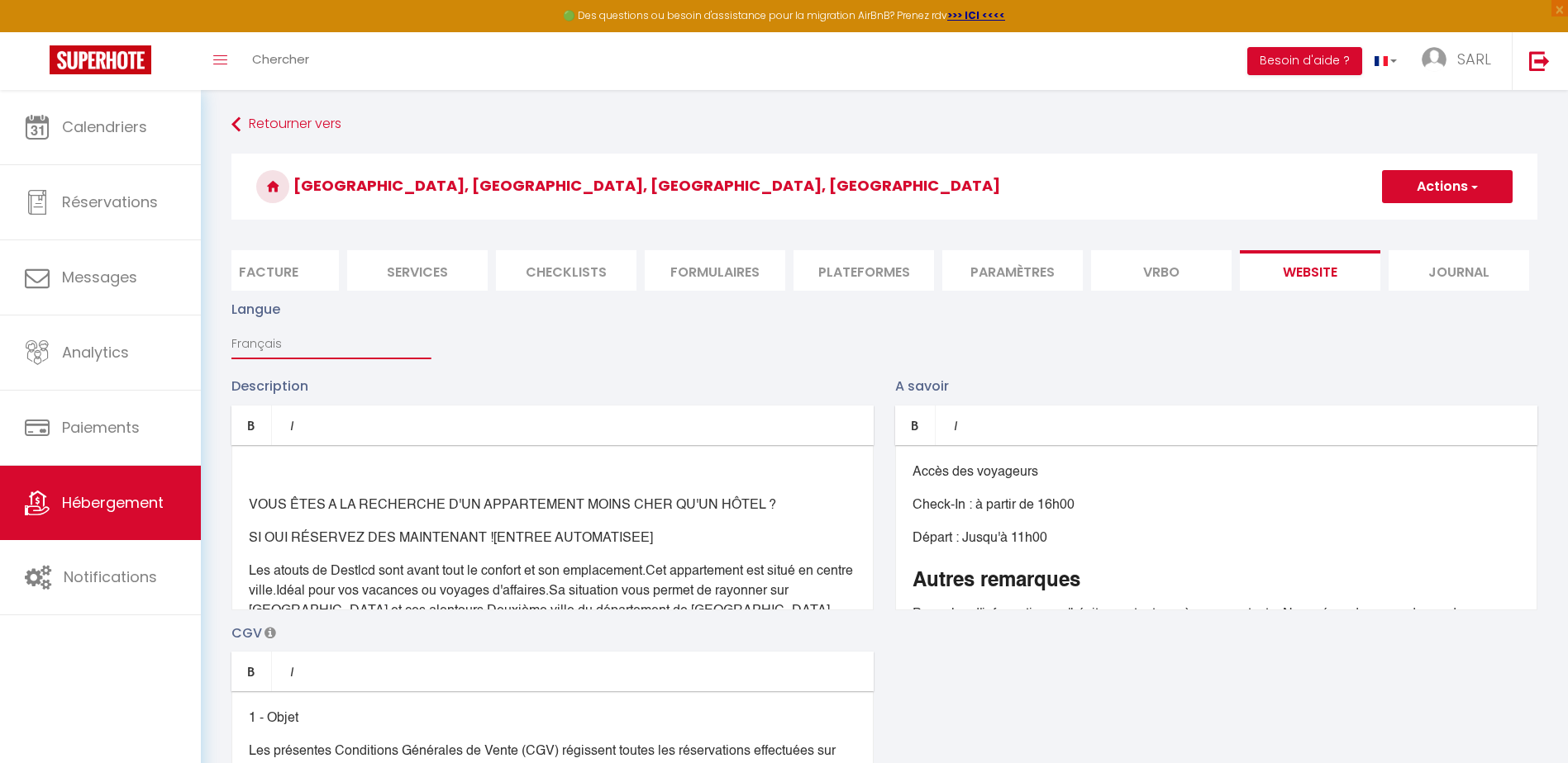
click at [351, 358] on select "Français Anglais Portugais Espagnol [GEOGRAPHIC_DATA]" at bounding box center [330, 344] width 199 height 32
click at [231, 341] on select "Français Anglais Portugais Espagnol [GEOGRAPHIC_DATA]" at bounding box center [330, 344] width 199 height 32
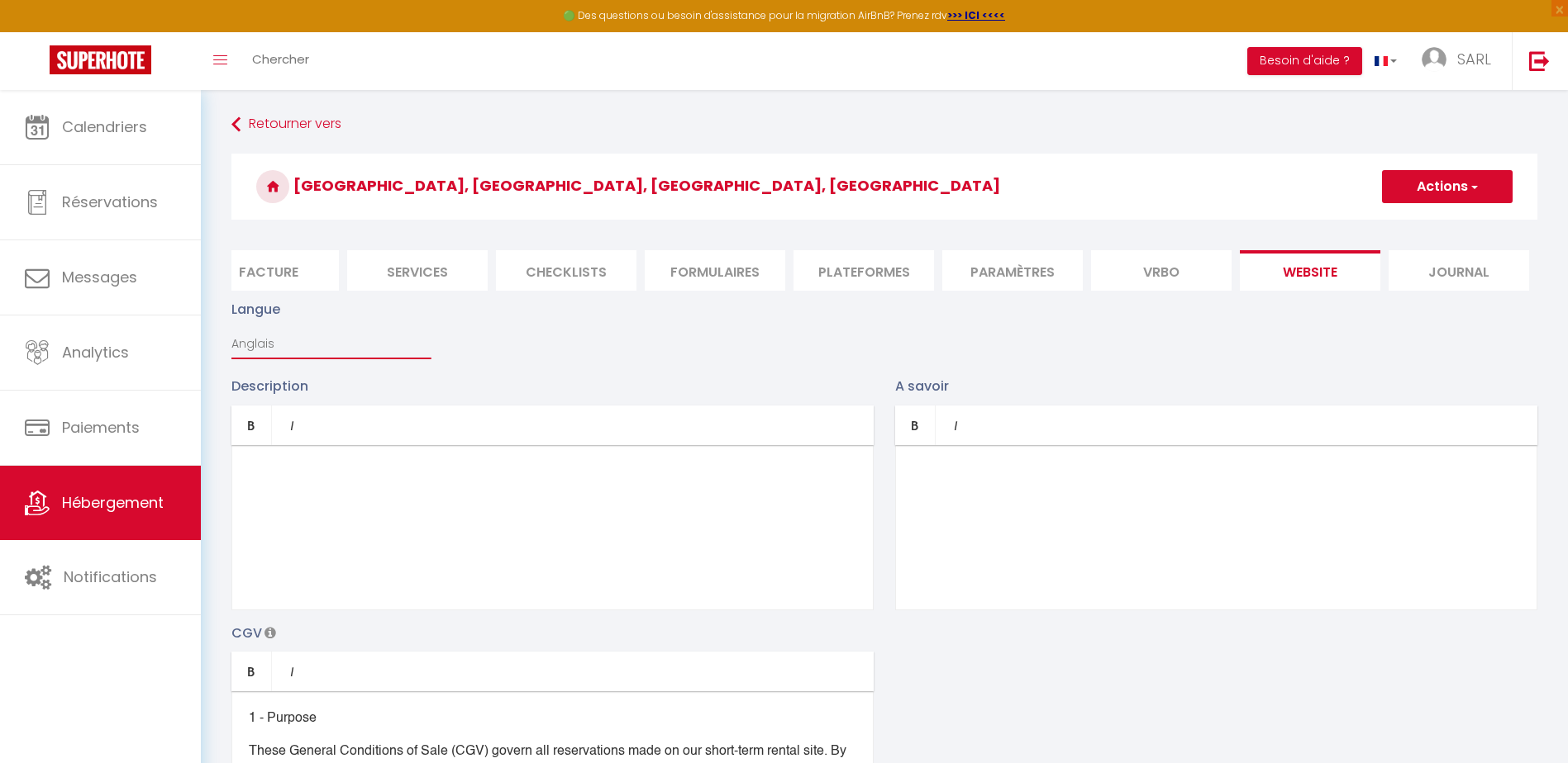
click at [334, 348] on select "Français Anglais Portugais Espagnol [GEOGRAPHIC_DATA]" at bounding box center [330, 344] width 199 height 32
click at [231, 341] on select "Français Anglais Portugais Espagnol [GEOGRAPHIC_DATA]" at bounding box center [330, 344] width 199 height 32
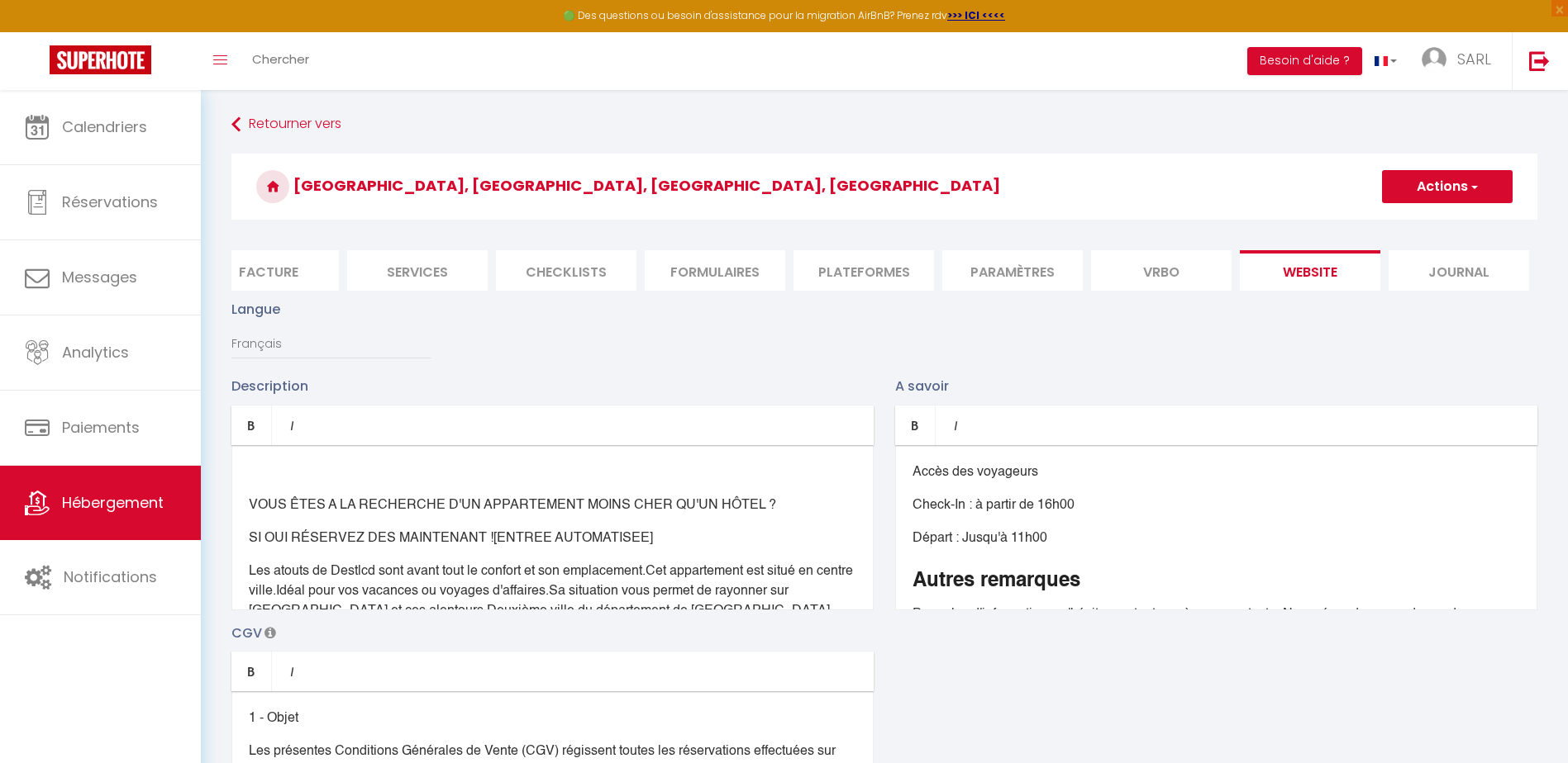
click at [1487, 181] on button "Actions" at bounding box center [1447, 186] width 131 height 33
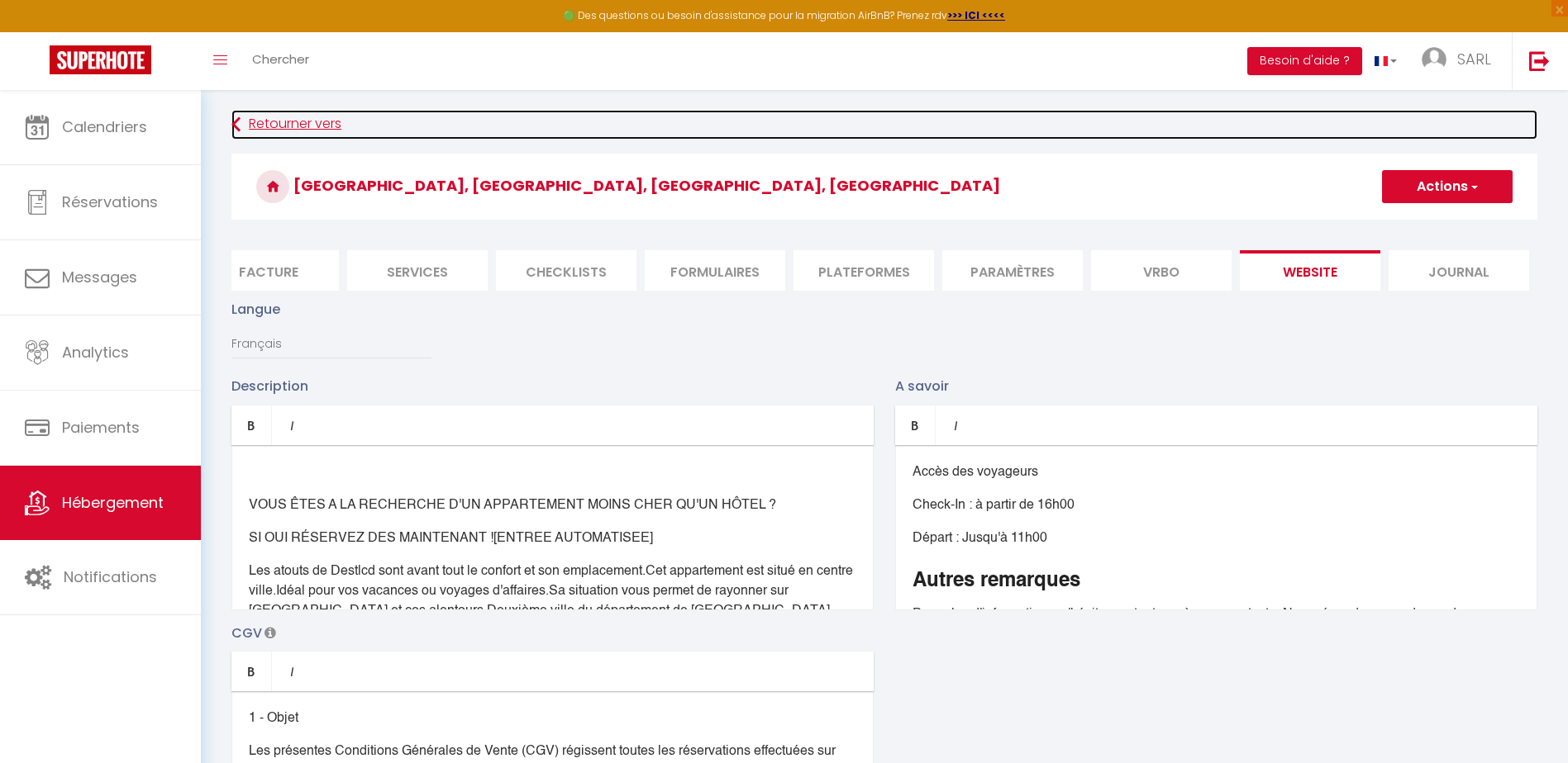
click at [273, 130] on link "Retourner vers" at bounding box center [884, 125] width 1306 height 30
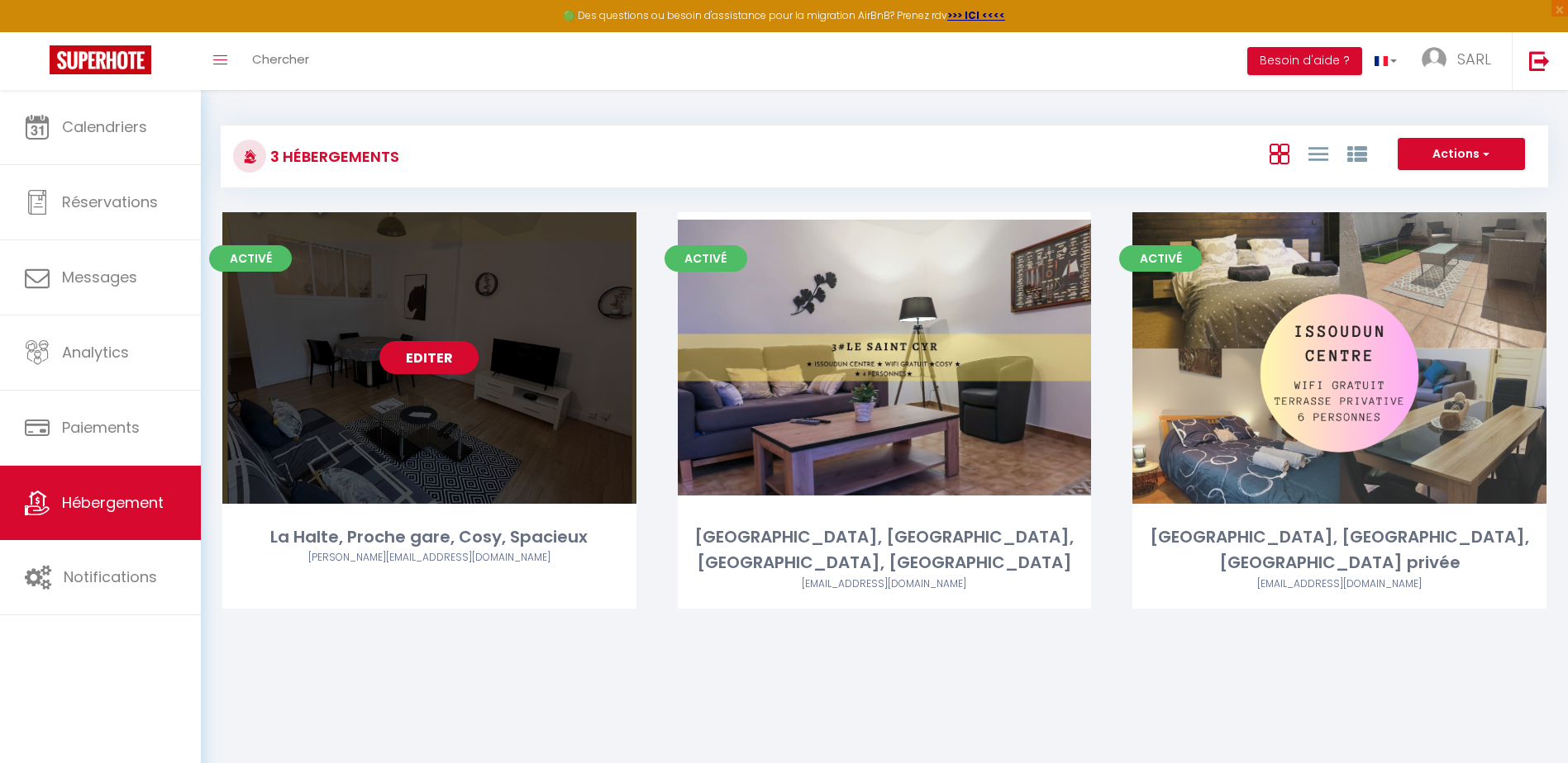
click at [420, 357] on link "Editer" at bounding box center [429, 357] width 99 height 33
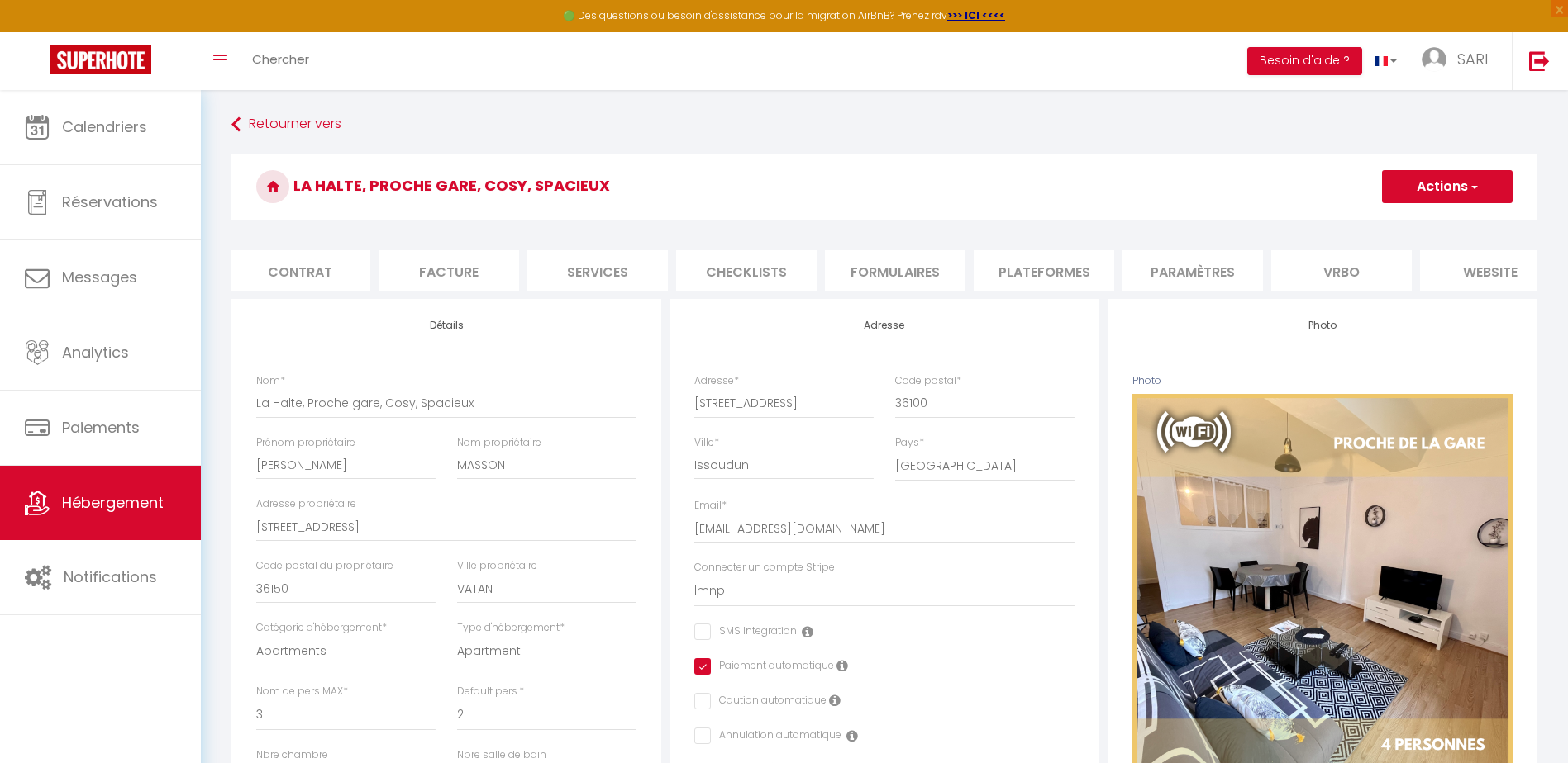
scroll to position [0, 331]
click at [1319, 270] on li "website" at bounding box center [1310, 271] width 141 height 41
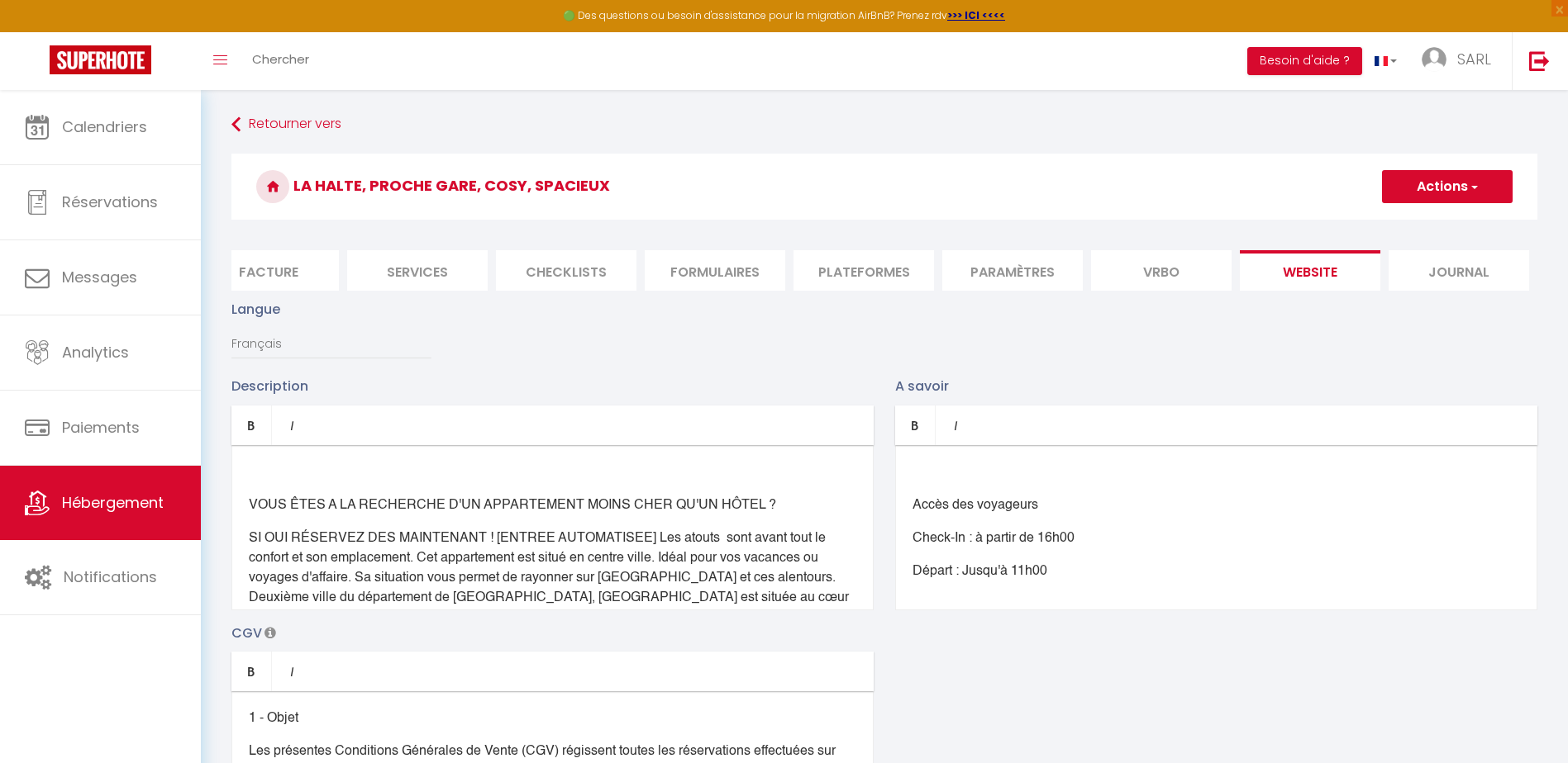
click at [1455, 193] on button "Actions" at bounding box center [1447, 186] width 131 height 33
click at [1440, 221] on input "Enregistrer" at bounding box center [1428, 223] width 61 height 17
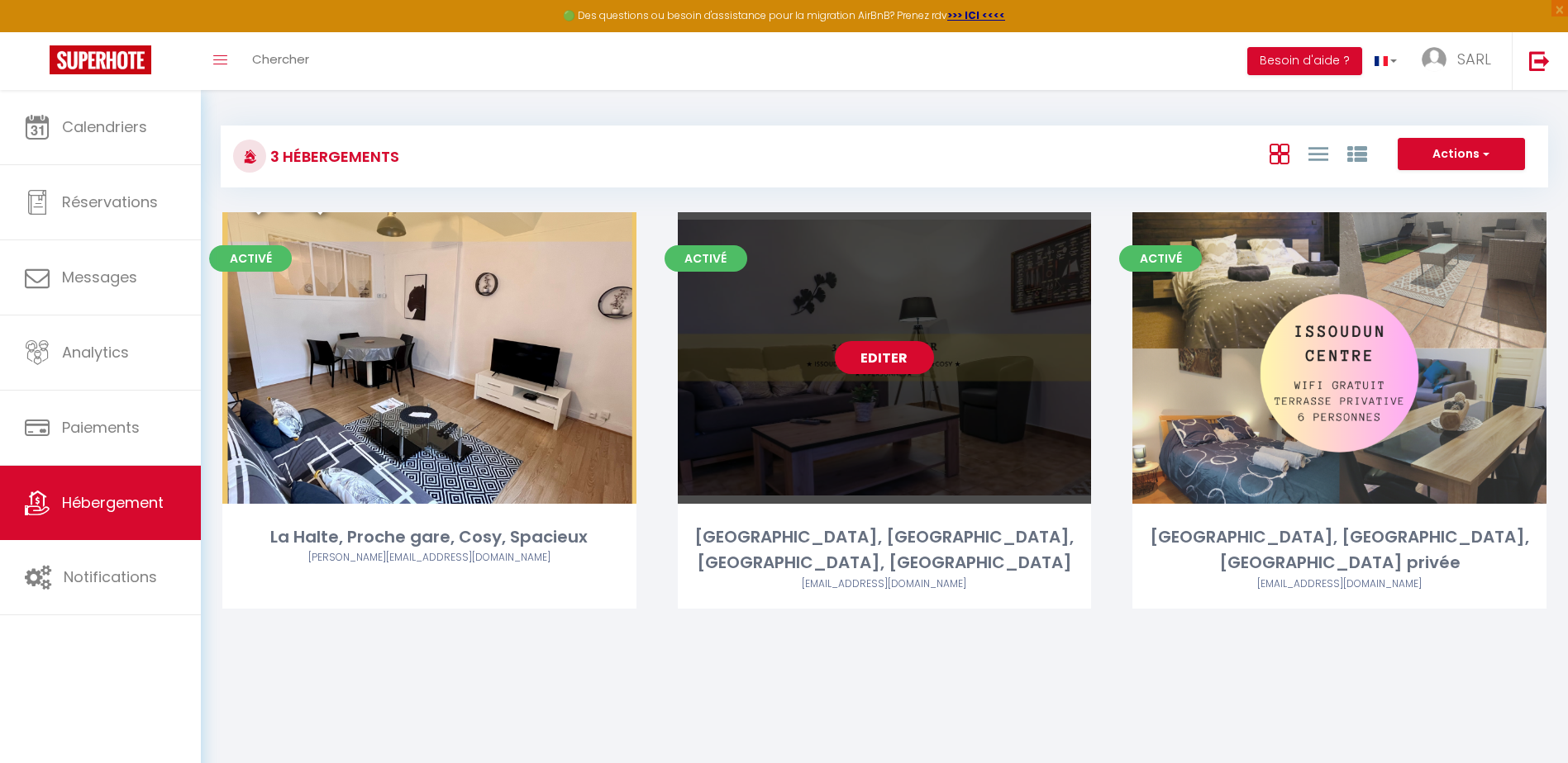
click at [878, 368] on link "Editer" at bounding box center [884, 357] width 99 height 33
click at [878, 362] on link "Editer" at bounding box center [884, 357] width 99 height 33
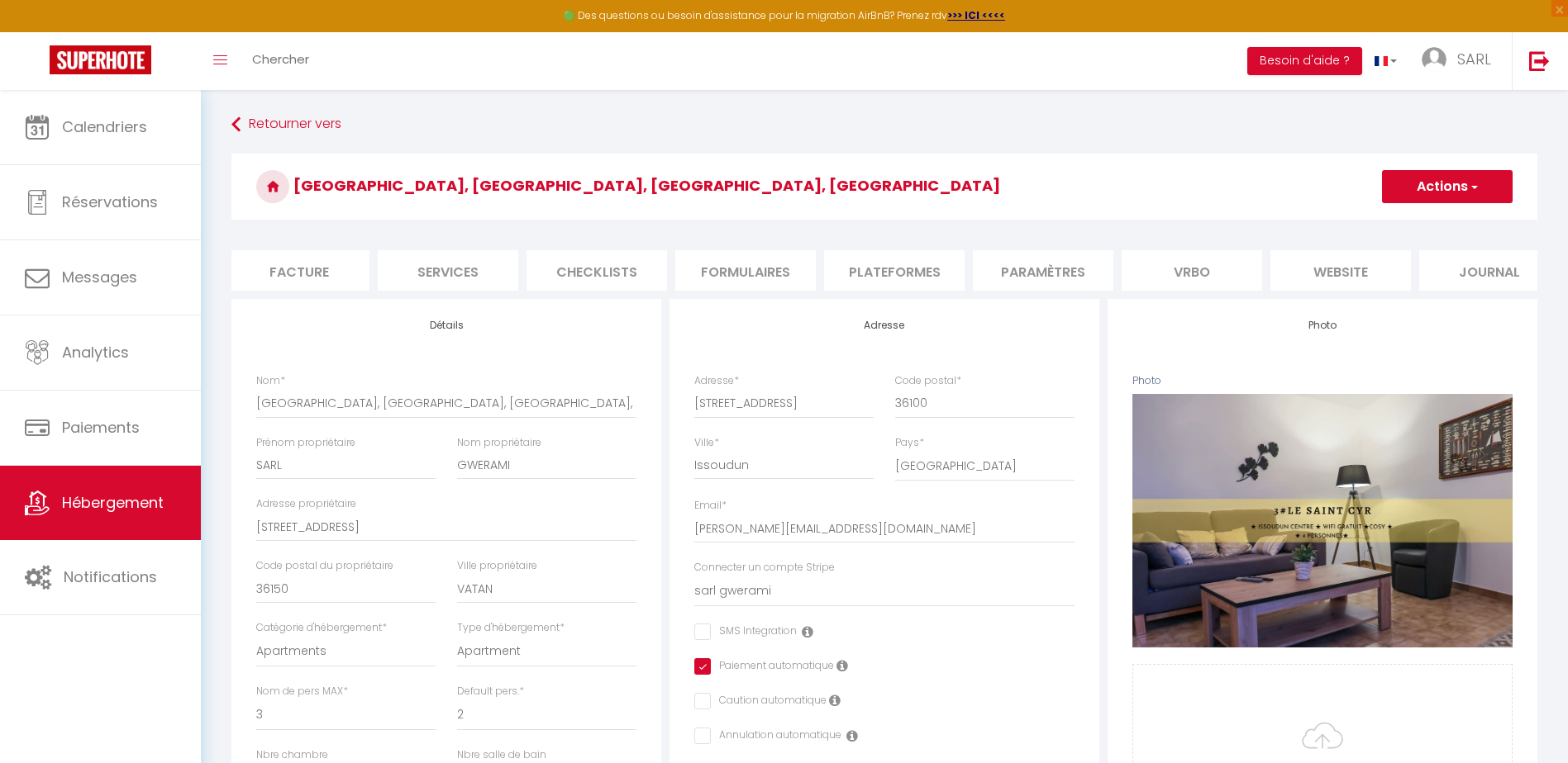
scroll to position [0, 331]
click at [1332, 274] on li "website" at bounding box center [1310, 271] width 141 height 41
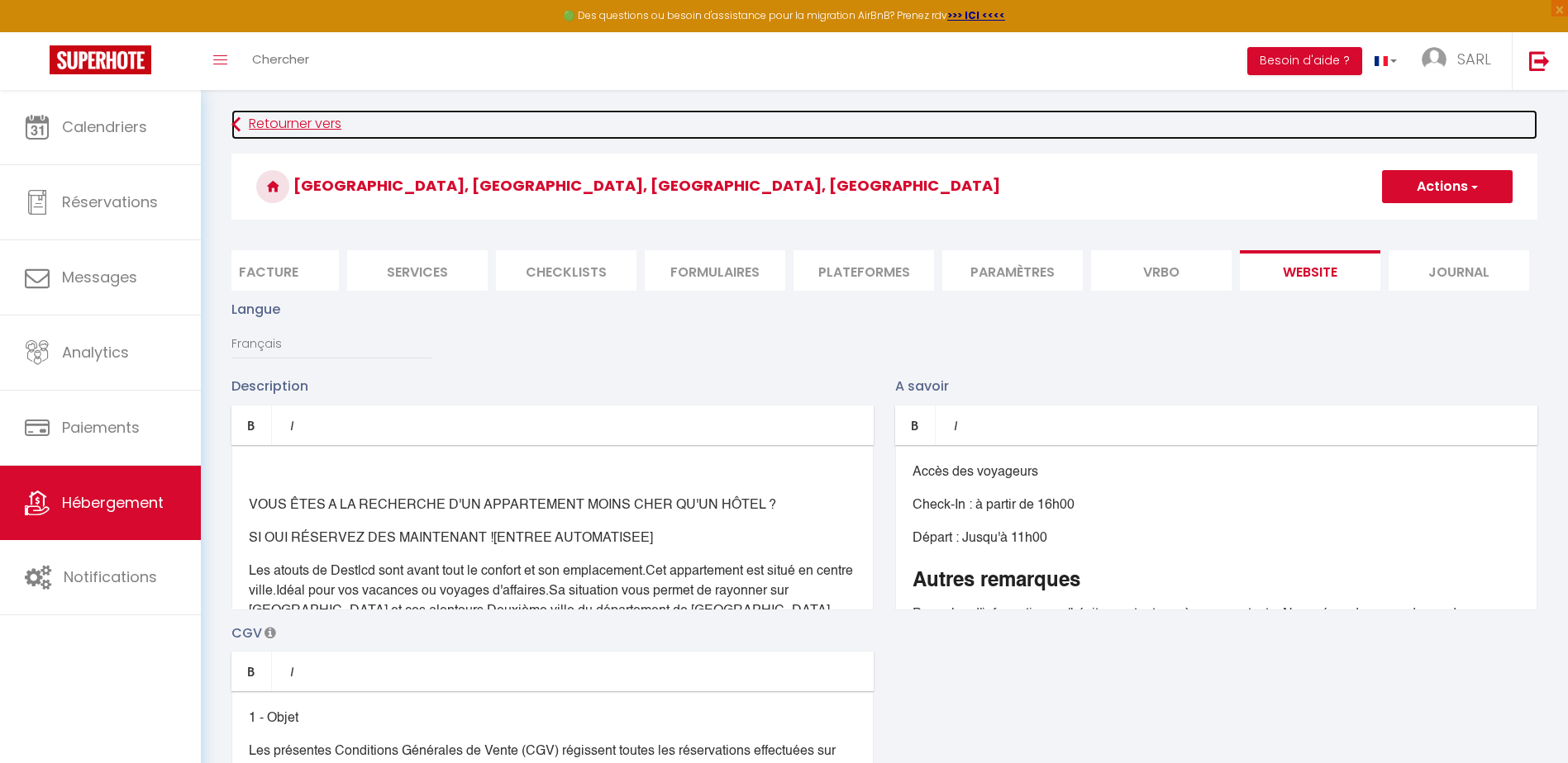
click at [244, 116] on link "Retourner vers" at bounding box center [884, 125] width 1306 height 30
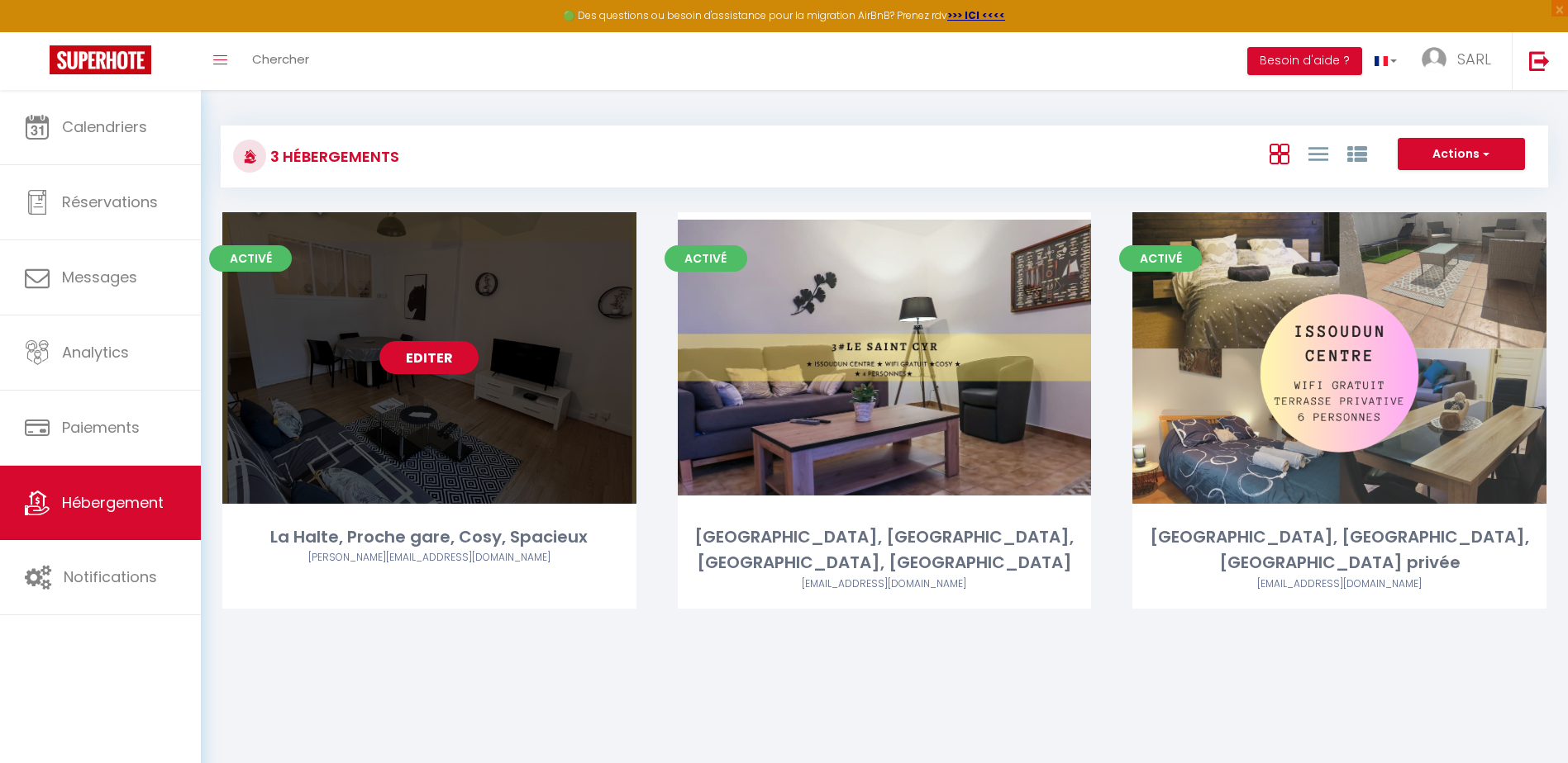
click at [420, 355] on link "Editer" at bounding box center [429, 357] width 99 height 33
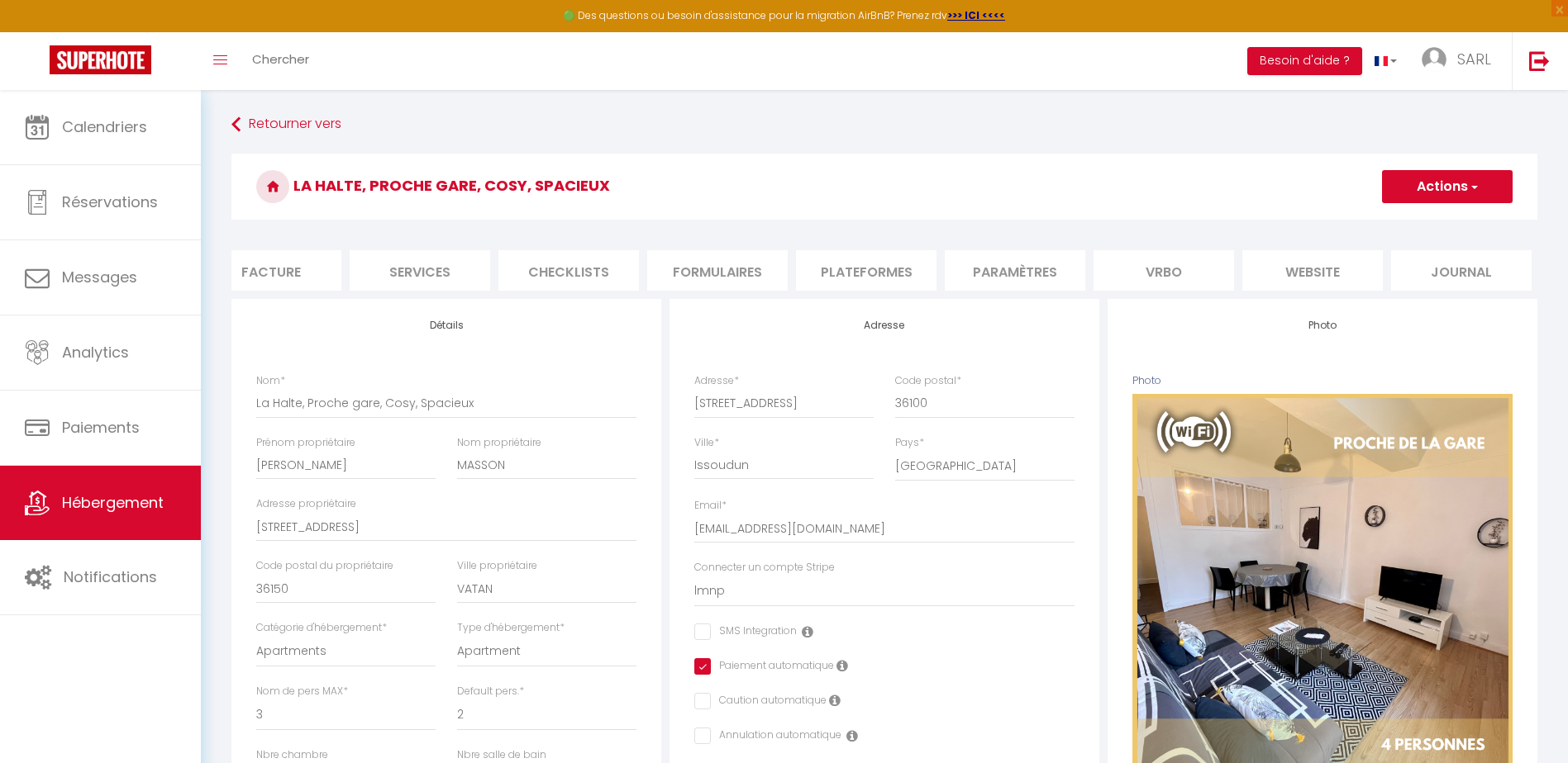
scroll to position [0, 331]
click at [1311, 266] on li "website" at bounding box center [1310, 271] width 141 height 41
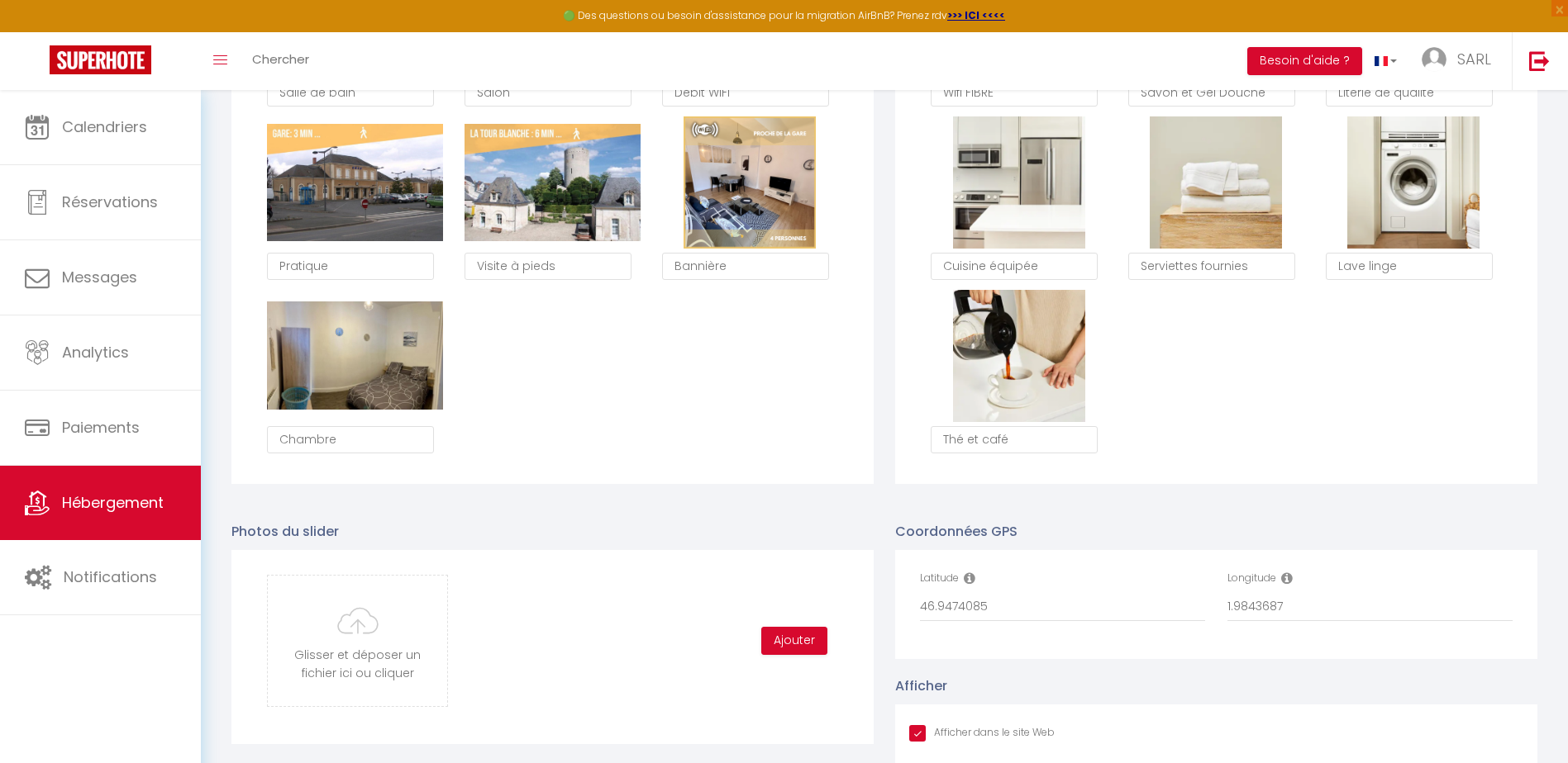
scroll to position [1570, 0]
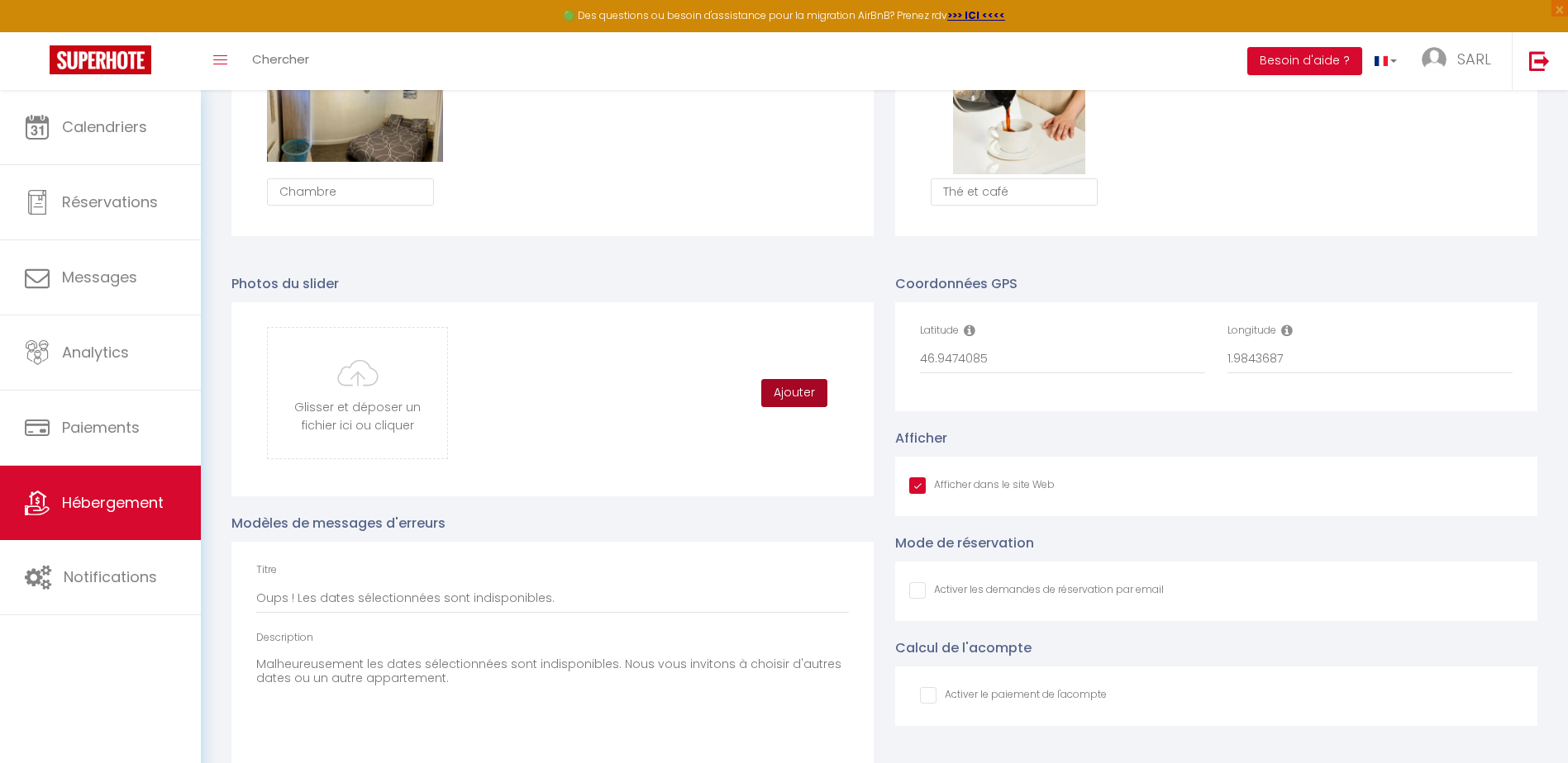
click at [799, 407] on button "Ajouter" at bounding box center [794, 393] width 66 height 28
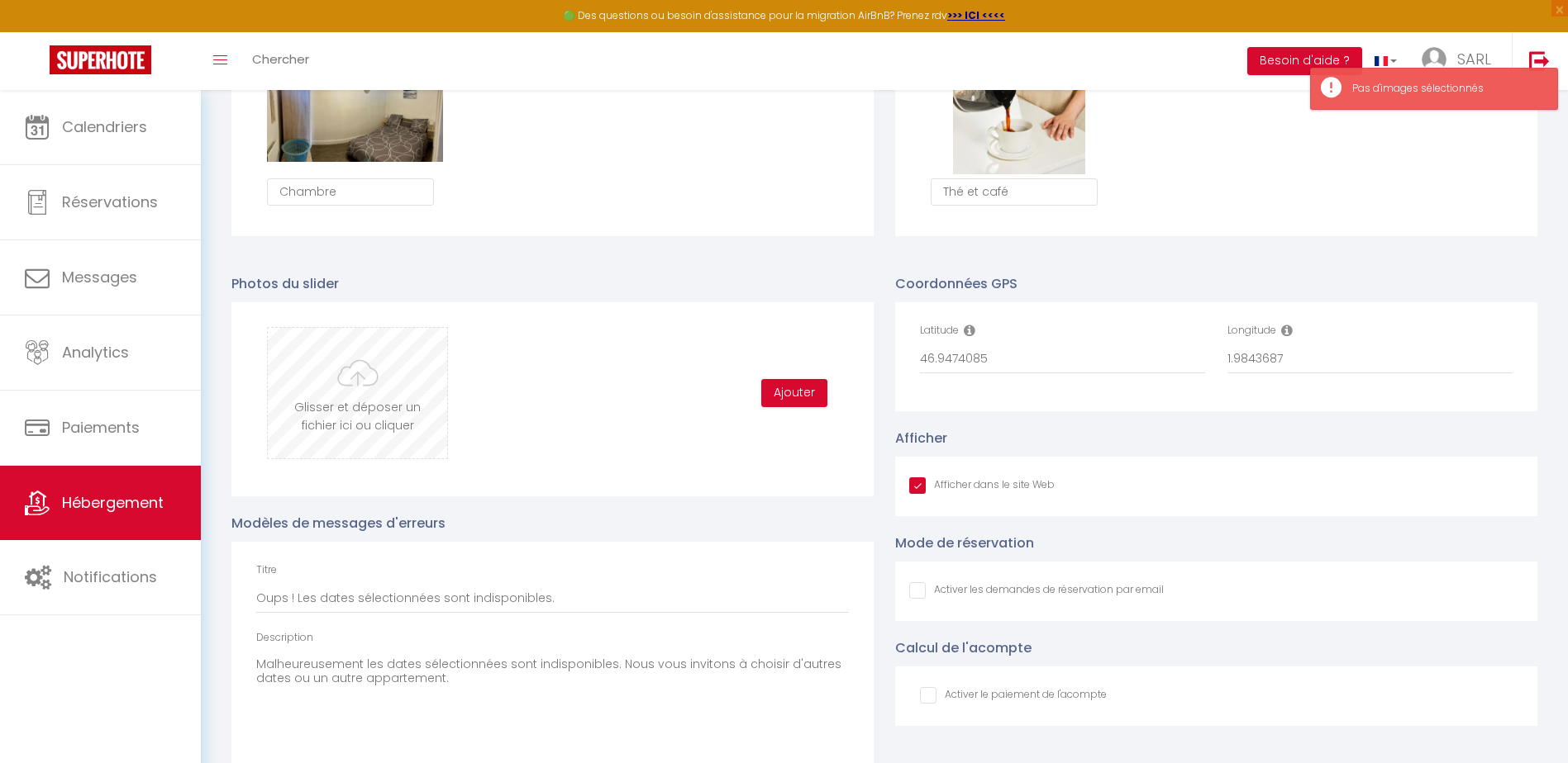
click at [366, 419] on input "file" at bounding box center [357, 393] width 179 height 131
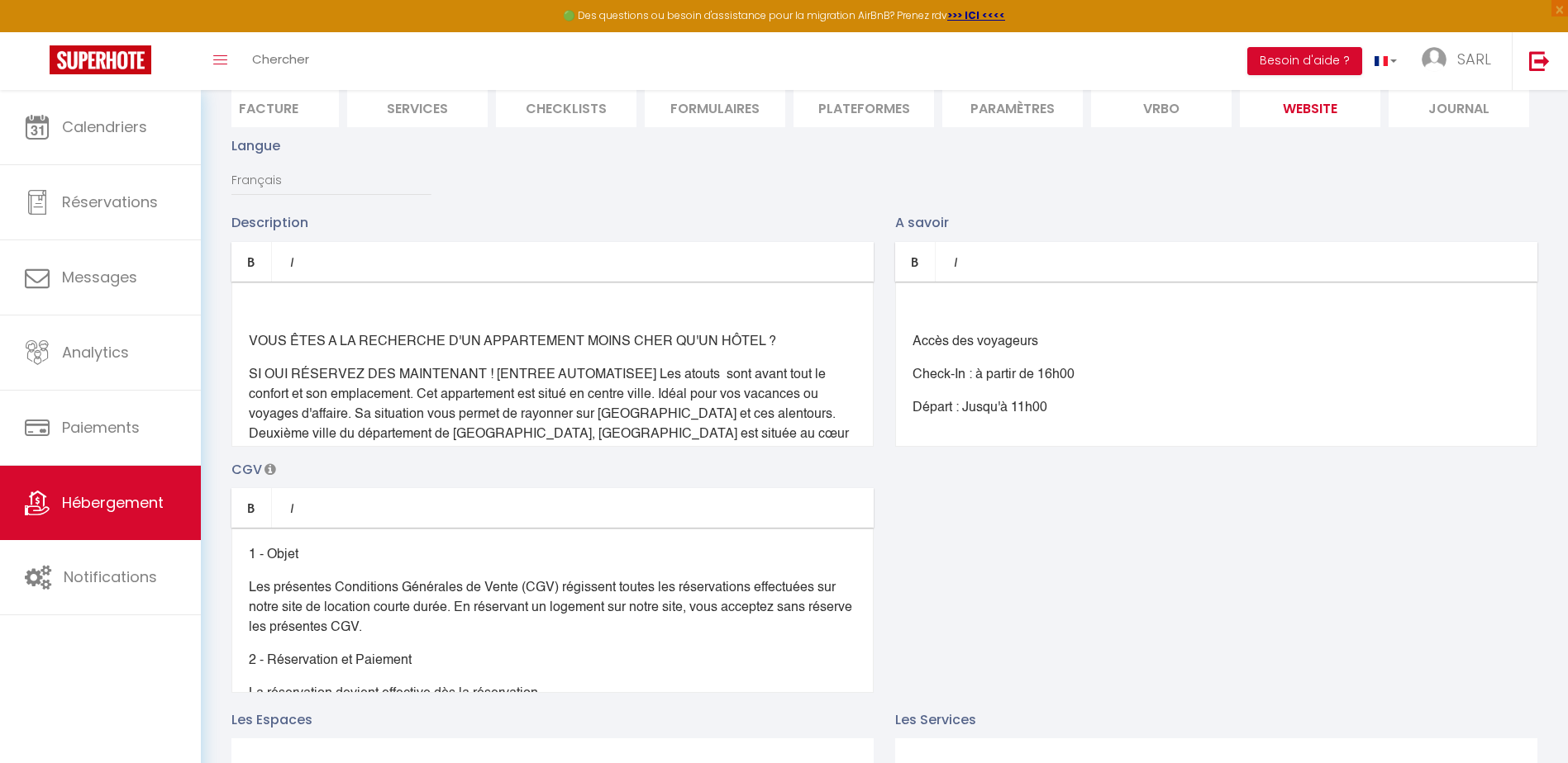
scroll to position [165, 0]
click at [381, 557] on p "1 - Objet" at bounding box center [552, 554] width 608 height 20
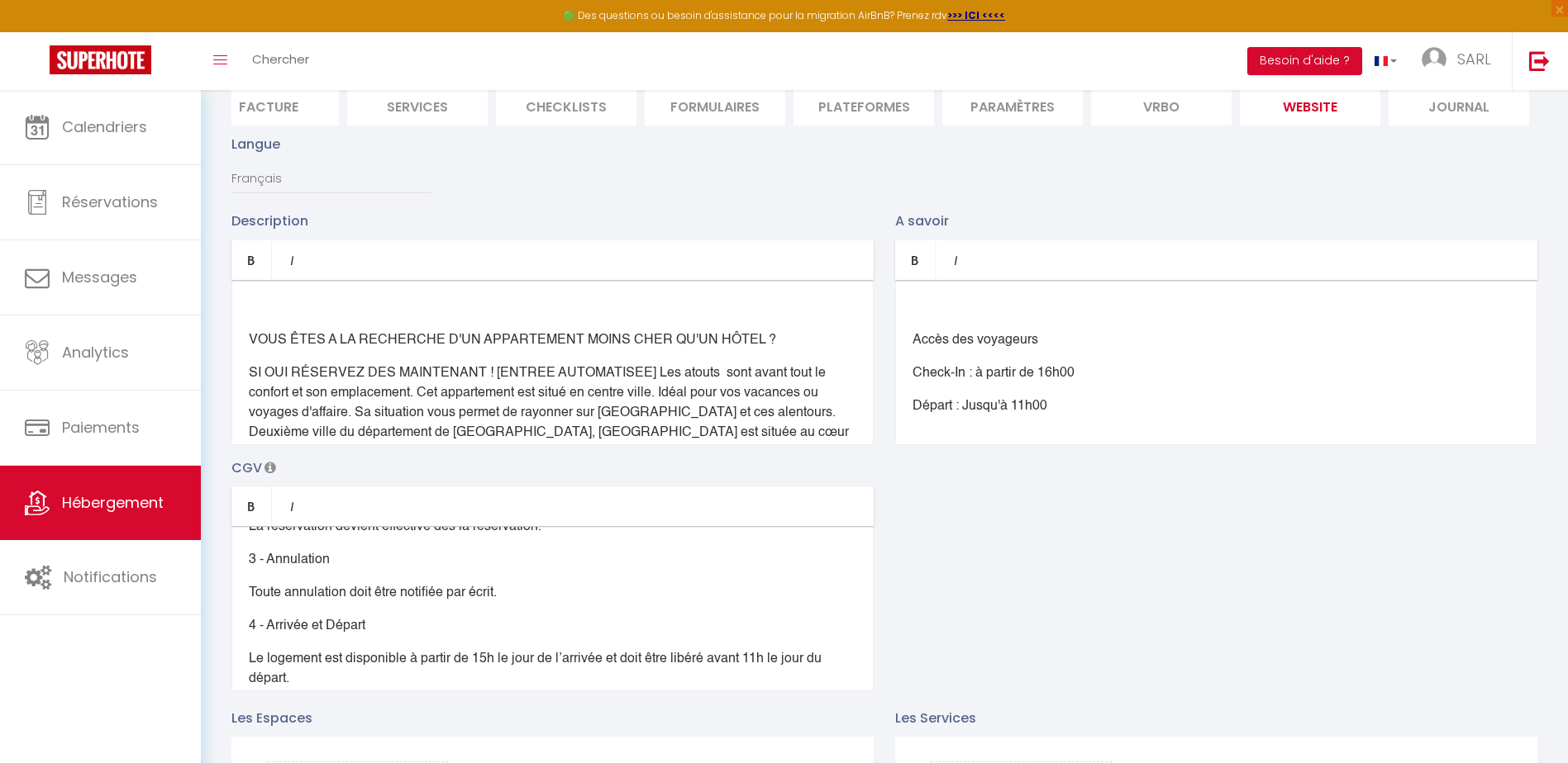
scroll to position [248, 0]
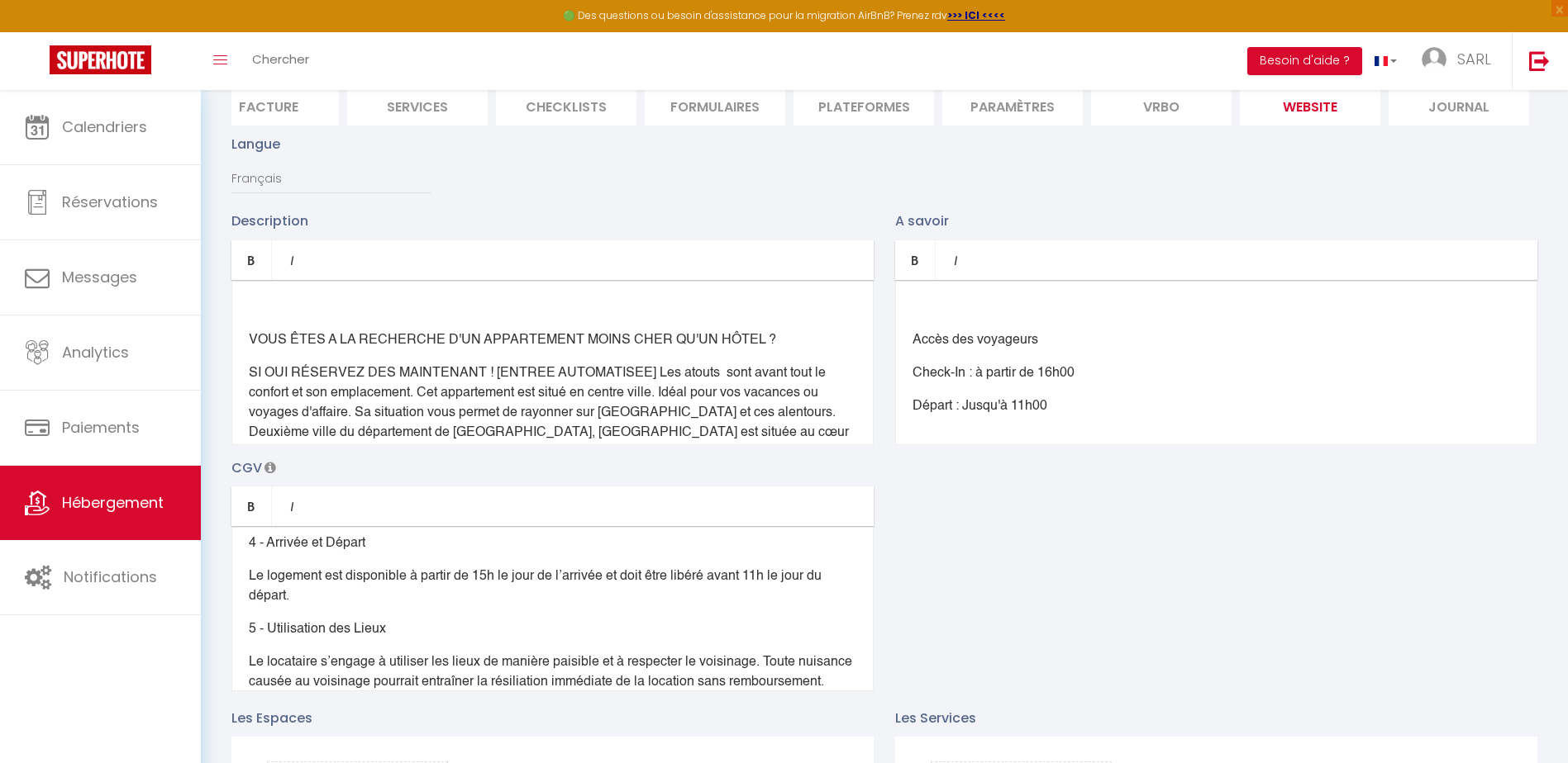
click at [492, 586] on p "Le logement est disponible à partir de 15h le jour de l’arrivée et doit être li…" at bounding box center [552, 587] width 608 height 40
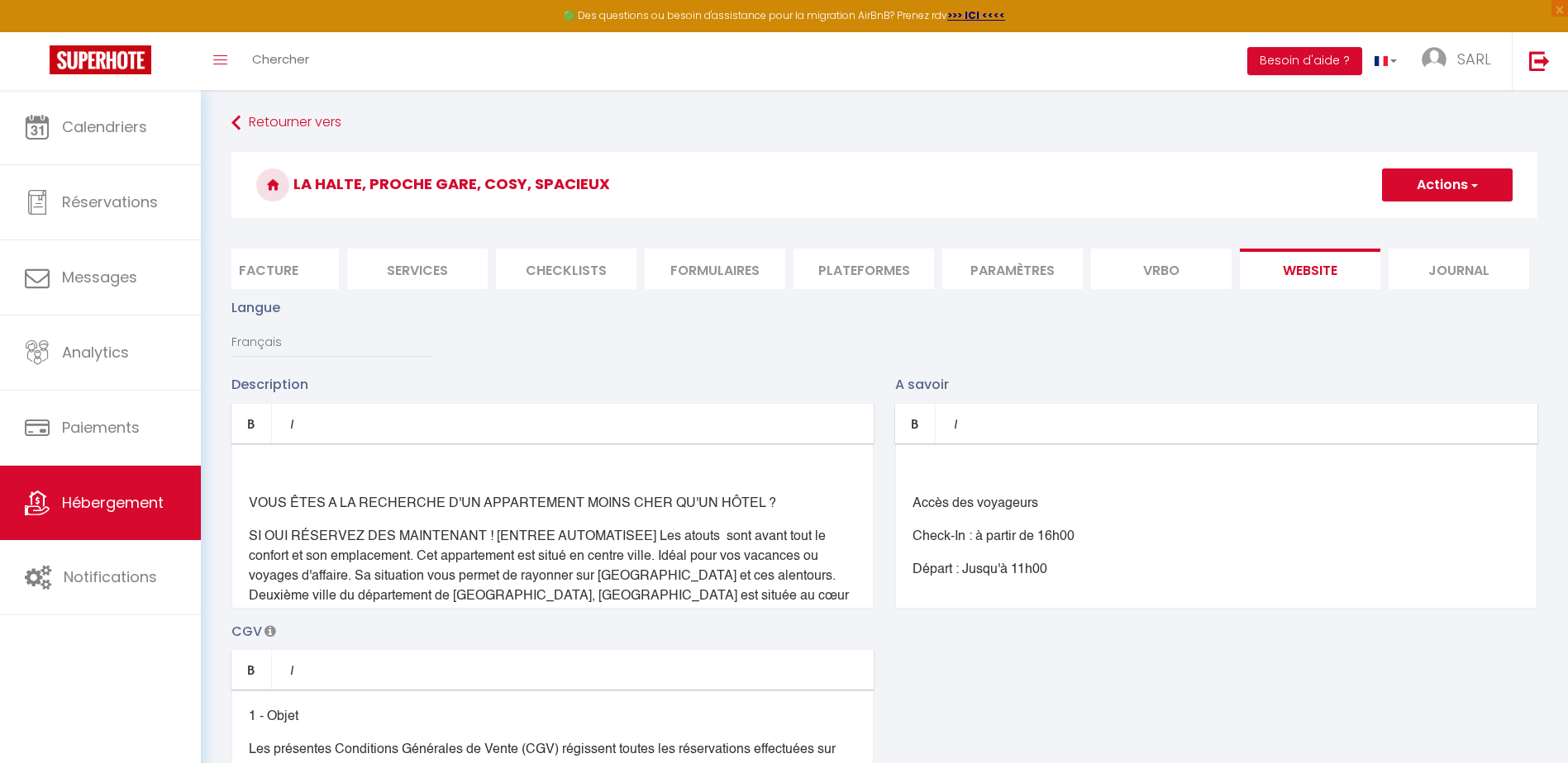
scroll to position [0, 0]
click at [347, 498] on div "VOUS ÊTES A LA RECHERCHE D'UN APPARTEMENT MOINS CHER QU'UN HÔTEL ? SI OUI RÉSER…" at bounding box center [552, 527] width 642 height 165
click at [834, 272] on li "Plateformes" at bounding box center [864, 271] width 141 height 41
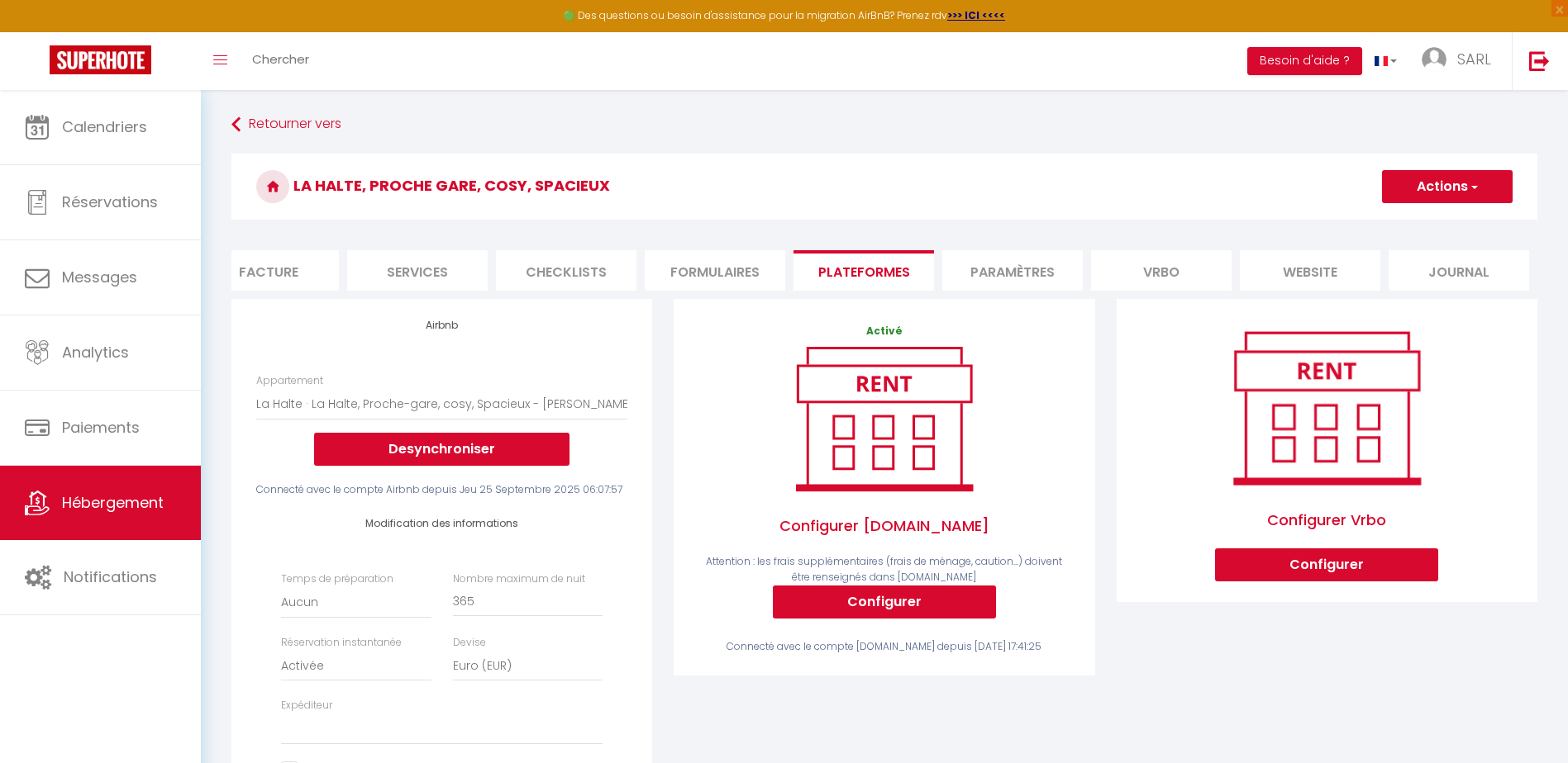
click at [976, 272] on li "Paramètres" at bounding box center [1013, 271] width 141 height 41
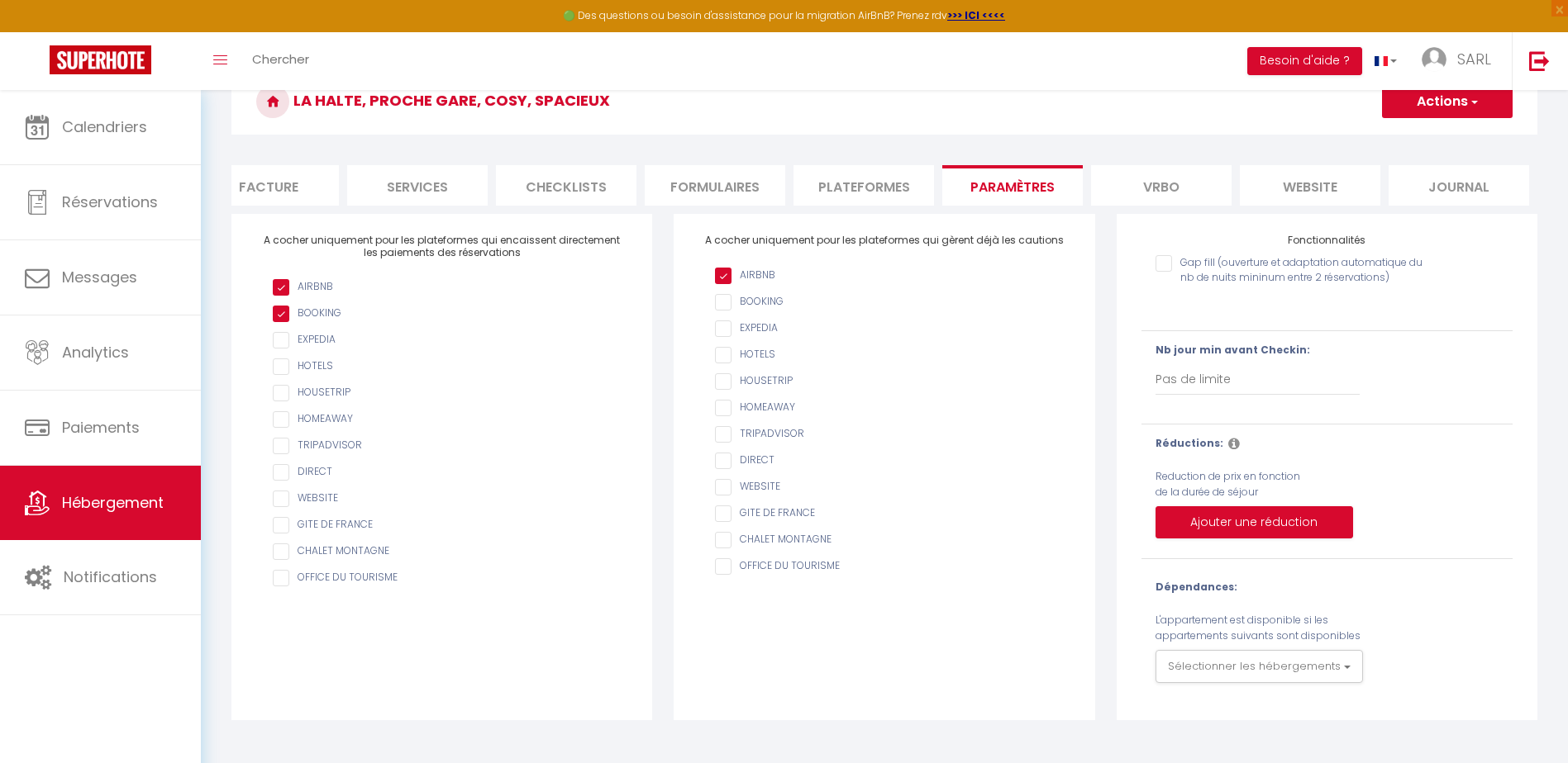
scroll to position [90, 0]
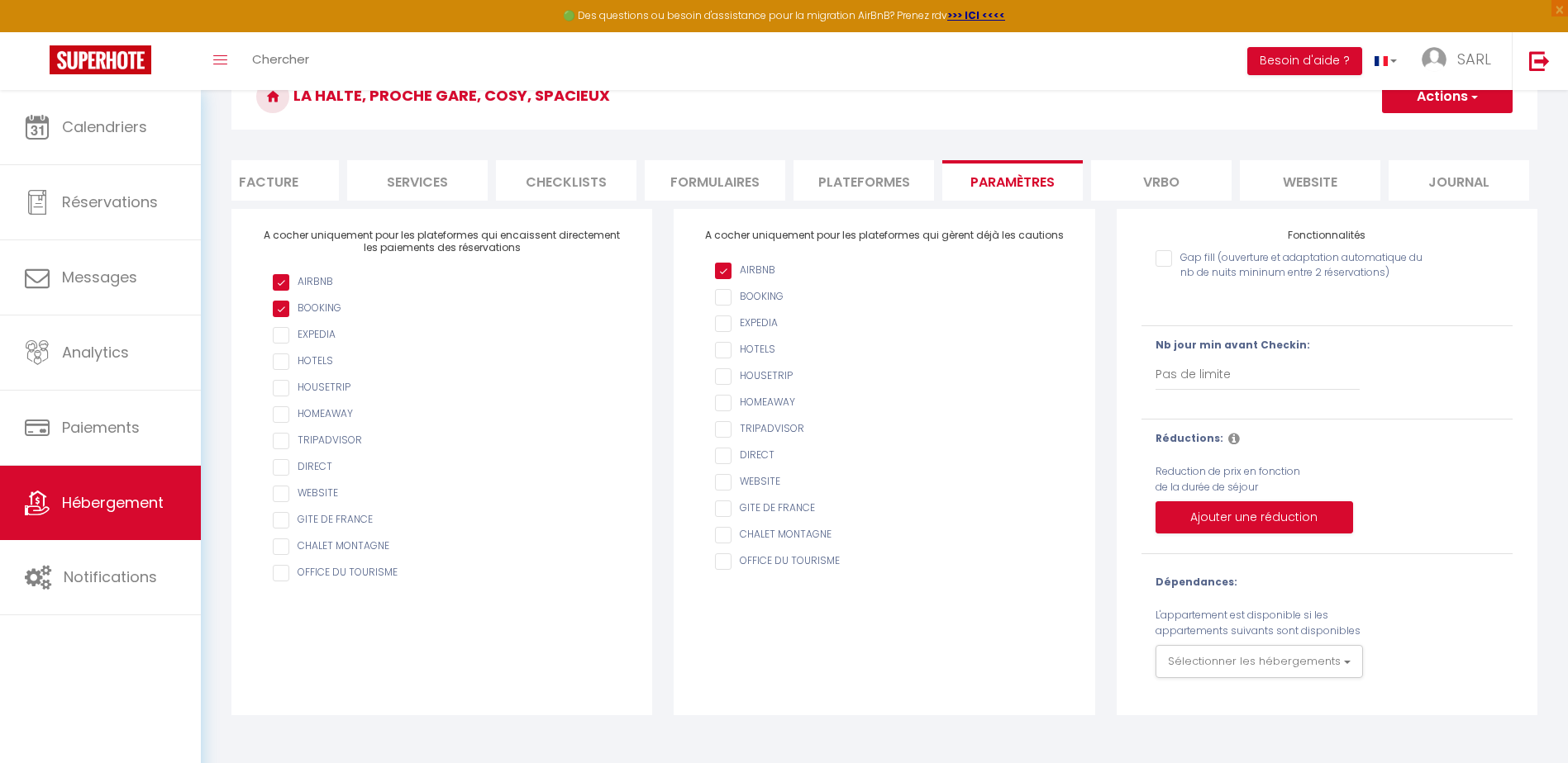
click at [1275, 186] on li "website" at bounding box center [1310, 180] width 141 height 41
